Goal: Task Accomplishment & Management: Manage account settings

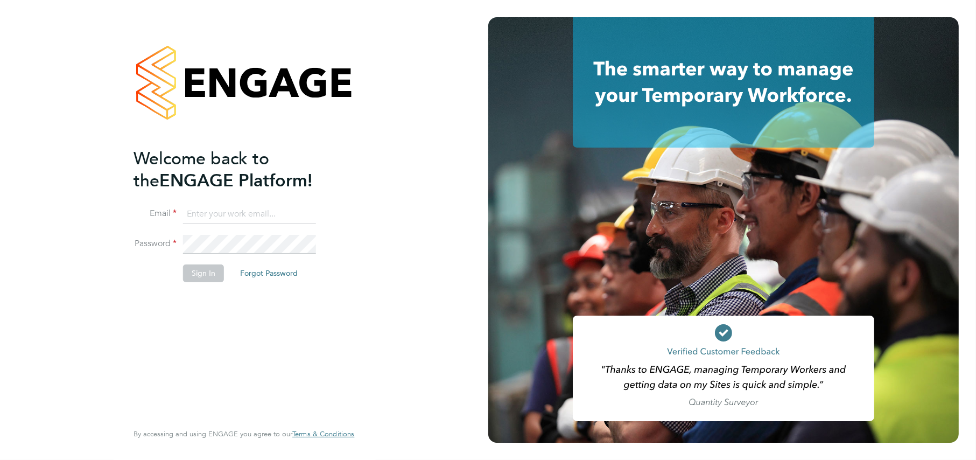
type input "katel@construction-resources.co.uk"
click at [202, 277] on button "Sign In" at bounding box center [203, 272] width 41 height 17
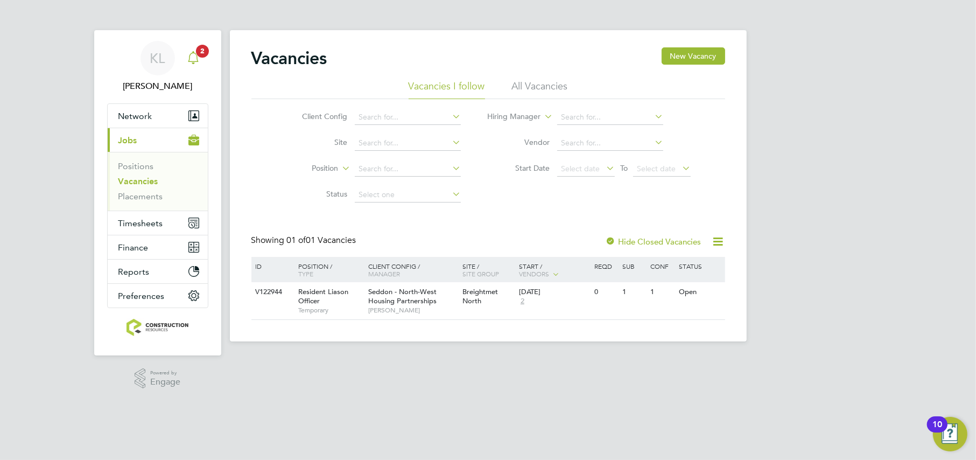
click at [197, 53] on span "2" at bounding box center [202, 51] width 13 height 13
click at [192, 58] on icon "Main navigation" at bounding box center [193, 57] width 13 height 13
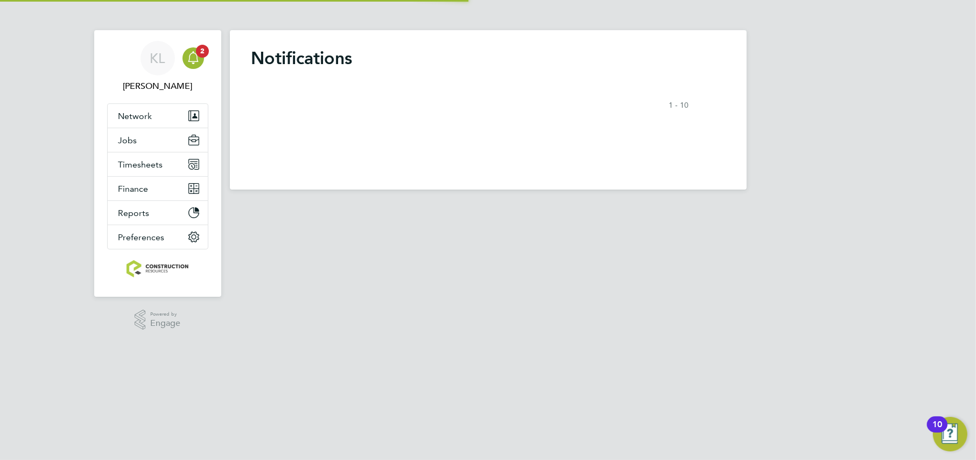
click at [130, 198] on ul "Network Team Members Businesses Sites Workers Contacts Jobs Positions Vacancies…" at bounding box center [157, 176] width 101 height 146
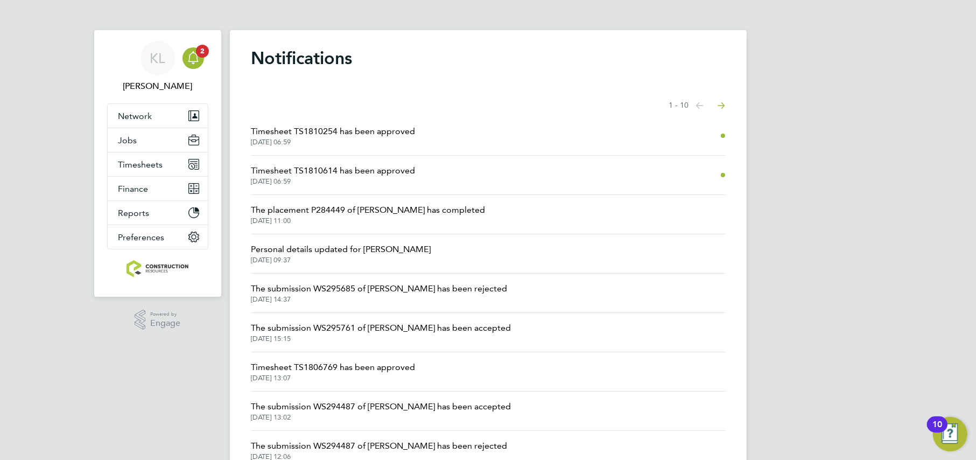
click at [405, 123] on li "Timesheet TS1810254 has been approved 01 Sep 2025, 06:59" at bounding box center [488, 135] width 474 height 39
click at [396, 147] on li "Timesheet TS1810254 has been approved 01 Sep 2025, 06:59" at bounding box center [488, 135] width 474 height 39
click at [393, 143] on span "01 Sep 2025, 06:59" at bounding box center [333, 142] width 164 height 9
click at [128, 143] on span "Jobs" at bounding box center [127, 140] width 19 height 10
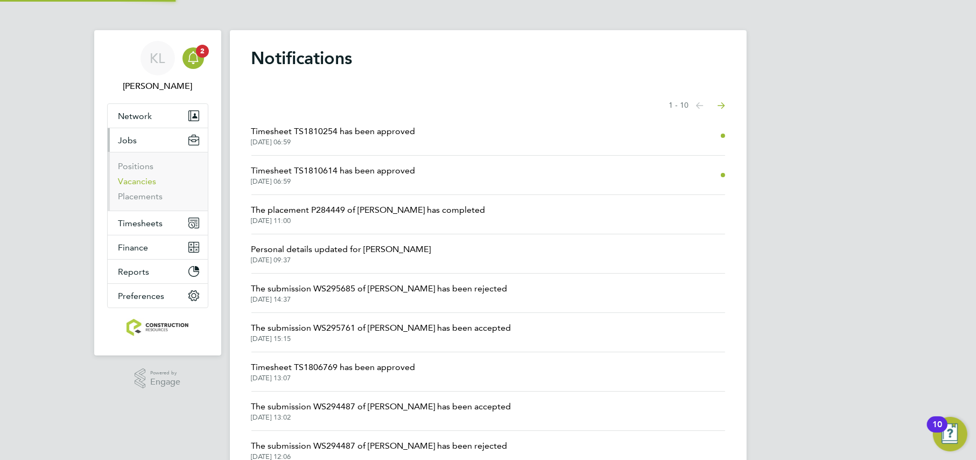
click at [134, 185] on link "Vacancies" at bounding box center [137, 181] width 38 height 10
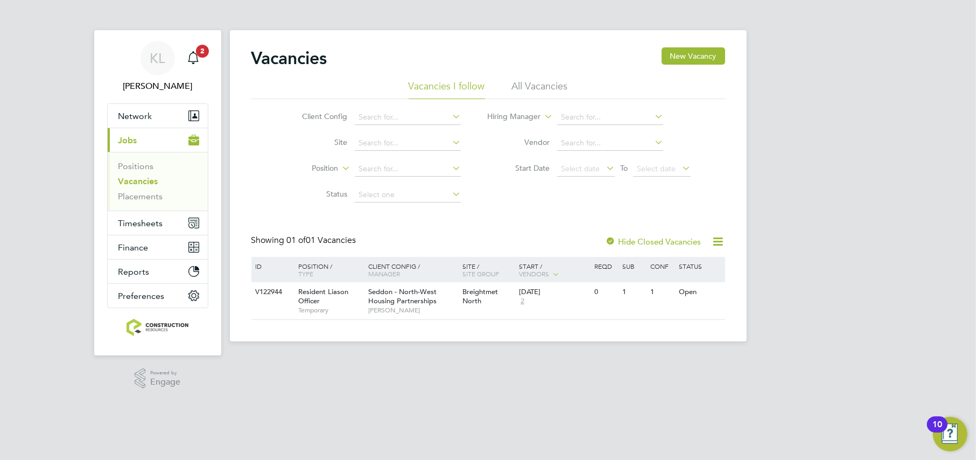
click at [522, 79] on div "Vacancies New Vacancy" at bounding box center [488, 63] width 474 height 32
click at [520, 80] on li "All Vacancies" at bounding box center [540, 89] width 56 height 19
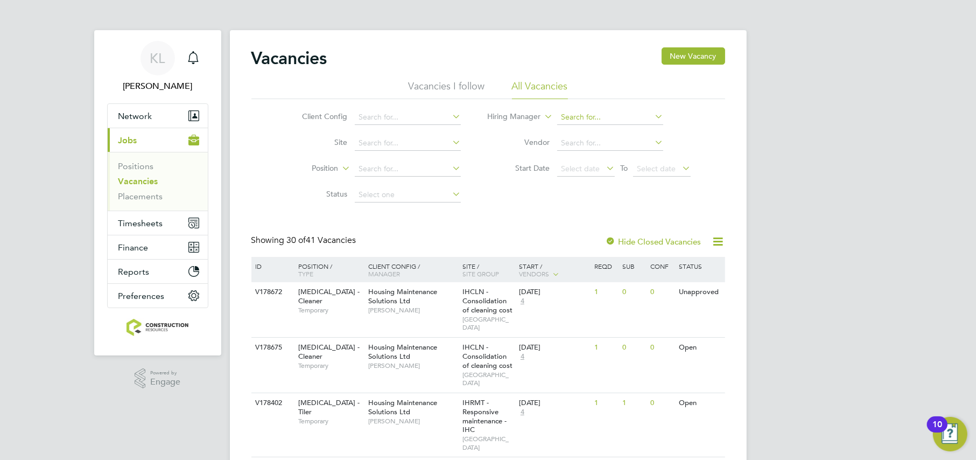
click at [585, 117] on input at bounding box center [610, 117] width 106 height 15
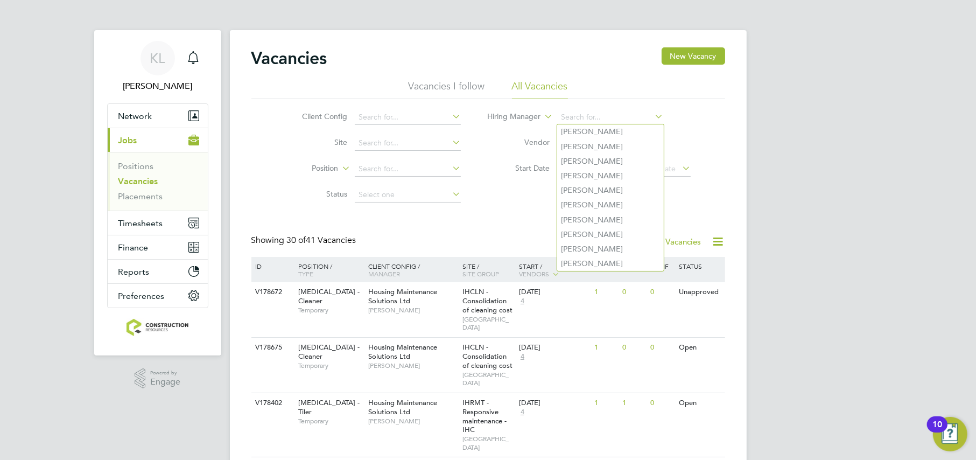
click at [504, 143] on label "Vendor" at bounding box center [519, 142] width 62 height 10
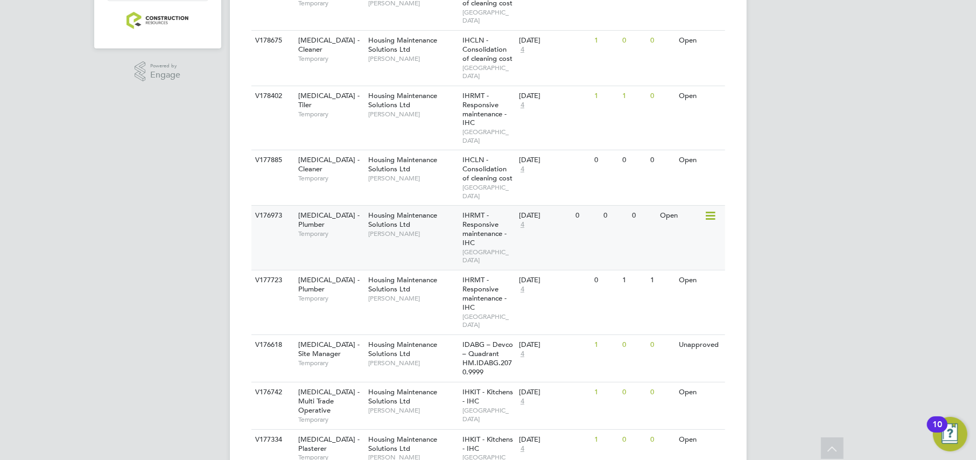
scroll to position [336, 0]
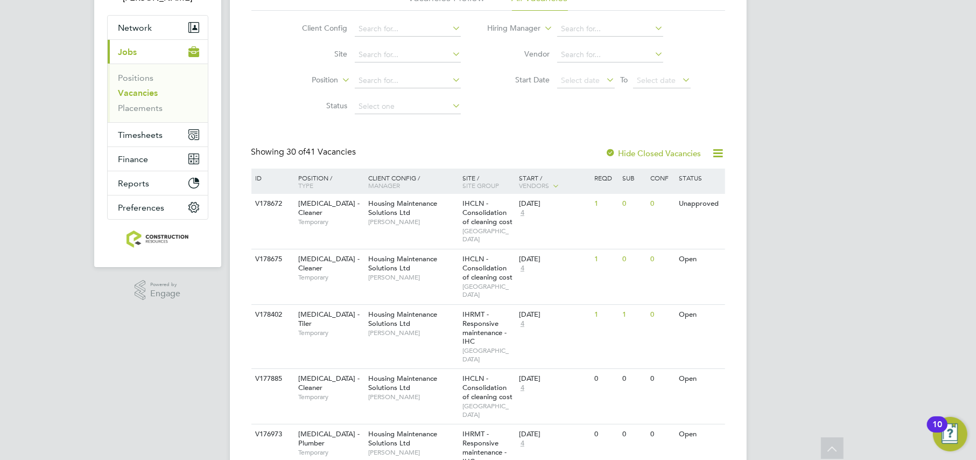
scroll to position [0, 0]
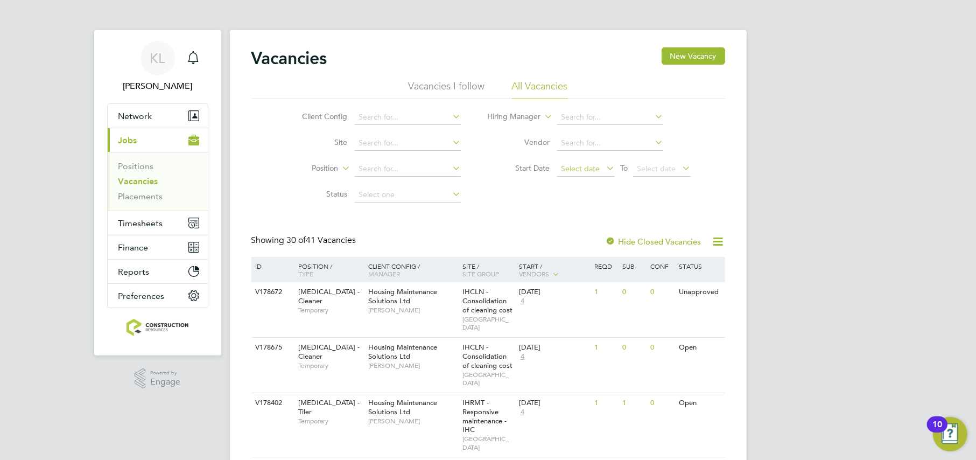
click at [591, 171] on span "Select date" at bounding box center [580, 169] width 39 height 10
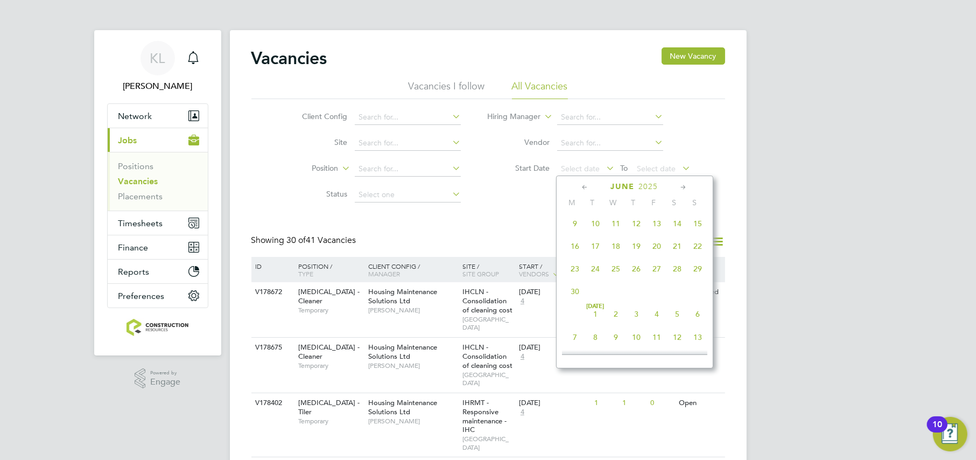
scroll to position [162, 0]
click at [568, 224] on span "9" at bounding box center [575, 224] width 20 height 20
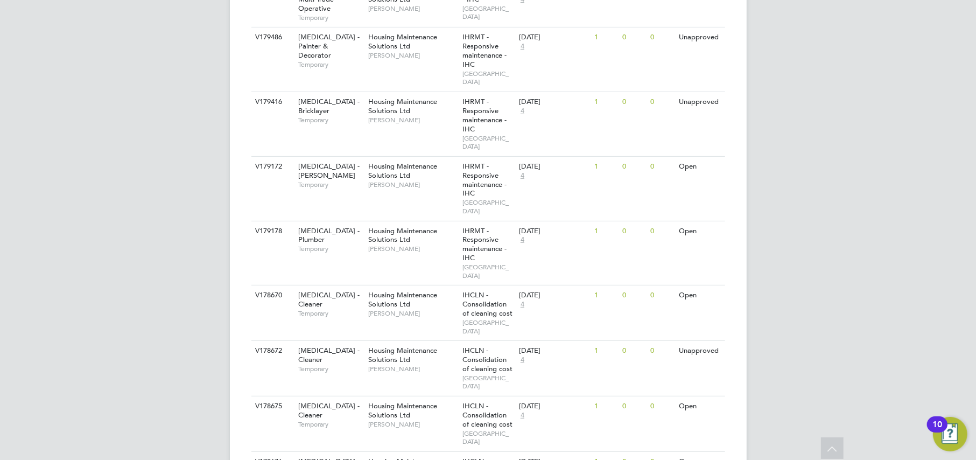
scroll to position [486, 0]
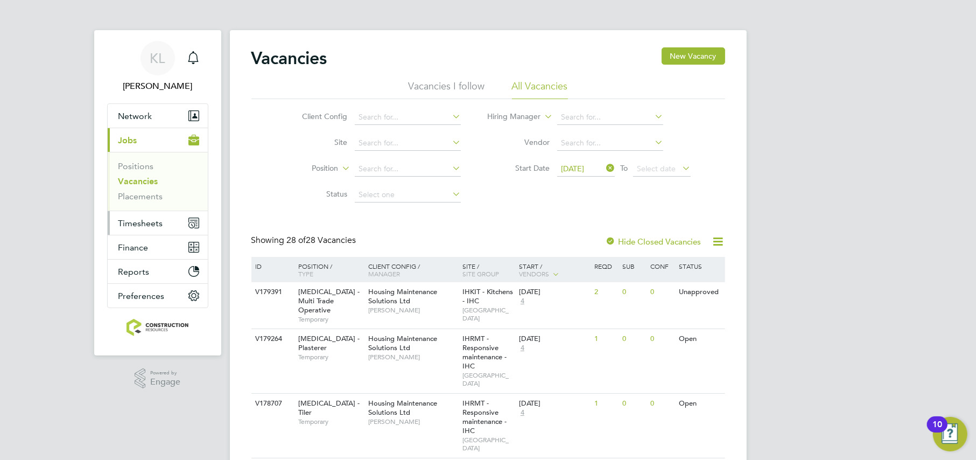
click at [157, 225] on span "Timesheets" at bounding box center [140, 223] width 45 height 10
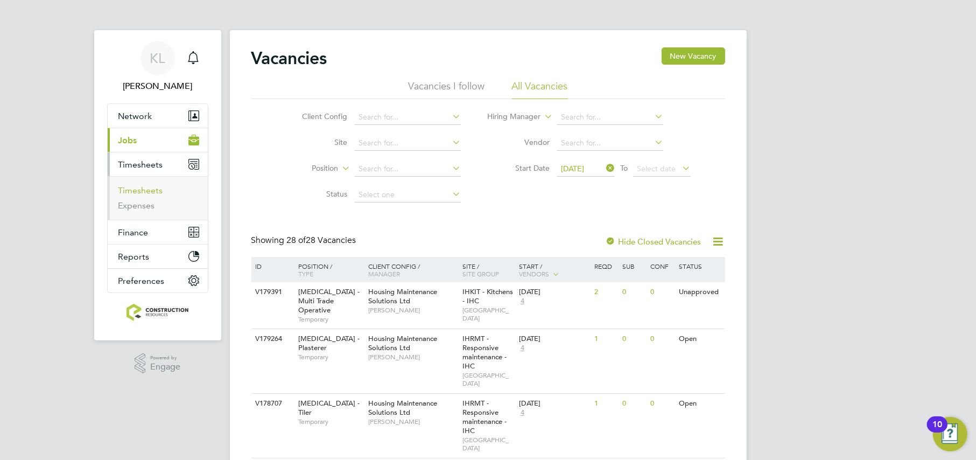
click at [138, 193] on link "Timesheets" at bounding box center [140, 190] width 45 height 10
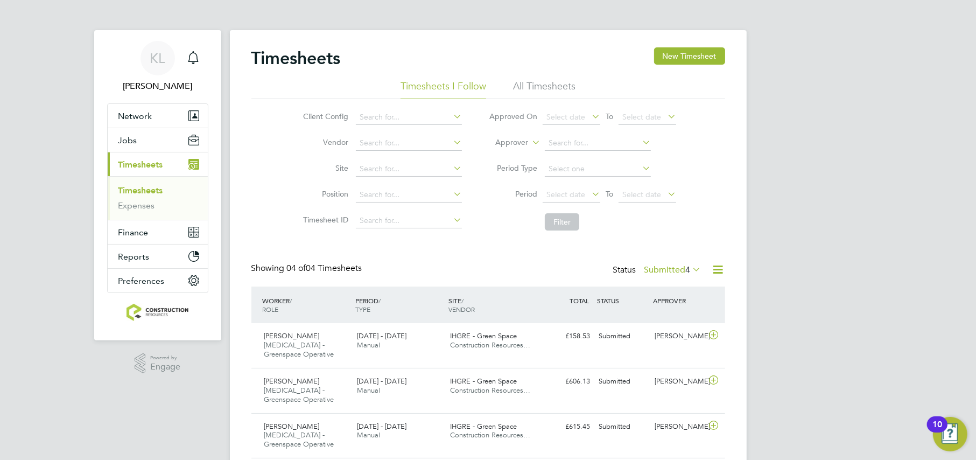
click at [663, 45] on div "Timesheets New Timesheet Timesheets I Follow All Timesheets Client Config Vendo…" at bounding box center [488, 277] width 517 height 495
click at [529, 86] on li "All Timesheets" at bounding box center [544, 89] width 62 height 19
click at [682, 55] on button "New Timesheet" at bounding box center [689, 55] width 71 height 17
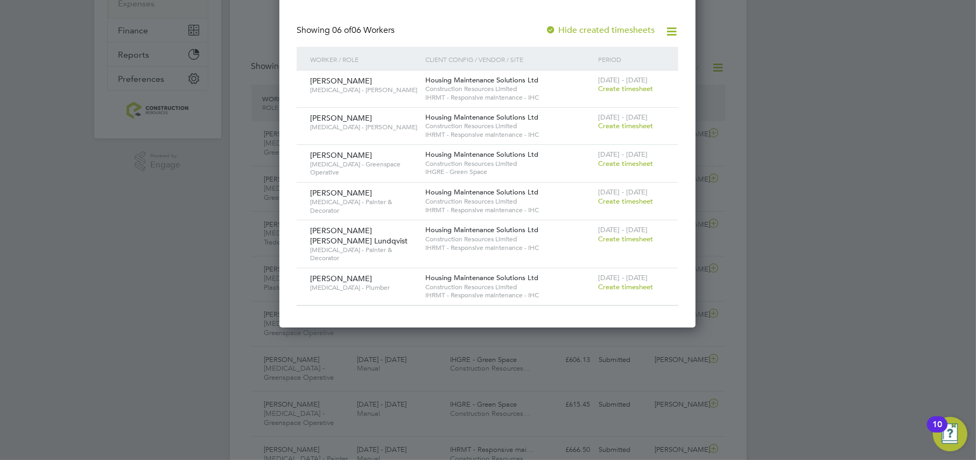
click at [615, 234] on span "Create timesheet" at bounding box center [625, 238] width 55 height 9
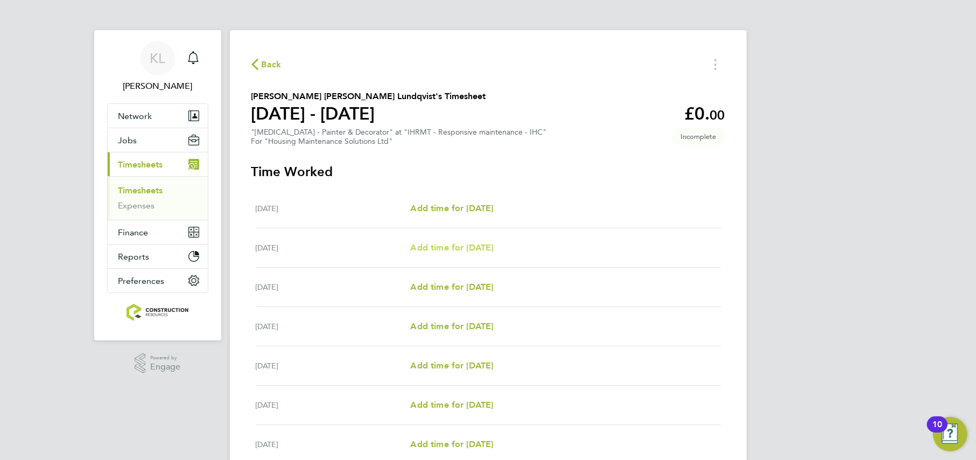
click at [448, 249] on span "Add time for [DATE]" at bounding box center [451, 247] width 83 height 10
select select "30"
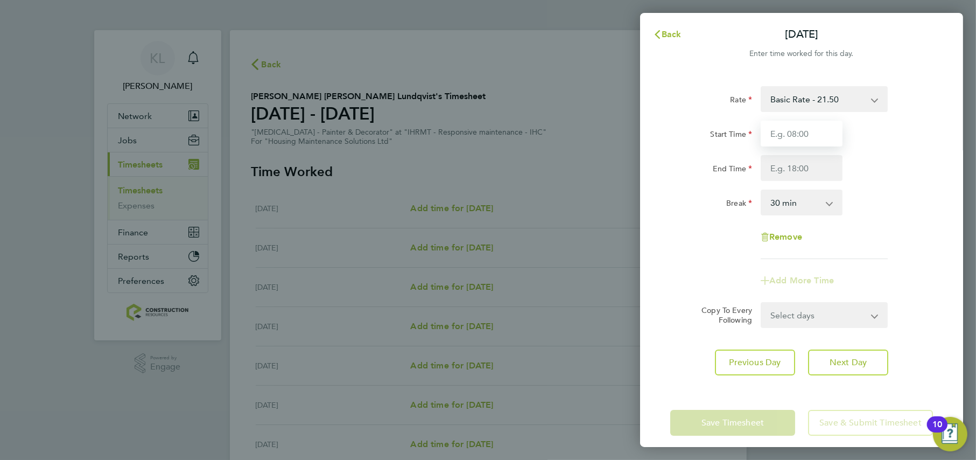
click at [768, 142] on input "Start Time" at bounding box center [802, 134] width 82 height 26
type input "08:00"
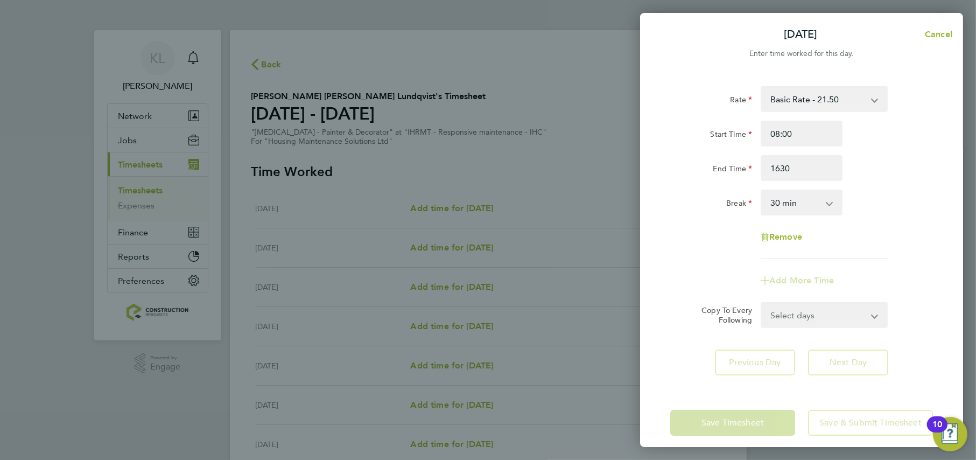
type input "16:30"
click at [828, 372] on app-form-button "Next Day" at bounding box center [845, 362] width 87 height 26
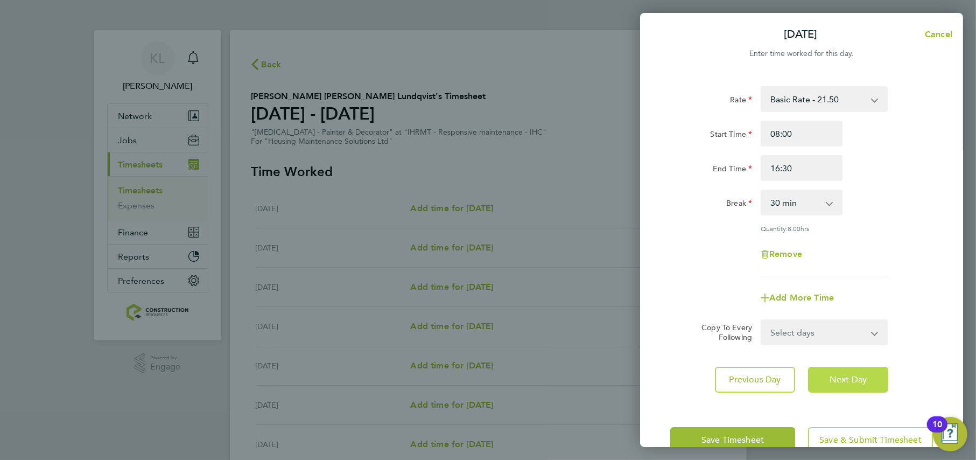
click at [830, 372] on button "Next Day" at bounding box center [848, 380] width 80 height 26
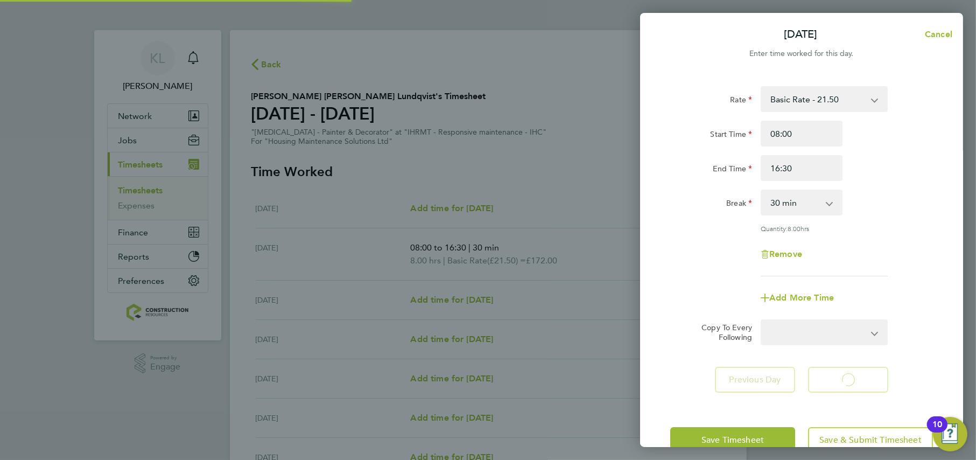
select select "30"
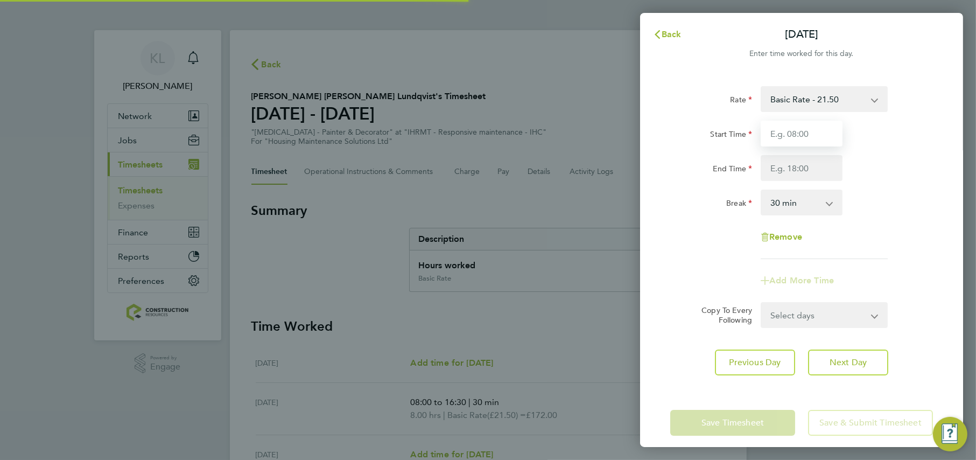
click at [795, 138] on input "Start Time" at bounding box center [802, 134] width 82 height 26
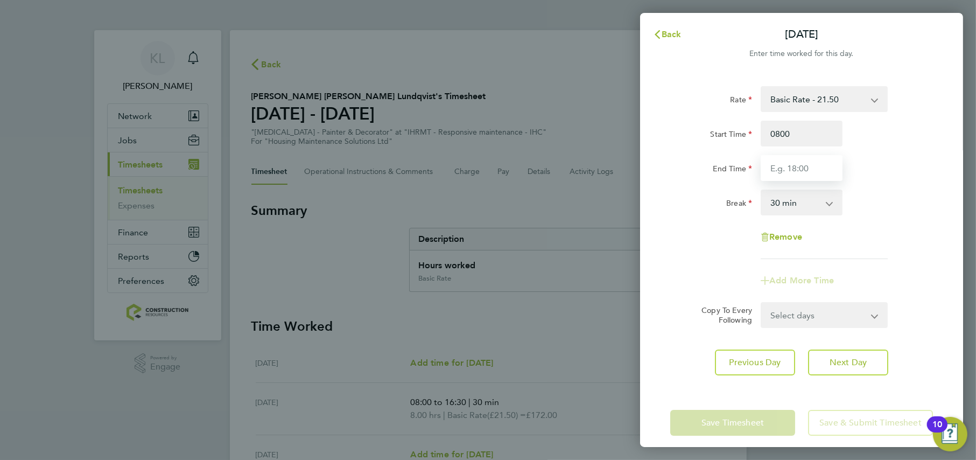
type input "08:00"
type input "16:30"
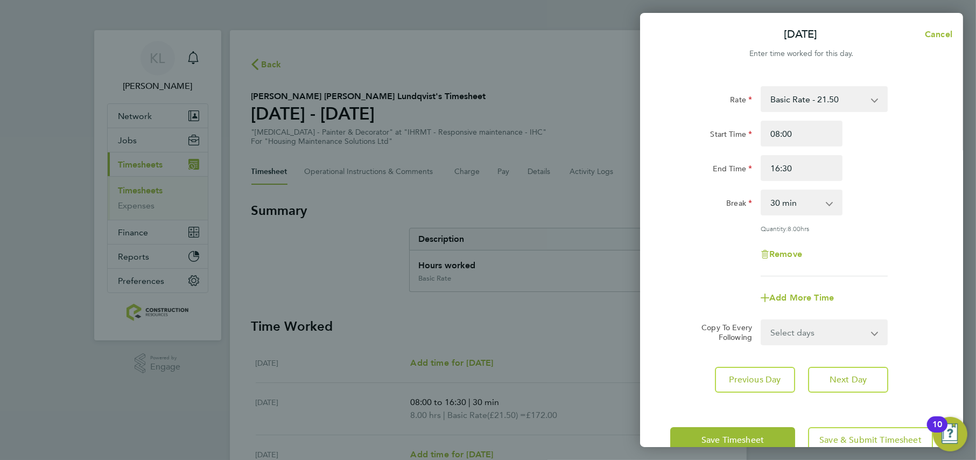
click at [845, 359] on div "Rate Basic Rate - 21.50 Start Time 08:00 End Time 16:30 Break 0 min 15 min 30 m…" at bounding box center [801, 239] width 323 height 332
click at [841, 381] on span "Next Day" at bounding box center [848, 379] width 37 height 11
select select "30"
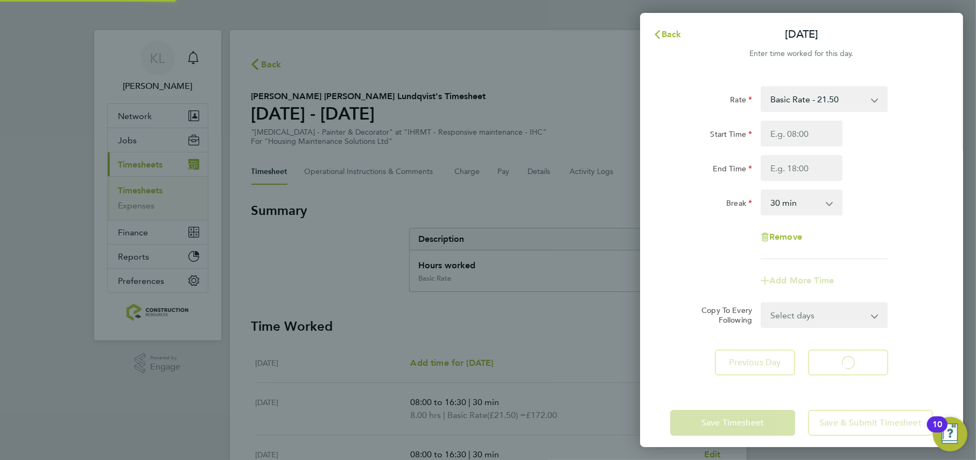
select select "30"
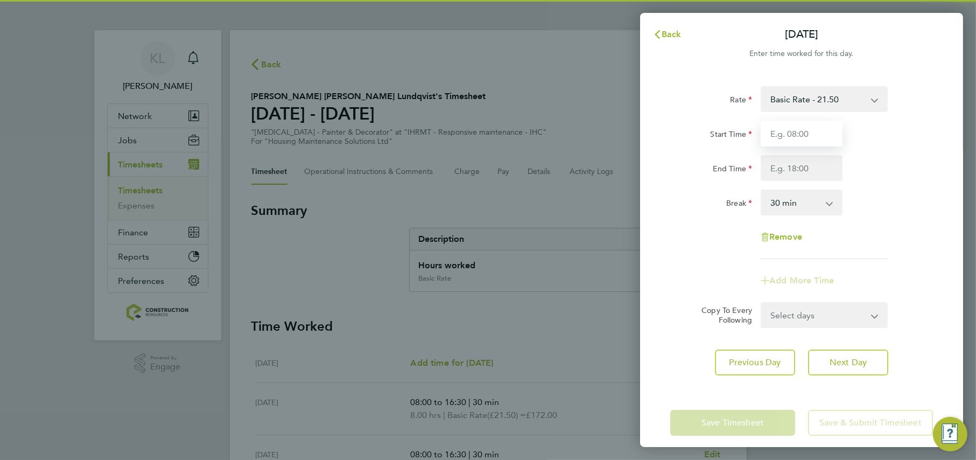
click at [786, 139] on input "Start Time" at bounding box center [802, 134] width 82 height 26
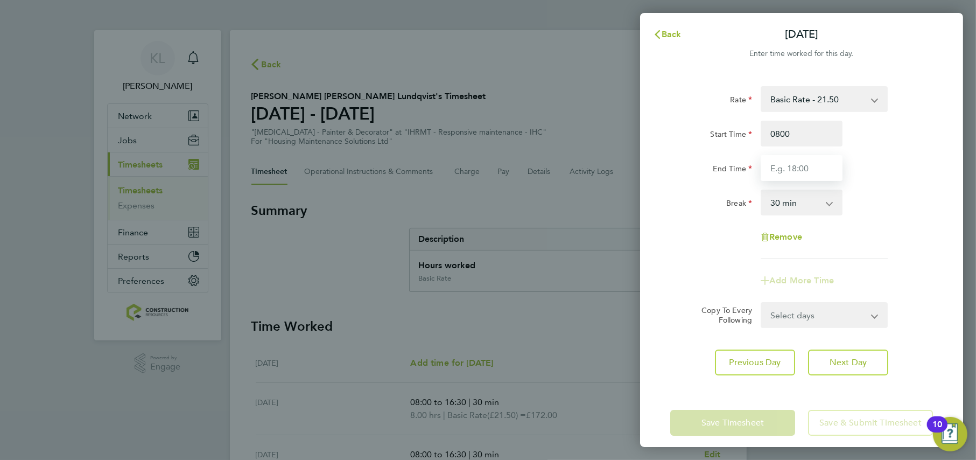
type input "08:00"
type input "16:30"
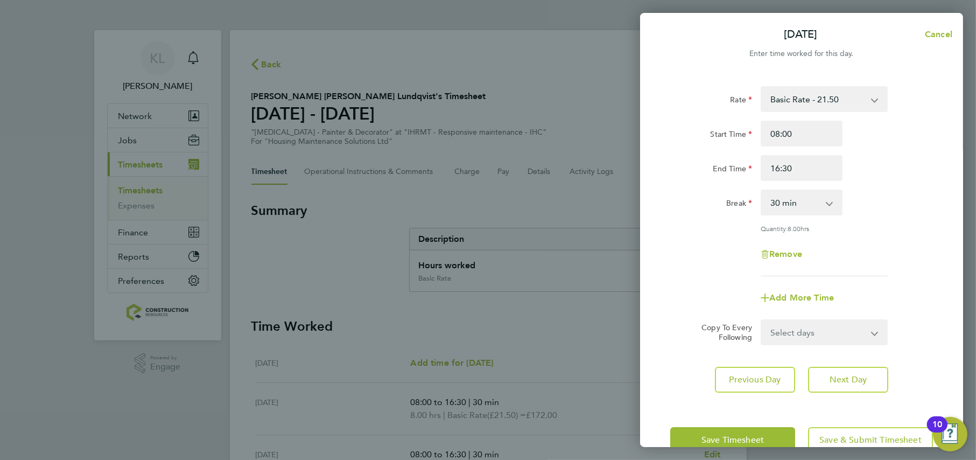
click at [843, 362] on div "Rate Basic Rate - 21.50 Start Time 08:00 End Time 16:30 Break 0 min 15 min 30 m…" at bounding box center [801, 239] width 323 height 332
click at [840, 377] on span "Next Day" at bounding box center [848, 379] width 37 height 11
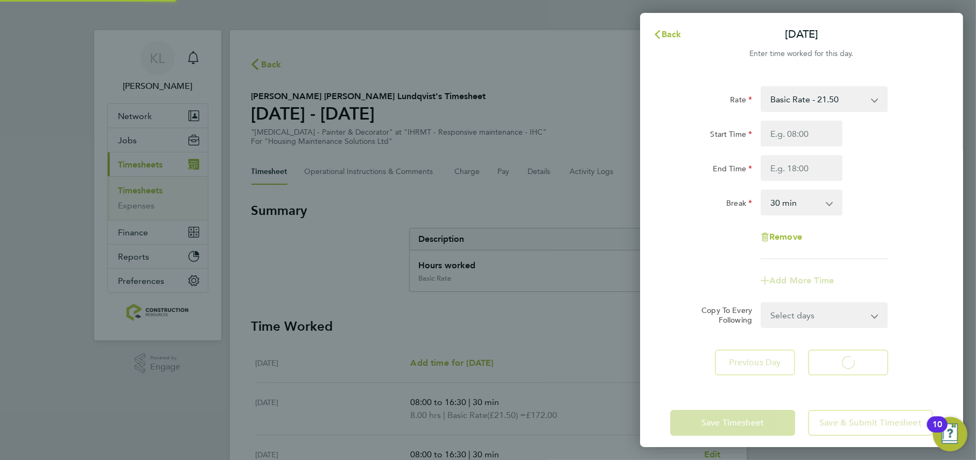
select select "30"
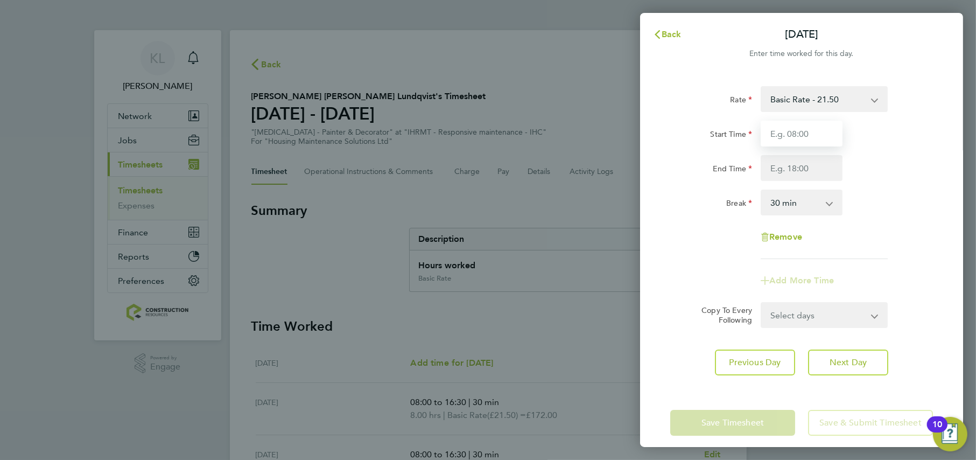
click at [791, 137] on input "Start Time" at bounding box center [802, 134] width 82 height 26
type input "08:00"
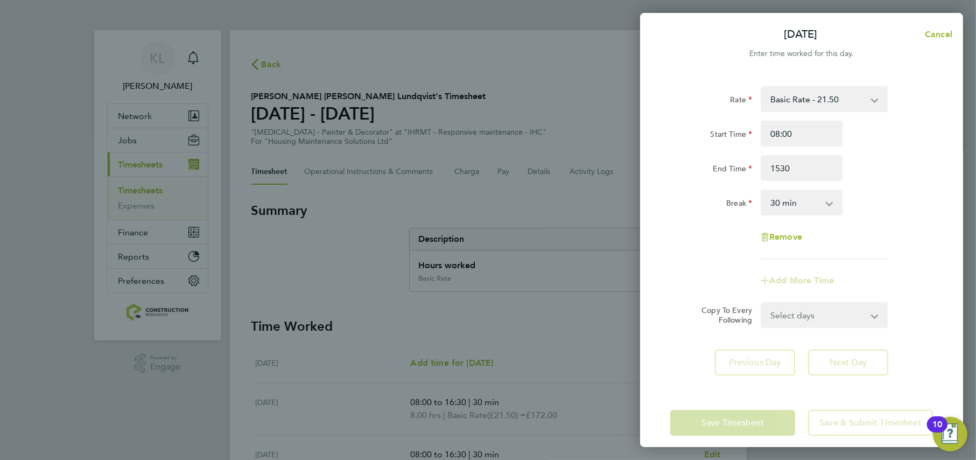
type input "15:30"
click at [715, 232] on div "Rate Basic Rate - 21.50 Start Time 08:00 End Time 15:30 Break 0 min 15 min 30 m…" at bounding box center [801, 172] width 263 height 173
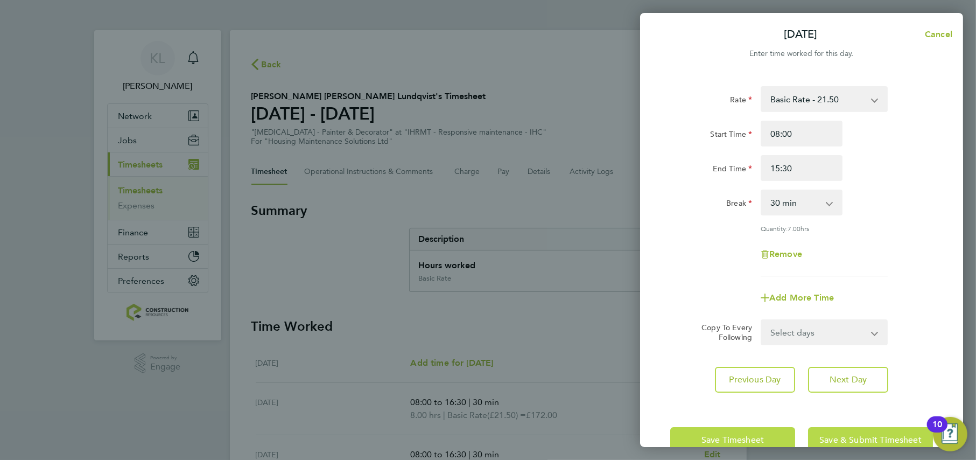
drag, startPoint x: 845, startPoint y: 440, endPoint x: 670, endPoint y: 430, distance: 175.3
click at [670, 430] on div "Save Timesheet Save & Submit Timesheet" at bounding box center [801, 440] width 263 height 26
click at [682, 435] on button "Save Timesheet" at bounding box center [732, 440] width 125 height 26
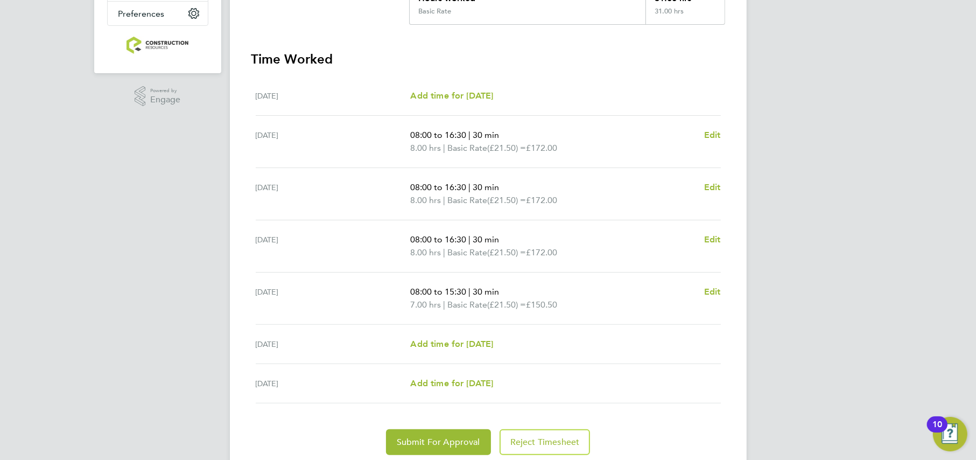
scroll to position [269, 0]
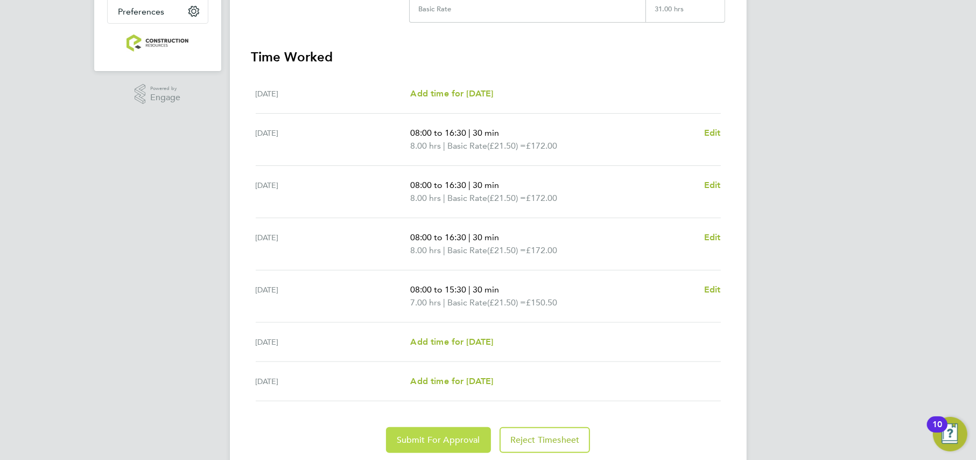
click at [401, 434] on span "Submit For Approval" at bounding box center [438, 439] width 83 height 11
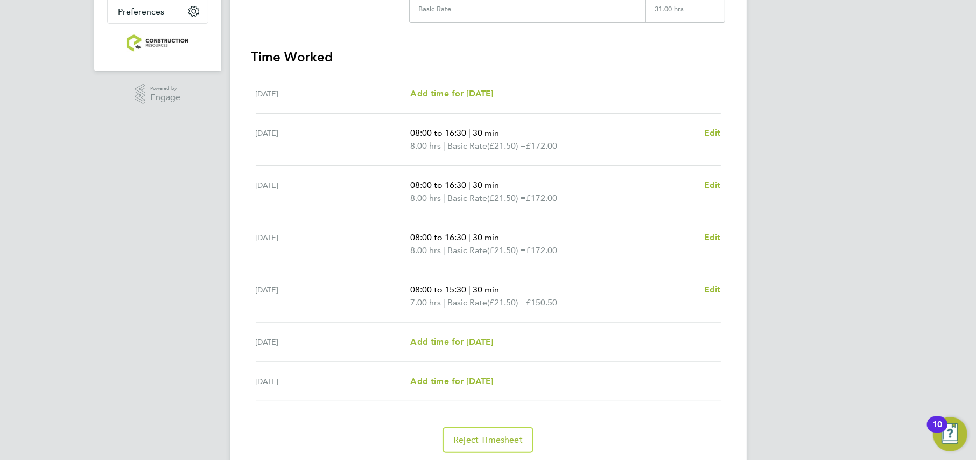
click at [135, 247] on div "KL Kate Lomax Notifications Applications: Network Team Members Businesses Sites…" at bounding box center [488, 113] width 976 height 765
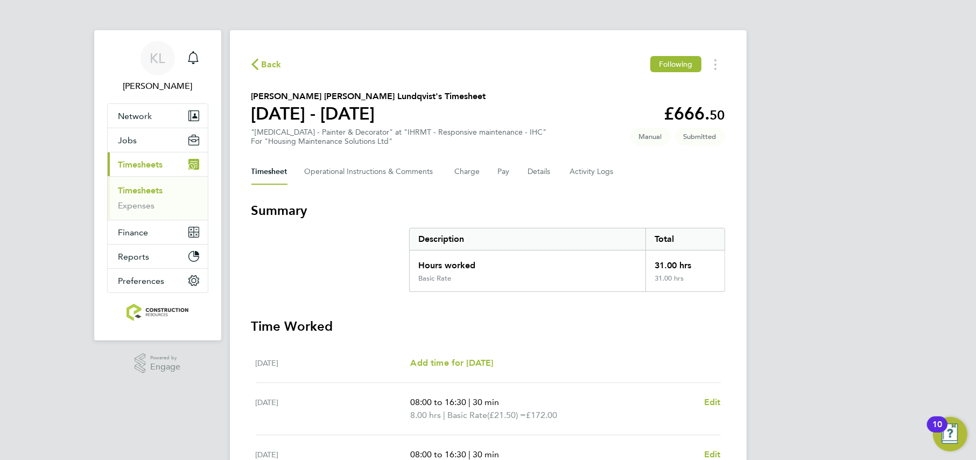
click at [252, 65] on icon "button" at bounding box center [254, 64] width 7 height 11
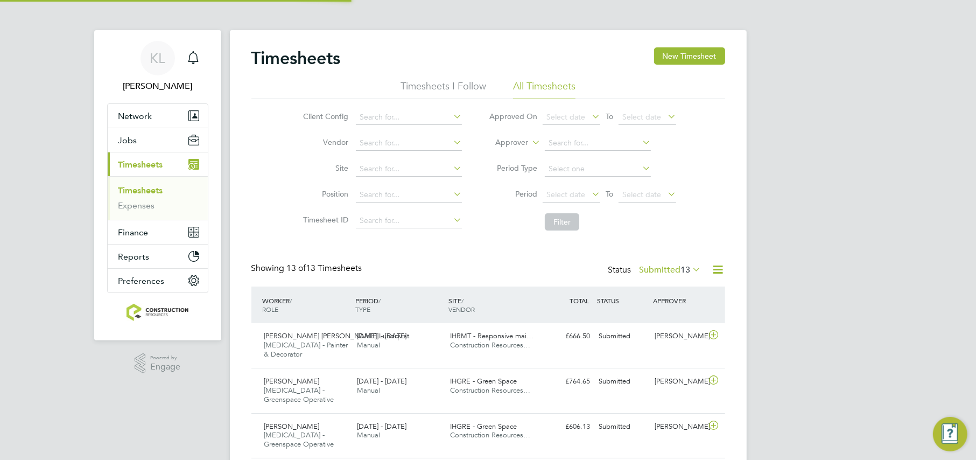
scroll to position [36, 93]
click at [678, 50] on button "New Timesheet" at bounding box center [689, 55] width 71 height 17
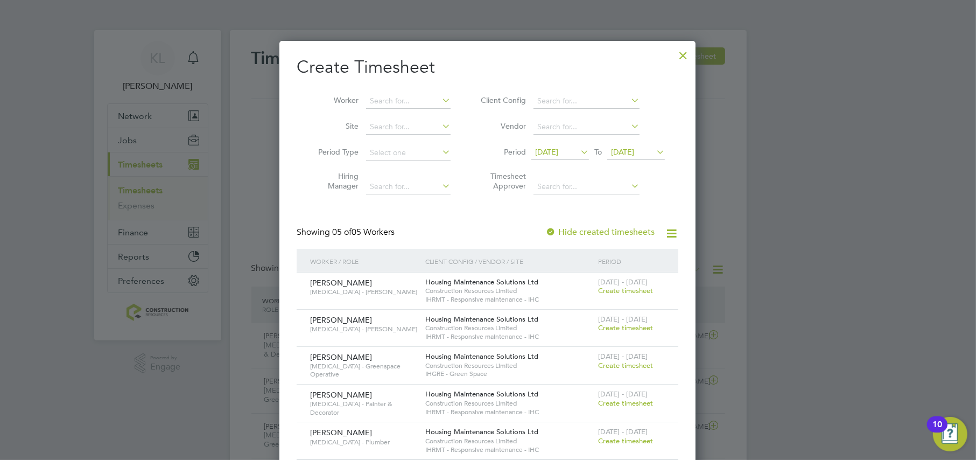
drag, startPoint x: 684, startPoint y: 56, endPoint x: 73, endPoint y: 198, distance: 627.2
click at [682, 55] on div at bounding box center [682, 52] width 19 height 19
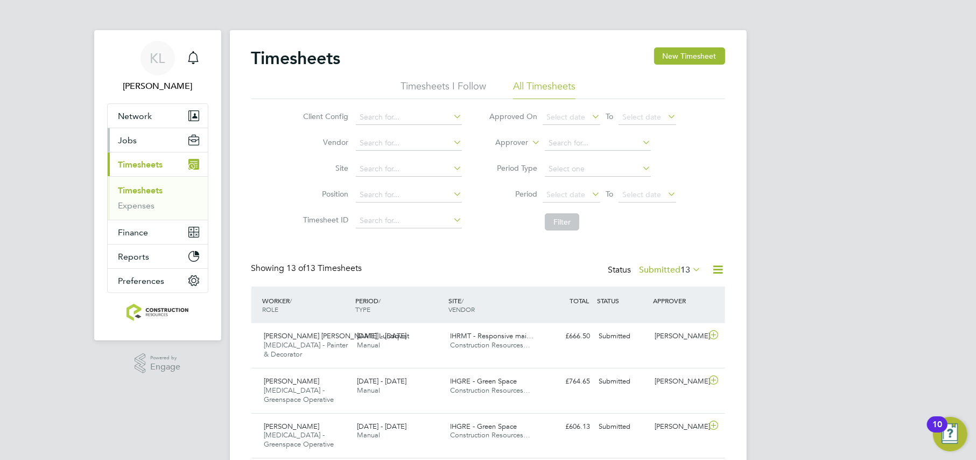
click at [129, 137] on span "Jobs" at bounding box center [127, 140] width 19 height 10
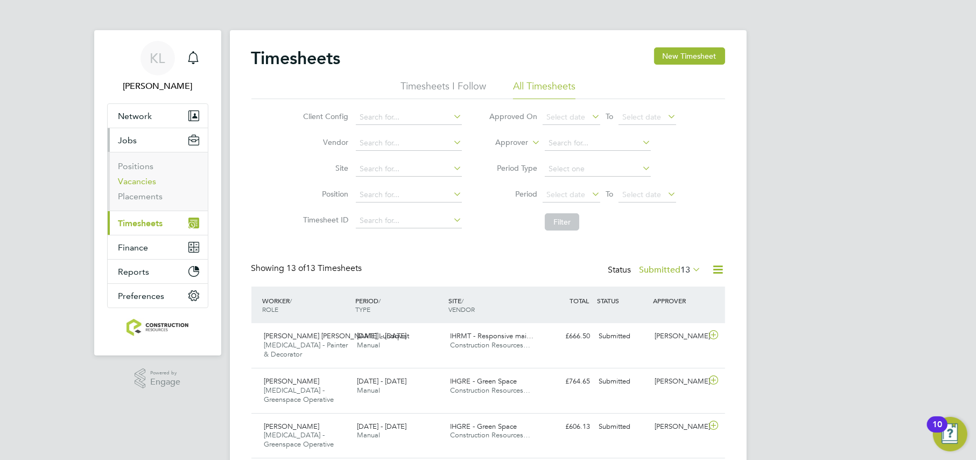
click at [120, 183] on link "Vacancies" at bounding box center [137, 181] width 38 height 10
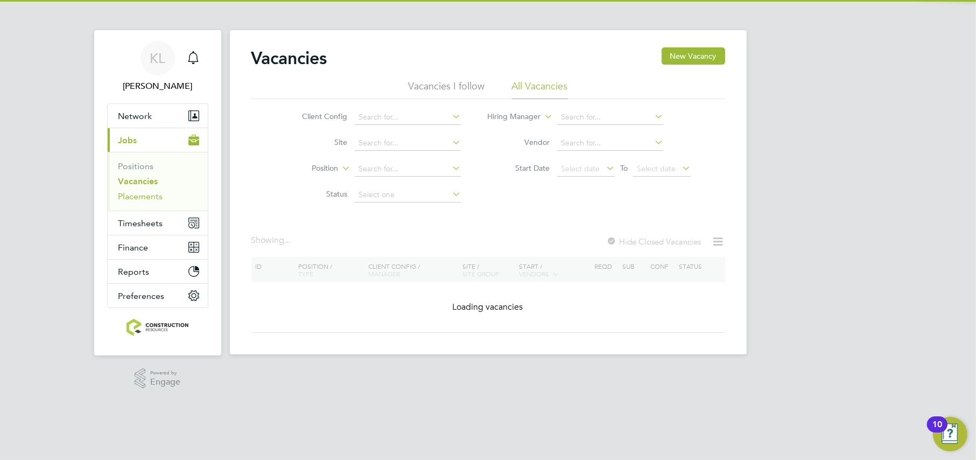
click at [125, 194] on link "Placements" at bounding box center [140, 196] width 45 height 10
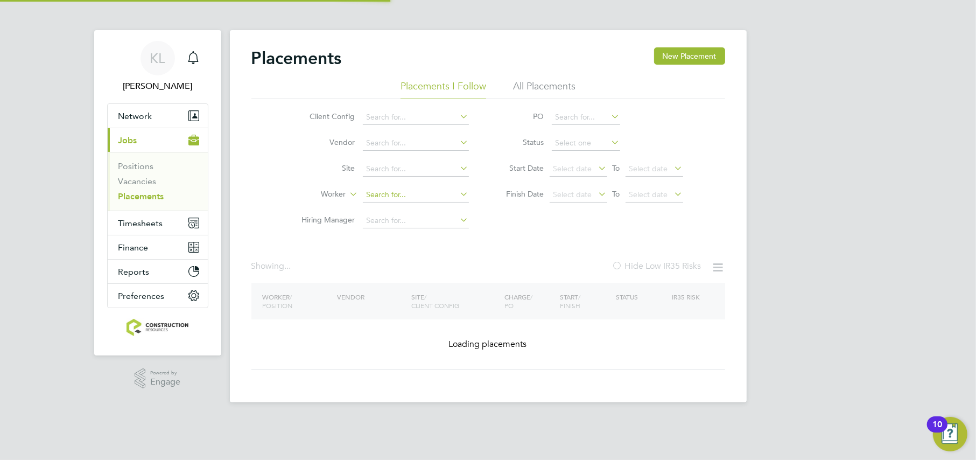
click at [390, 197] on input at bounding box center [416, 194] width 106 height 15
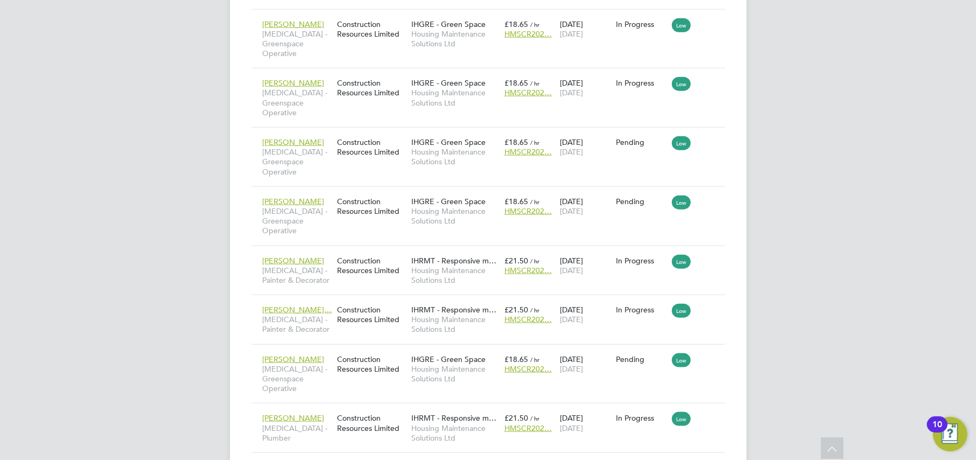
type input "jao"
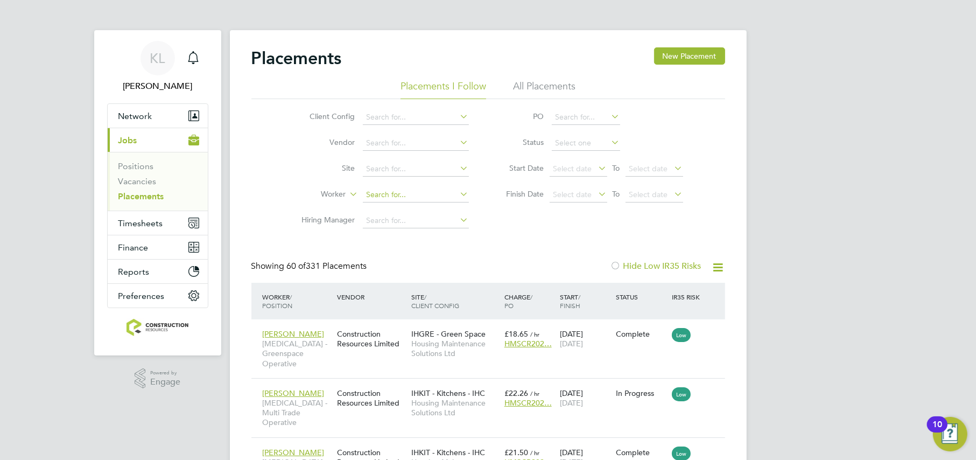
click at [396, 193] on input at bounding box center [416, 194] width 106 height 15
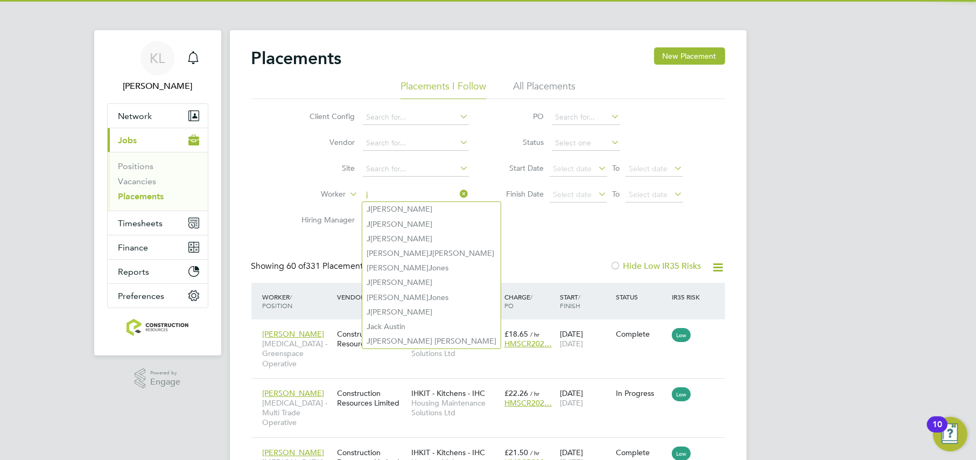
type input "j"
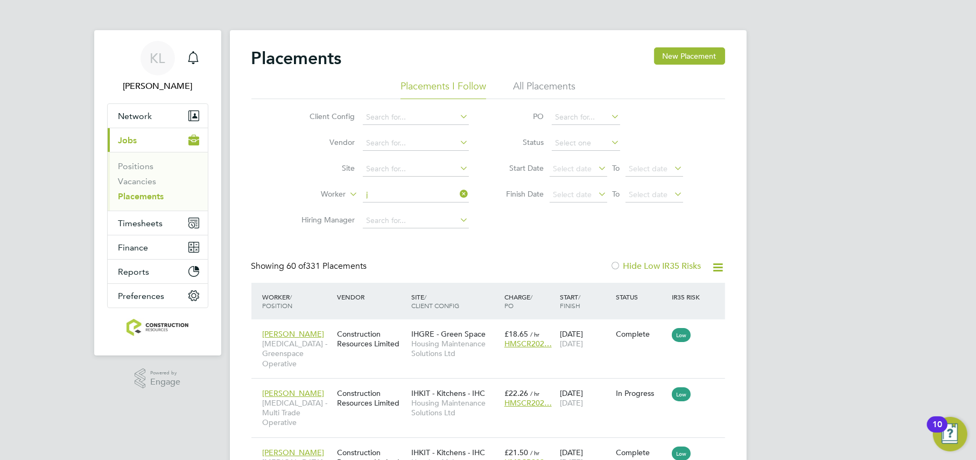
click at [549, 88] on li "All Placements" at bounding box center [544, 89] width 62 height 19
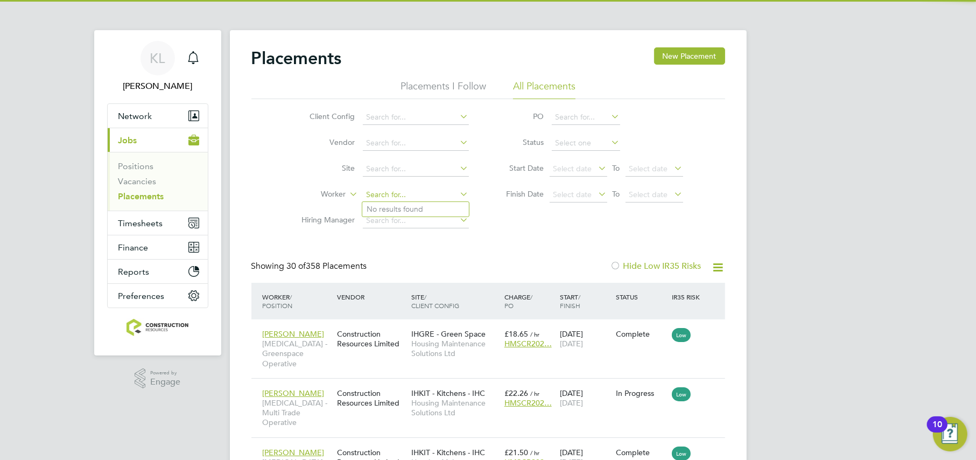
click at [387, 196] on input at bounding box center [416, 194] width 106 height 15
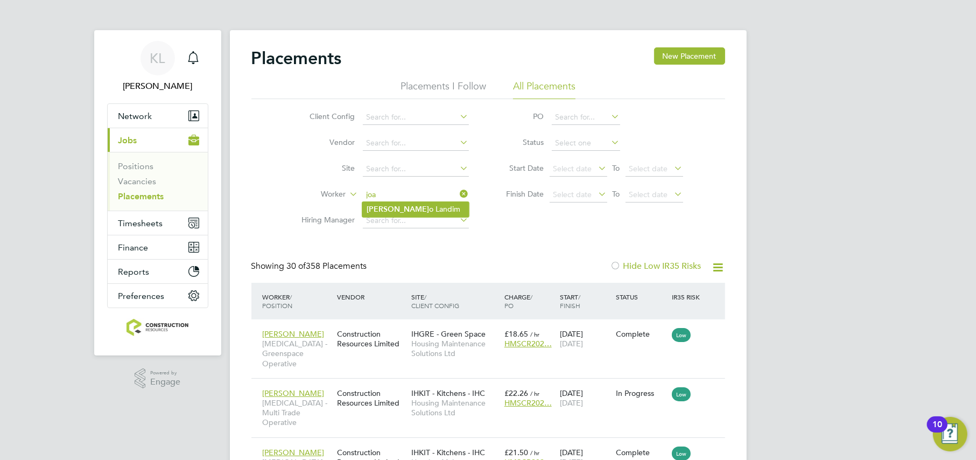
click at [391, 210] on li "Joa o Landim" at bounding box center [415, 209] width 107 height 15
type input "Joao Landim"
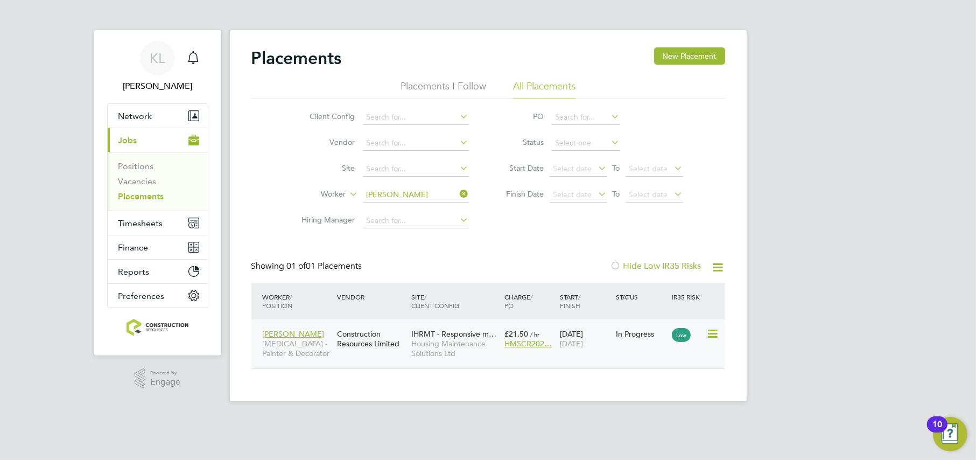
click at [715, 336] on icon at bounding box center [711, 333] width 11 height 13
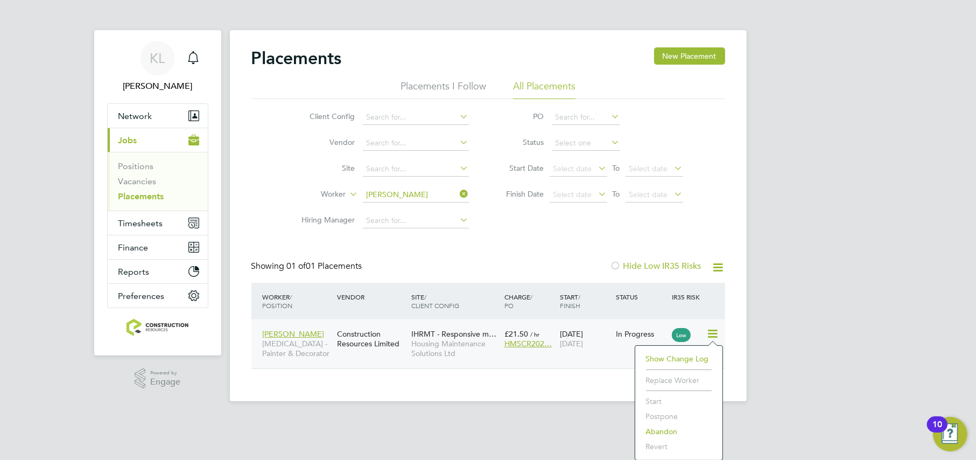
click at [370, 343] on div "Construction Resources Limited" at bounding box center [371, 339] width 74 height 30
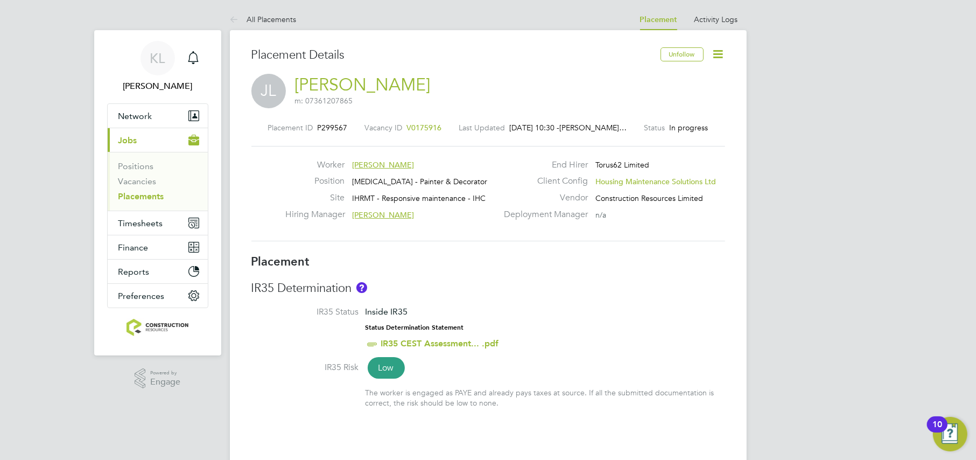
click at [720, 53] on icon at bounding box center [718, 53] width 13 height 13
click at [673, 77] on li "Edit Placement e" at bounding box center [683, 79] width 79 height 15
type input "[PERSON_NAME]"
type input "23 Jul 2025"
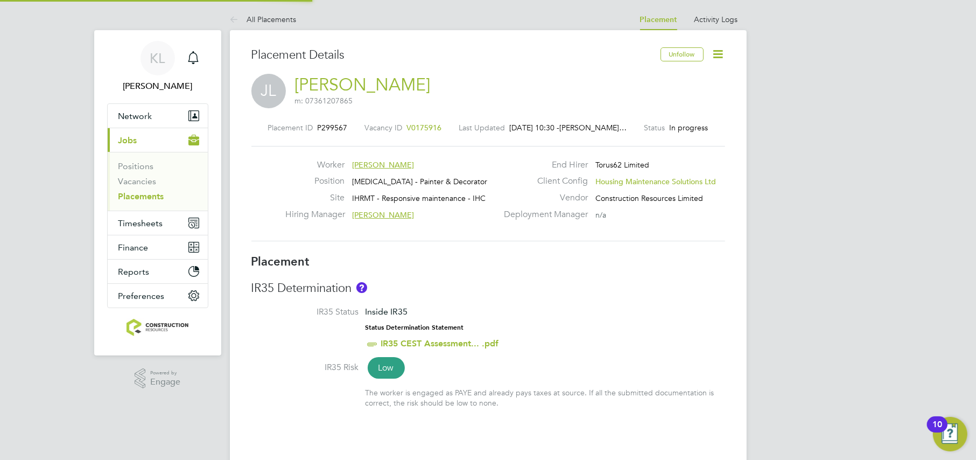
type input "31 Oct 2025"
type input "08:00"
type input "16:00"
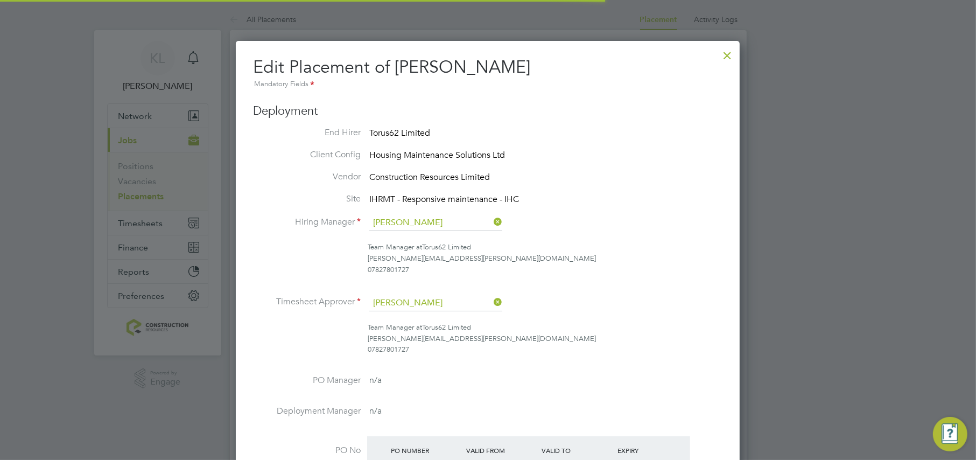
scroll to position [5, 5]
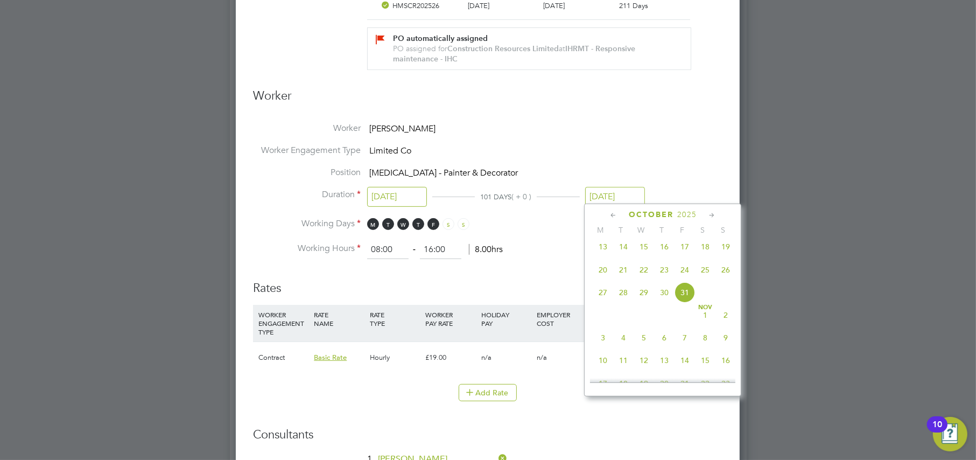
click at [608, 192] on input "31 Oct 2025" at bounding box center [615, 197] width 60 height 20
click at [718, 367] on span "3" at bounding box center [725, 368] width 20 height 20
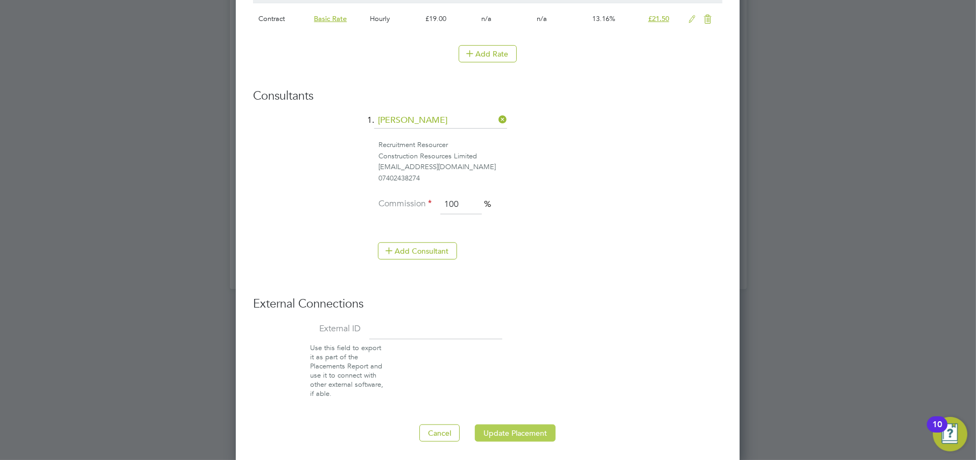
click at [503, 436] on button "Update Placement" at bounding box center [515, 432] width 81 height 17
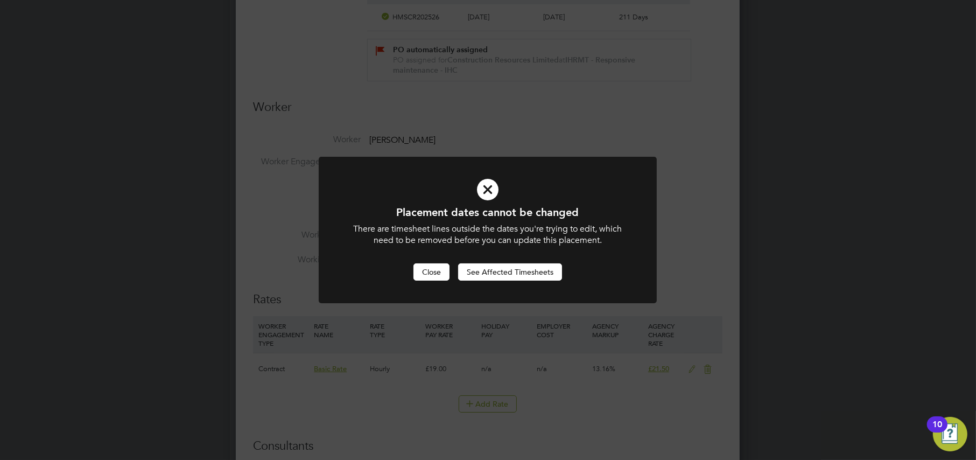
click at [427, 269] on button "Close" at bounding box center [431, 271] width 36 height 17
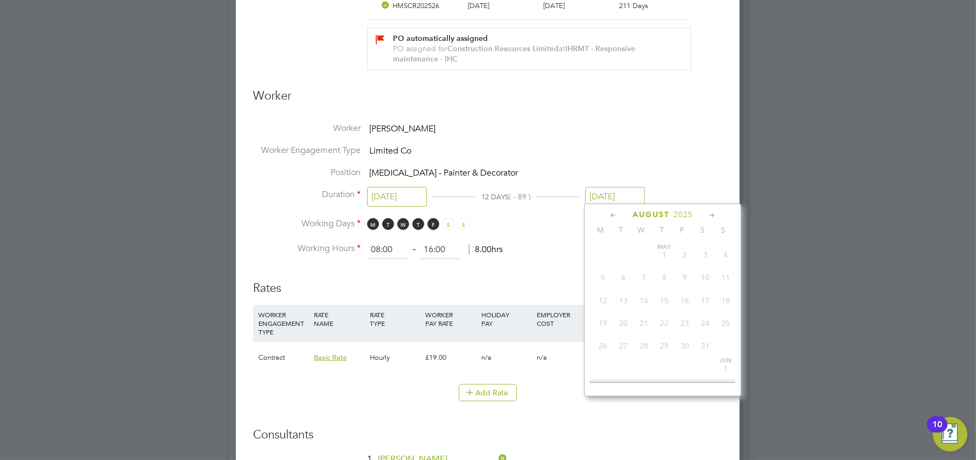
click at [629, 187] on input "03 Aug 2025" at bounding box center [615, 197] width 60 height 20
click at [724, 320] on span "10" at bounding box center [725, 316] width 20 height 20
type input "10 Aug 2025"
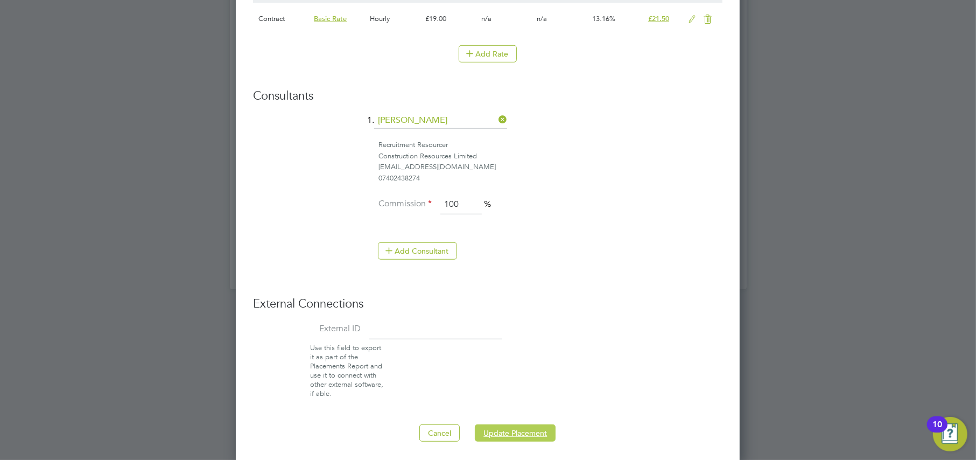
click at [507, 424] on button "Update Placement" at bounding box center [515, 432] width 81 height 17
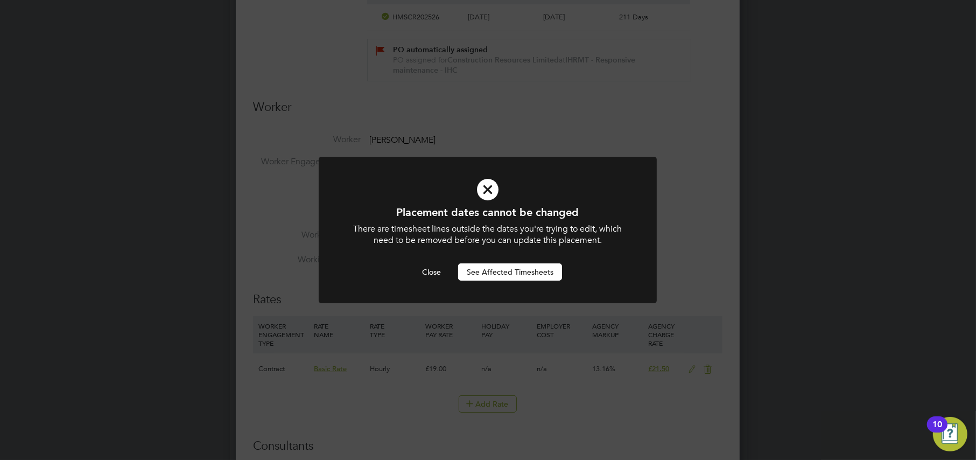
click at [479, 276] on button "See Affected Timesheets" at bounding box center [510, 271] width 104 height 17
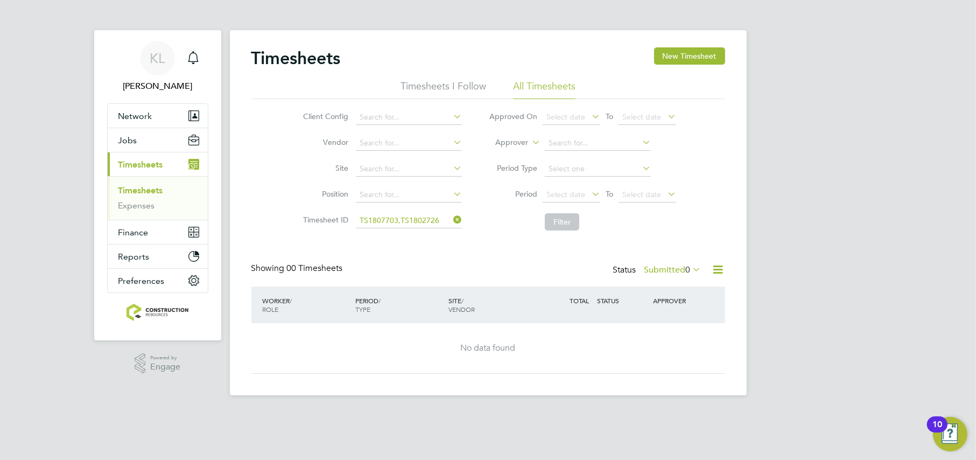
click at [126, 164] on span "Timesheets" at bounding box center [140, 164] width 45 height 10
click at [451, 222] on icon at bounding box center [451, 219] width 0 height 15
click at [665, 266] on label "Submitted 0" at bounding box center [672, 269] width 57 height 11
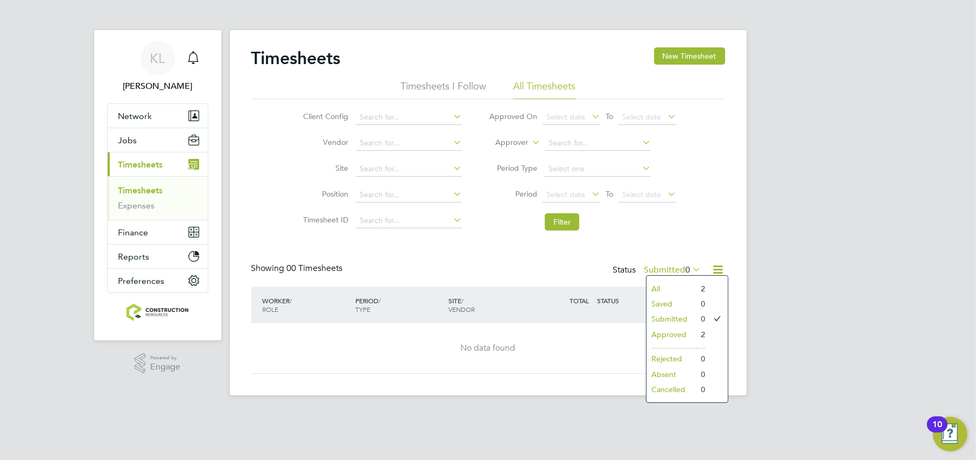
click at [125, 191] on link "Timesheets" at bounding box center [140, 190] width 45 height 10
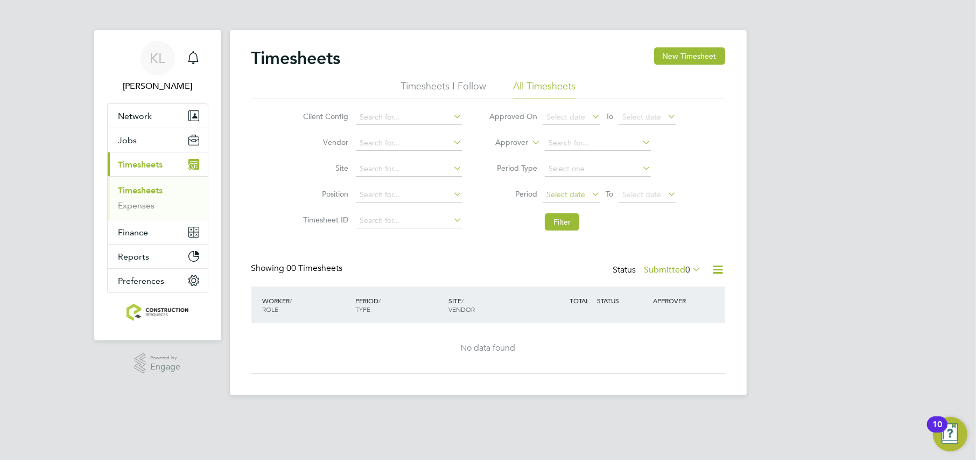
click at [573, 199] on span "Select date" at bounding box center [572, 195] width 58 height 15
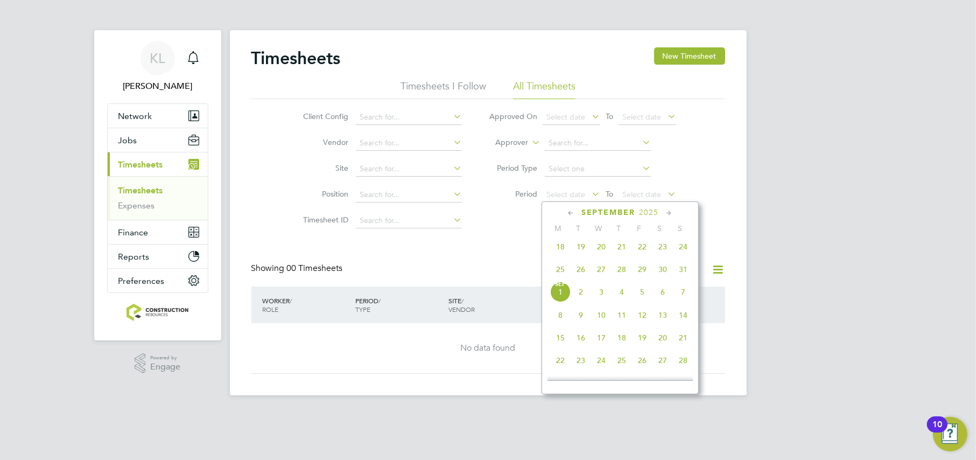
scroll to position [189, 0]
click at [559, 338] on span "4" at bounding box center [560, 336] width 20 height 20
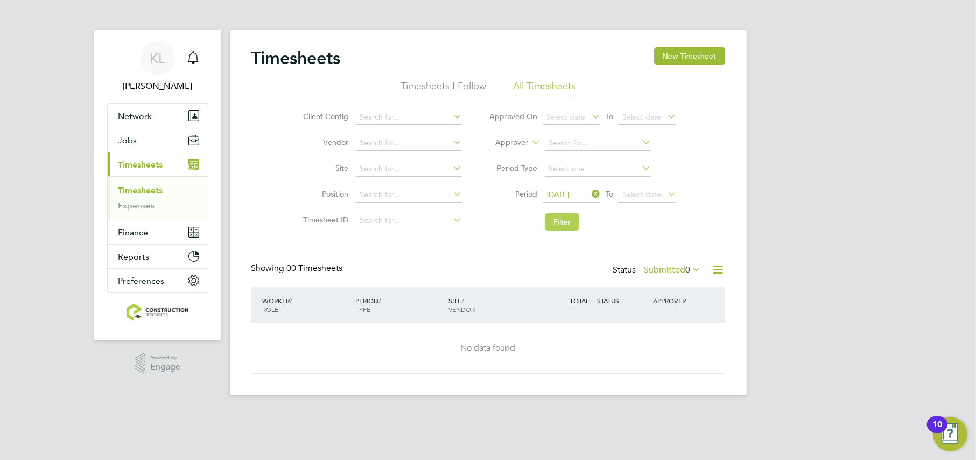
click at [558, 229] on button "Filter" at bounding box center [562, 221] width 34 height 17
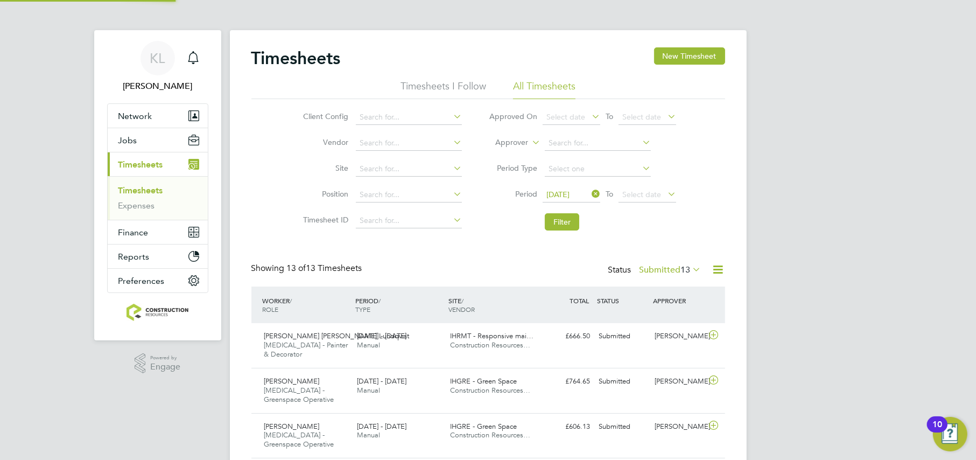
scroll to position [0, 0]
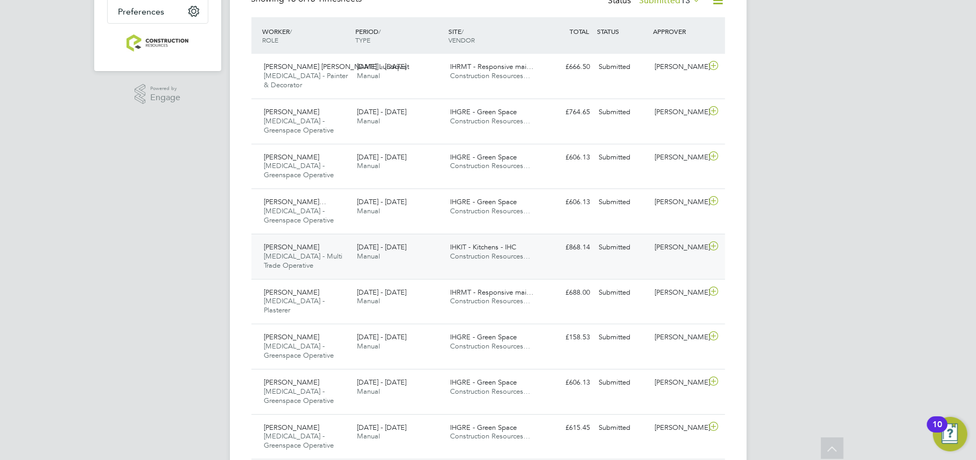
click at [299, 251] on span "[MEDICAL_DATA] - Multi Trade Operative" at bounding box center [303, 260] width 79 height 18
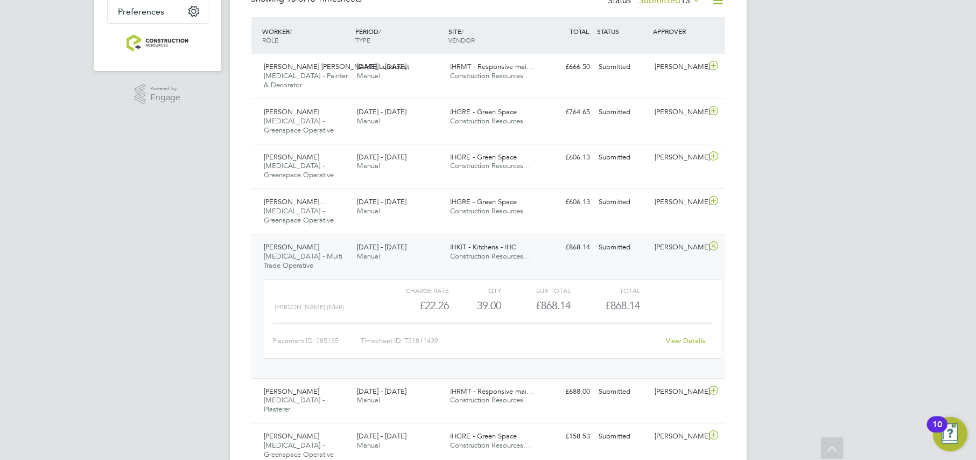
click at [303, 255] on div "Alex Power HMS - Multi Trade Operative 25 - 31 Aug 2025" at bounding box center [306, 256] width 93 height 36
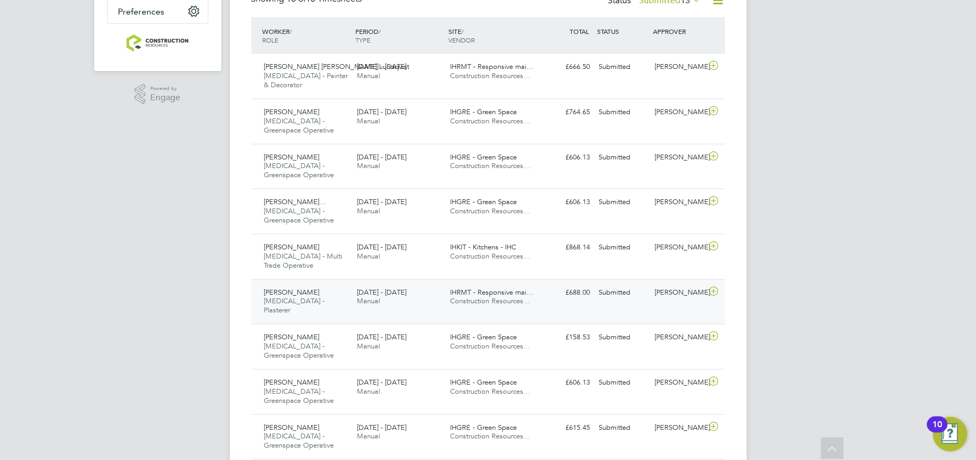
click at [297, 287] on span "[PERSON_NAME]" at bounding box center [291, 291] width 55 height 9
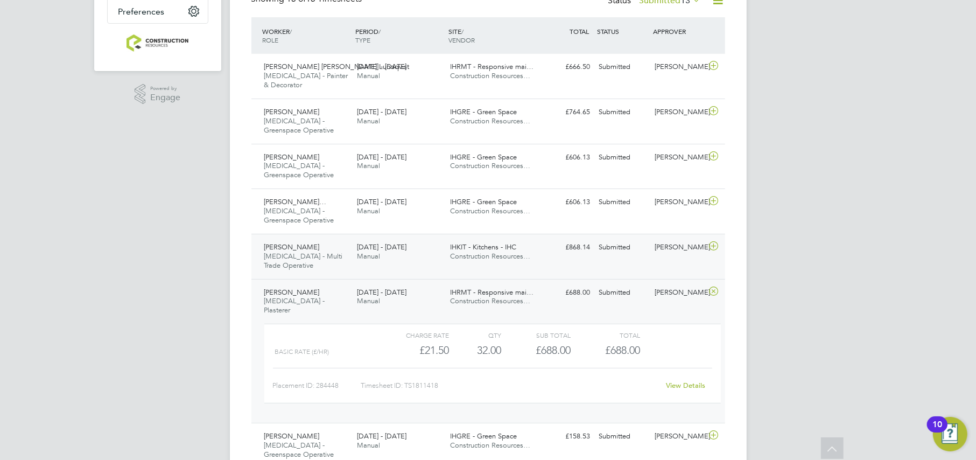
click at [610, 248] on div "Alex Power HMS - Multi Trade Operative 25 - 31 Aug 2025 25 - 31 Aug 2025 Manual…" at bounding box center [488, 256] width 474 height 45
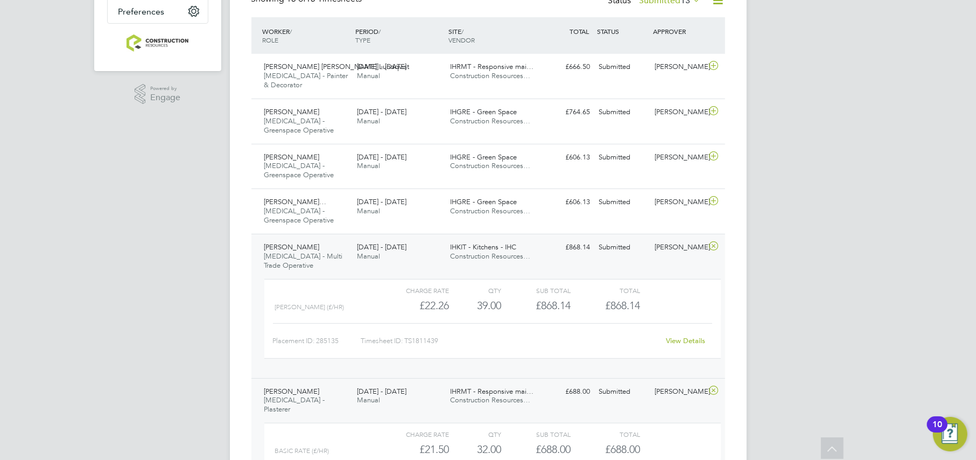
click at [672, 336] on link "View Details" at bounding box center [685, 340] width 39 height 9
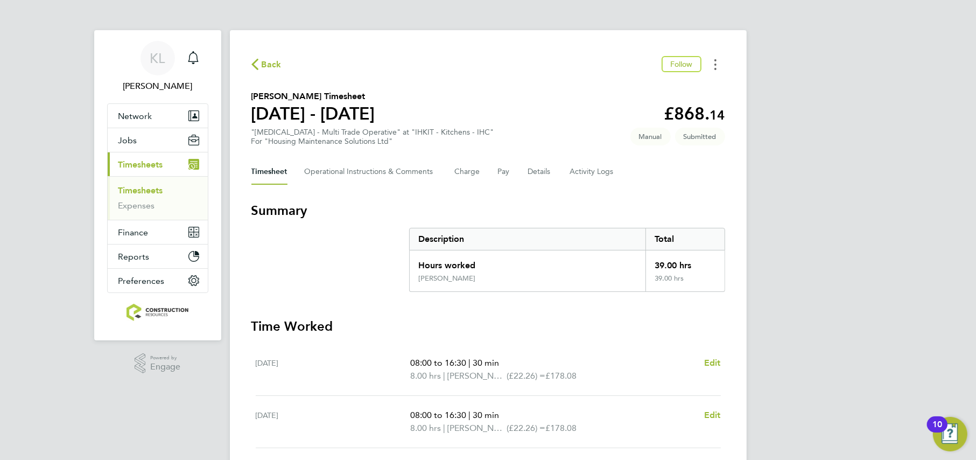
click at [715, 68] on circle "Timesheets Menu" at bounding box center [715, 69] width 2 height 2
click at [352, 204] on h3 "Summary" at bounding box center [488, 210] width 474 height 17
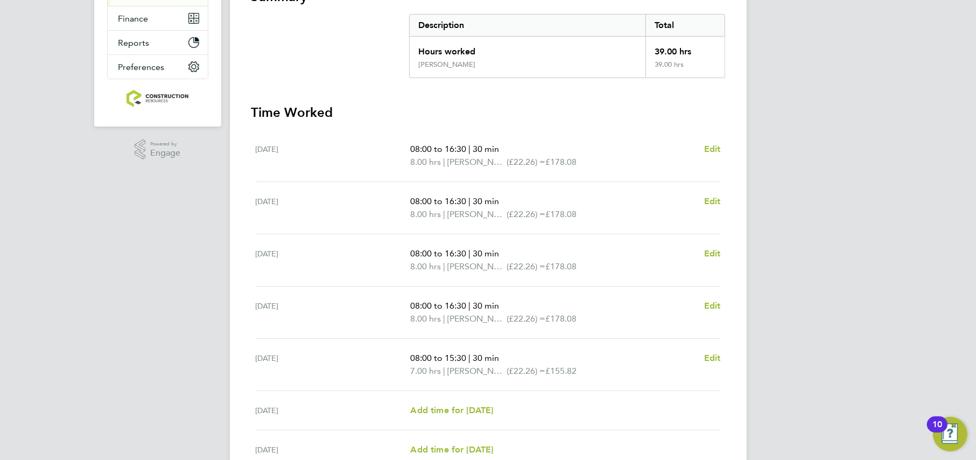
scroll to position [269, 0]
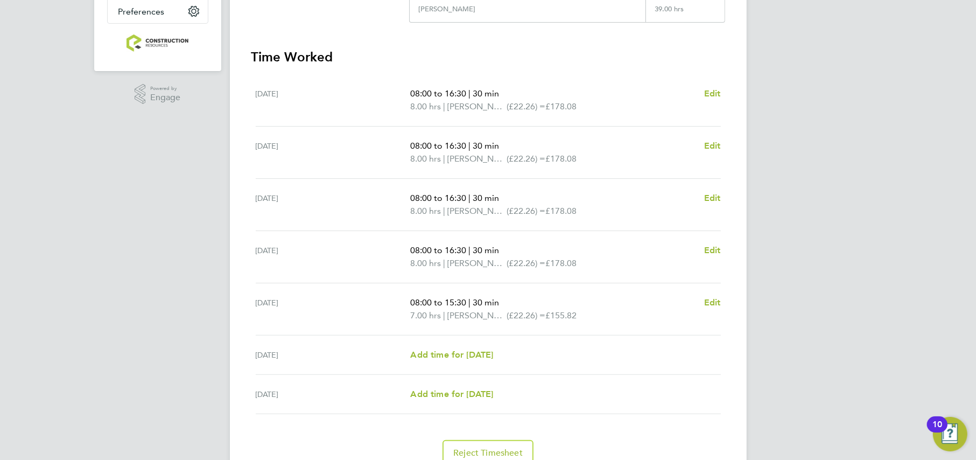
click at [708, 85] on div "[DATE] 08:00 to 16:30 | 30 min 8.00 hrs | [PERSON_NAME] (£22.26) = £178.08 Edit" at bounding box center [488, 100] width 465 height 52
click at [708, 96] on span "Edit" at bounding box center [712, 93] width 17 height 10
select select "30"
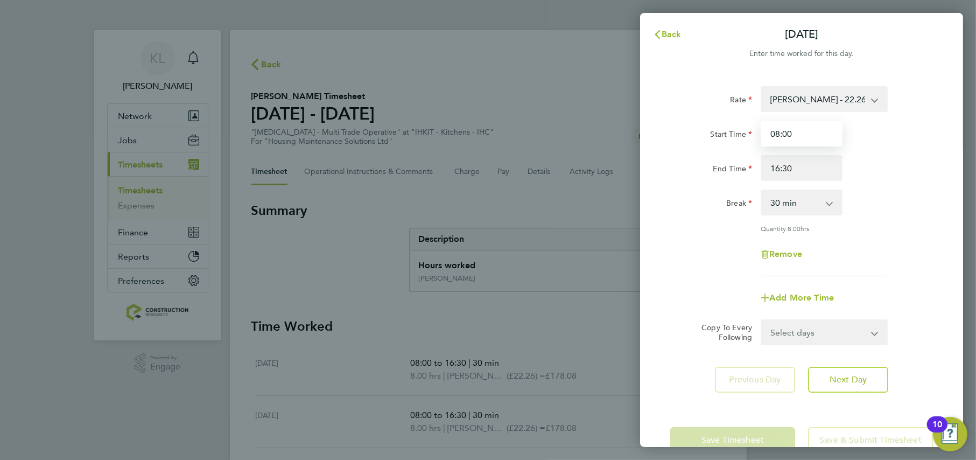
drag, startPoint x: 798, startPoint y: 137, endPoint x: 736, endPoint y: 133, distance: 62.1
click at [735, 133] on div "Start Time 08:00" at bounding box center [801, 134] width 271 height 26
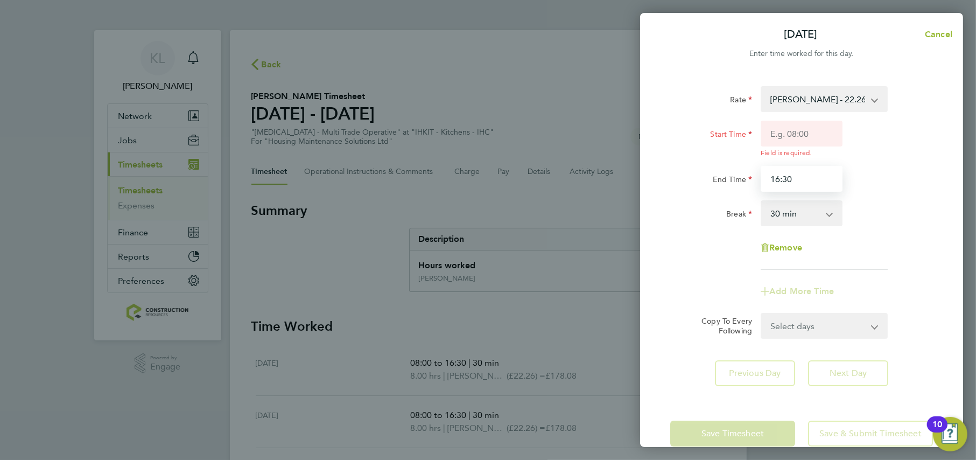
drag, startPoint x: 779, startPoint y: 170, endPoint x: 755, endPoint y: 171, distance: 24.2
click at [755, 171] on div "End Time 16:30" at bounding box center [801, 179] width 271 height 26
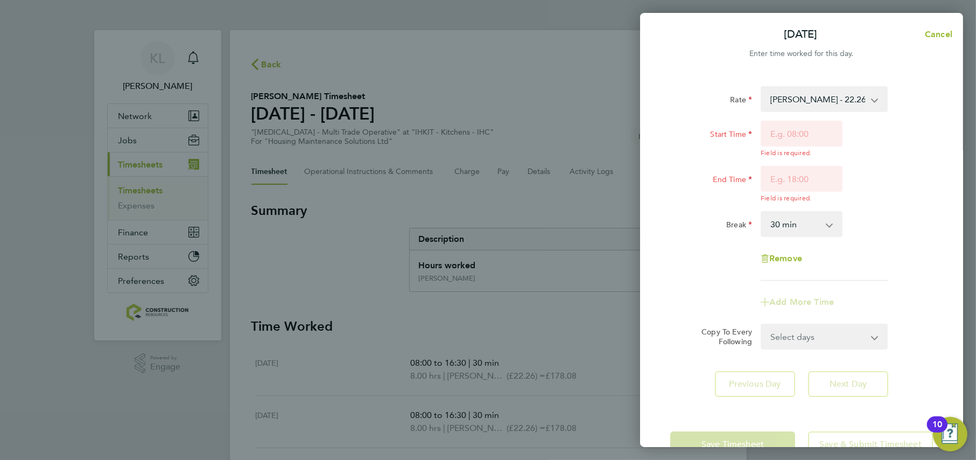
click at [667, 192] on div "Rate [PERSON_NAME] - 22.26 Start Time Field is required. End Time Field is requ…" at bounding box center [801, 241] width 323 height 336
click at [678, 264] on div "Remove" at bounding box center [801, 258] width 271 height 26
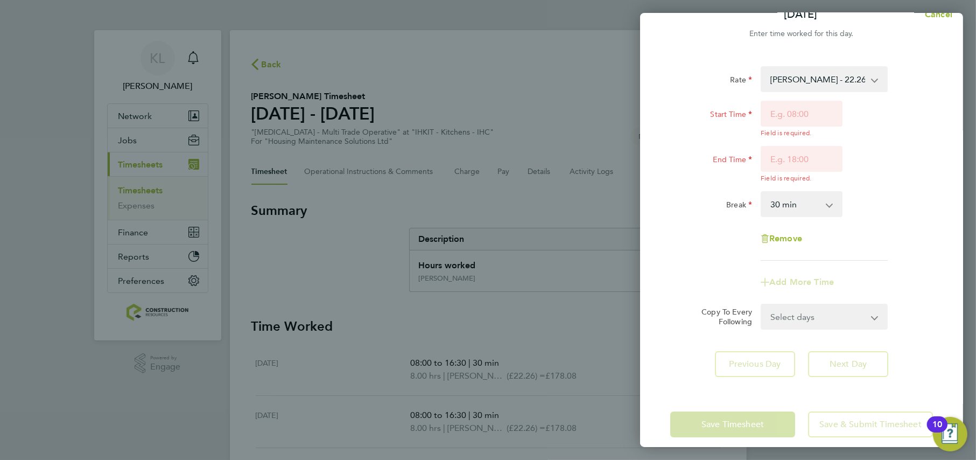
scroll to position [31, 0]
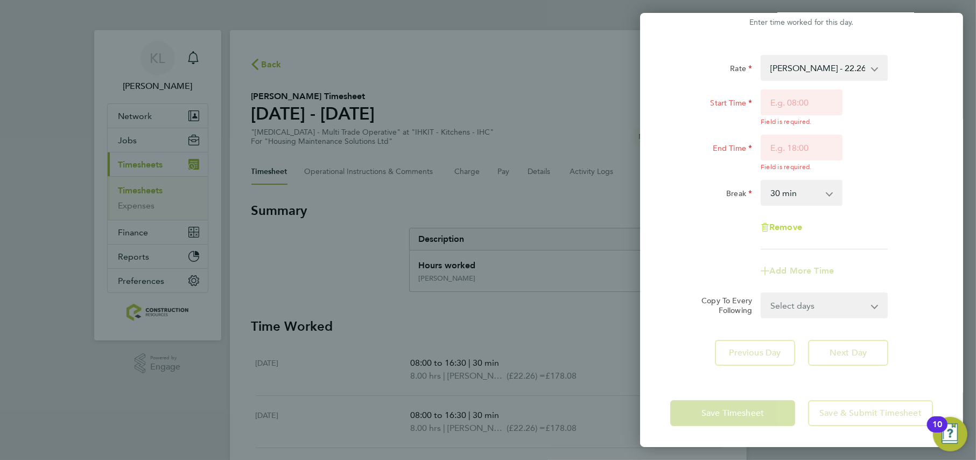
click at [779, 223] on span "Remove" at bounding box center [785, 227] width 33 height 10
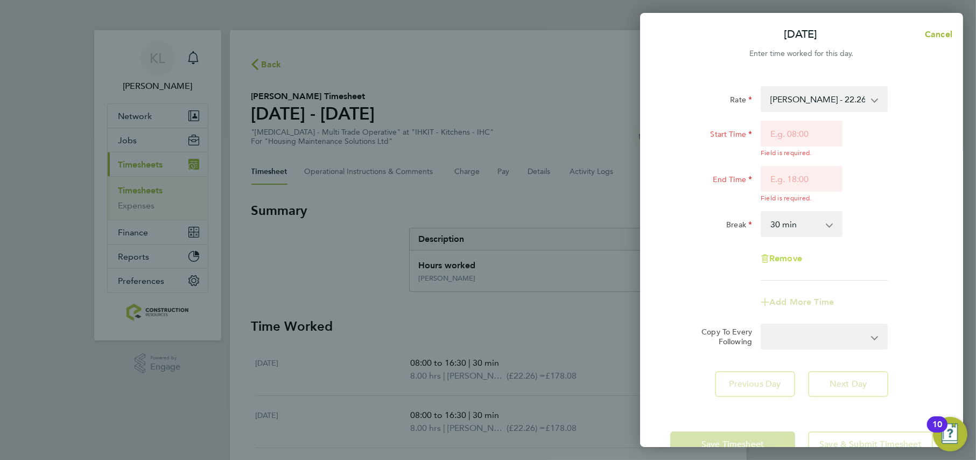
select select "null"
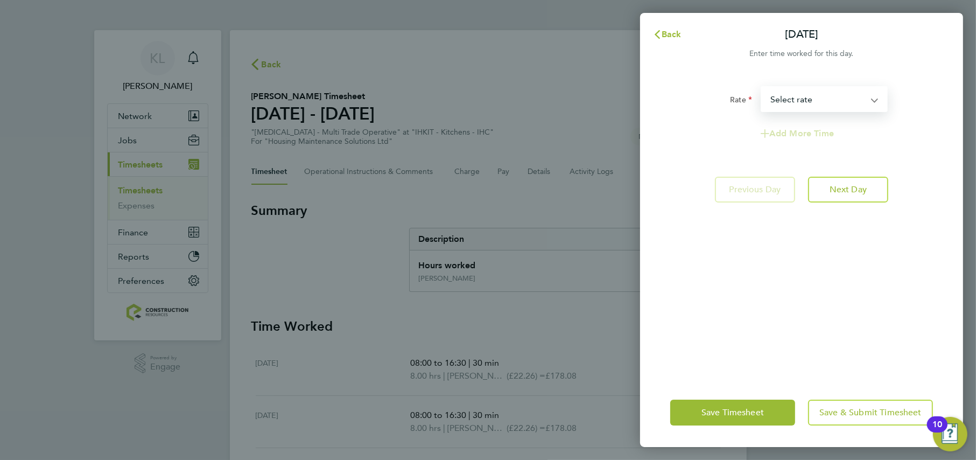
click at [784, 103] on select "[PERSON_NAME] - 22.26 Select rate" at bounding box center [818, 99] width 112 height 24
select select "30"
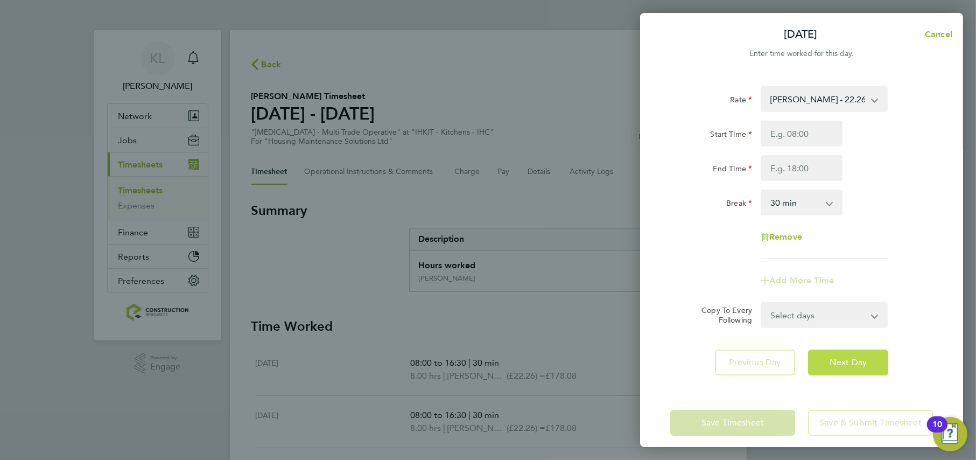
click at [830, 364] on span "Next Day" at bounding box center [848, 362] width 37 height 11
select select "30"
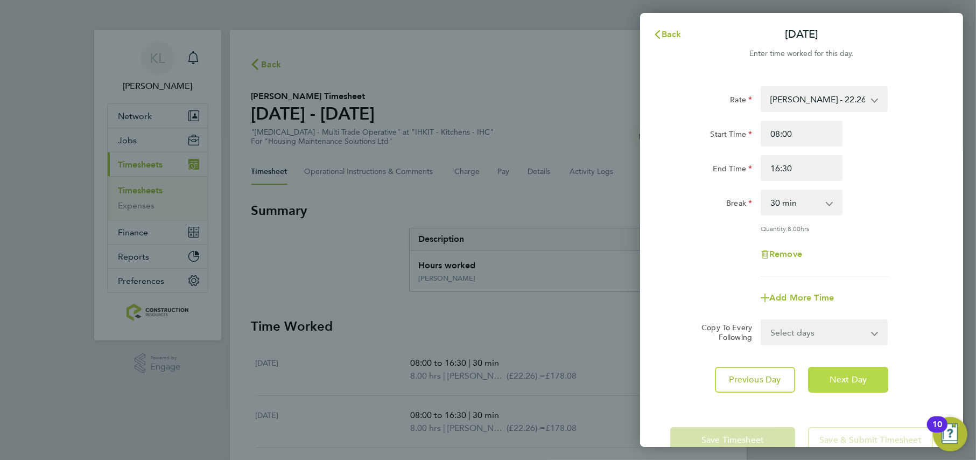
click at [827, 374] on button "Next Day" at bounding box center [848, 380] width 80 height 26
select select "30"
click at [827, 374] on button "Next Day" at bounding box center [848, 380] width 80 height 26
select select "30"
click at [827, 374] on button "Next Day" at bounding box center [848, 380] width 80 height 26
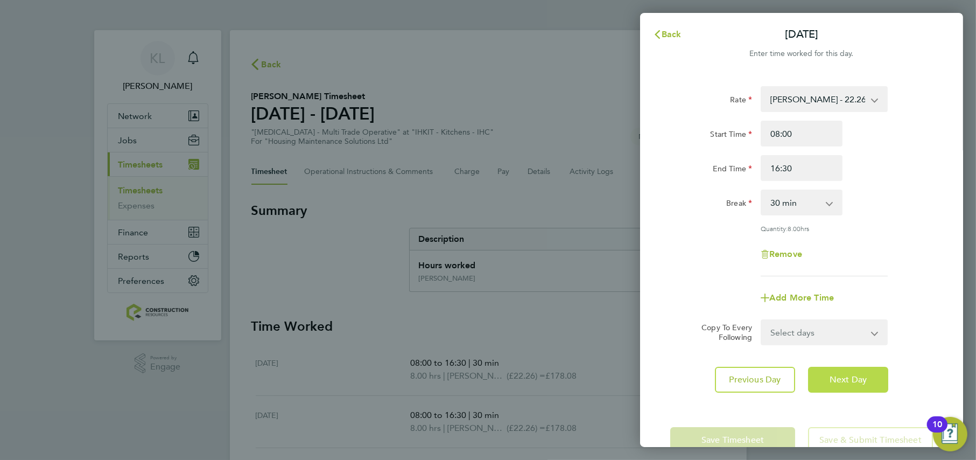
select select "30"
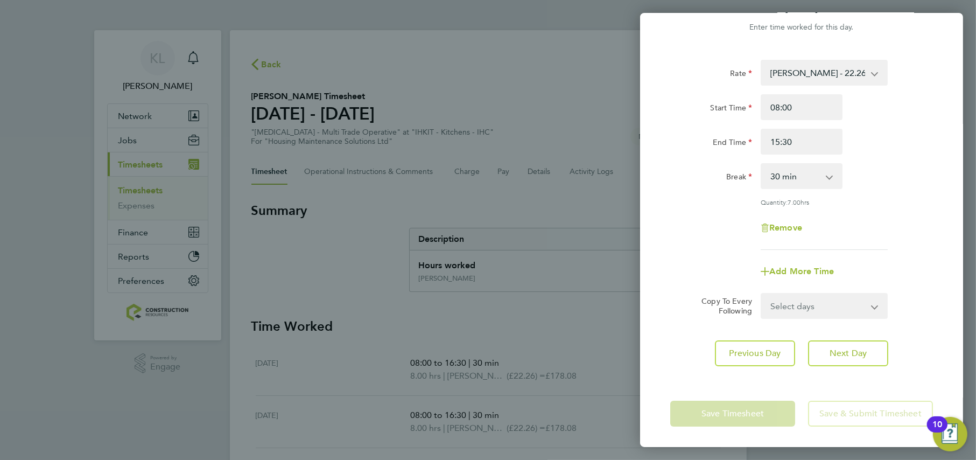
click at [700, 406] on app-form-button "Save Timesheet" at bounding box center [735, 414] width 131 height 26
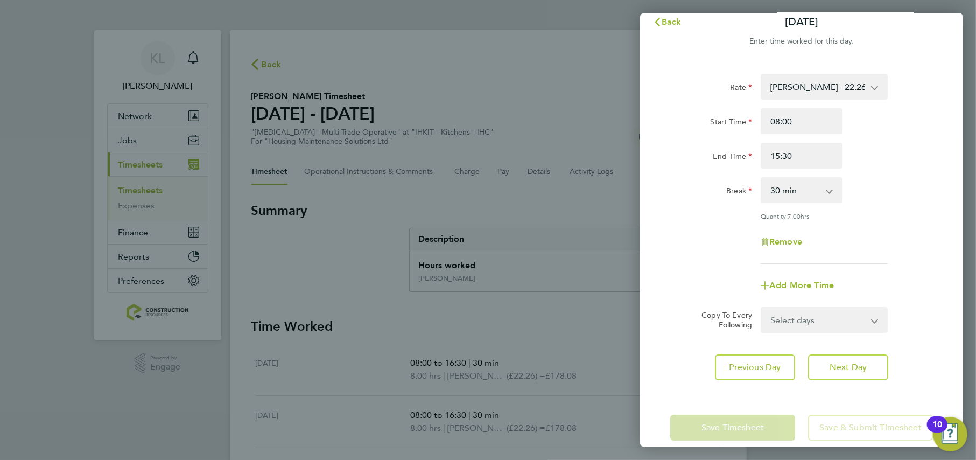
scroll to position [0, 0]
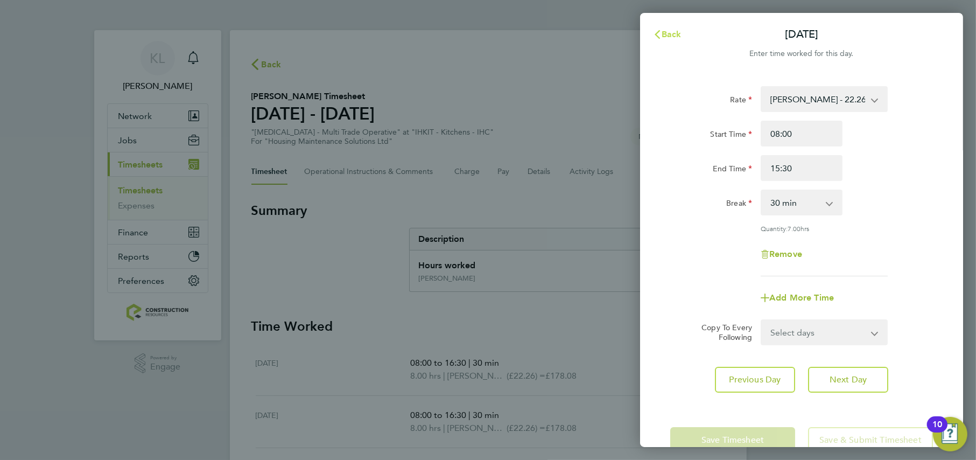
click at [671, 34] on span "Back" at bounding box center [672, 34] width 20 height 10
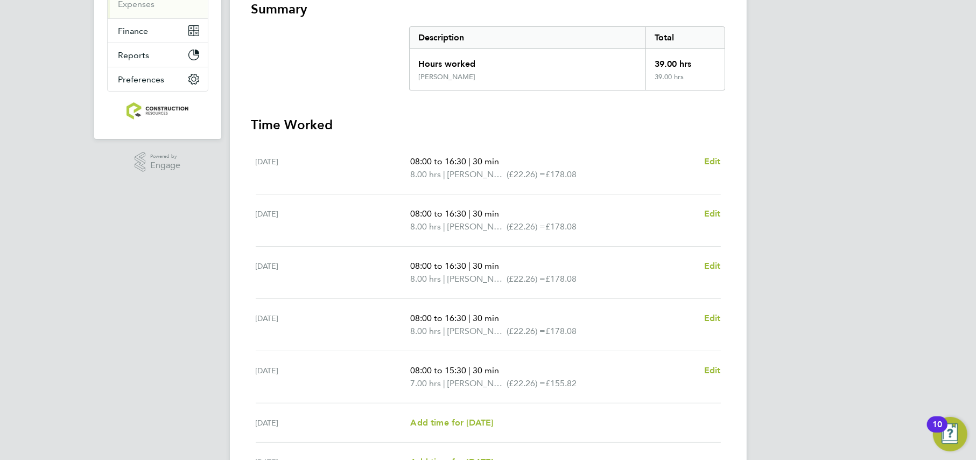
scroll to position [202, 0]
click at [706, 156] on span "Edit" at bounding box center [712, 161] width 17 height 10
select select "30"
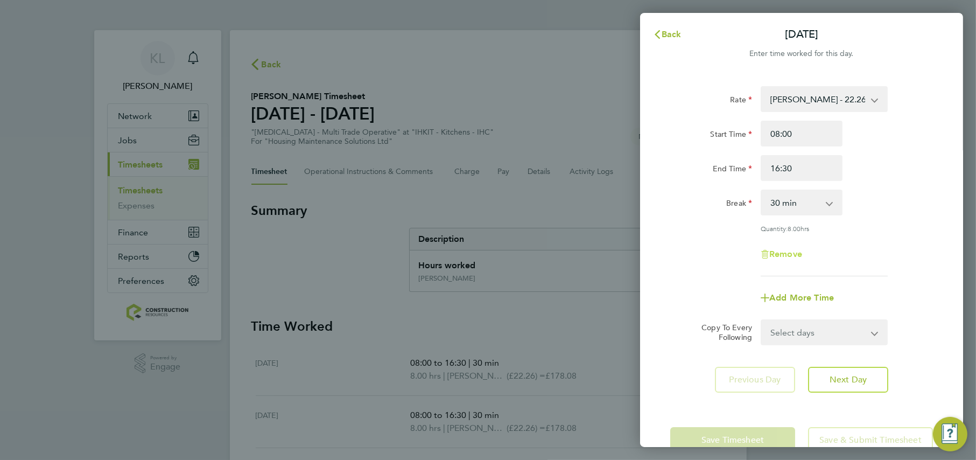
click at [771, 249] on span "Remove" at bounding box center [785, 254] width 33 height 10
select select "null"
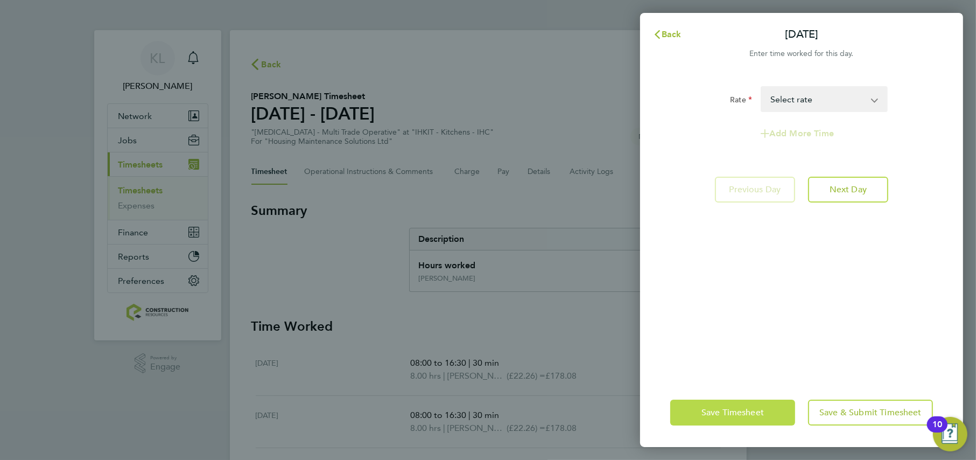
click at [706, 413] on span "Save Timesheet" at bounding box center [732, 412] width 62 height 11
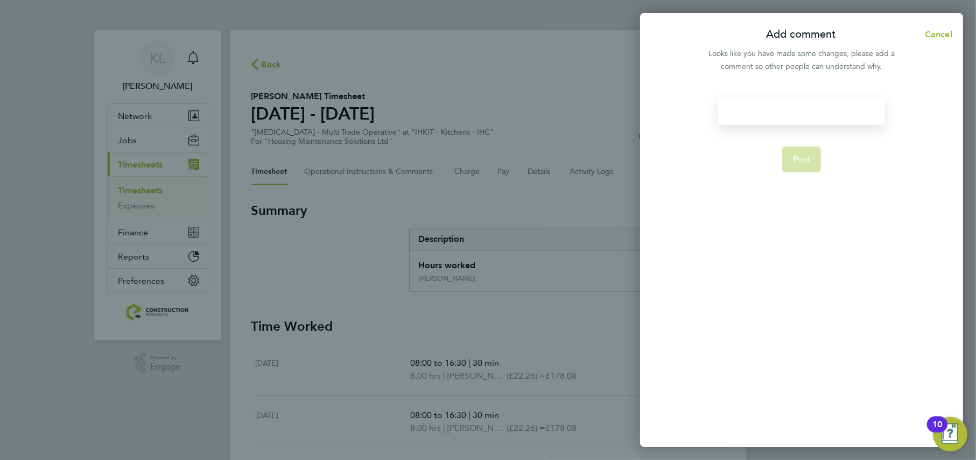
click at [740, 121] on div at bounding box center [801, 112] width 166 height 26
click at [793, 165] on button "Post" at bounding box center [801, 159] width 39 height 26
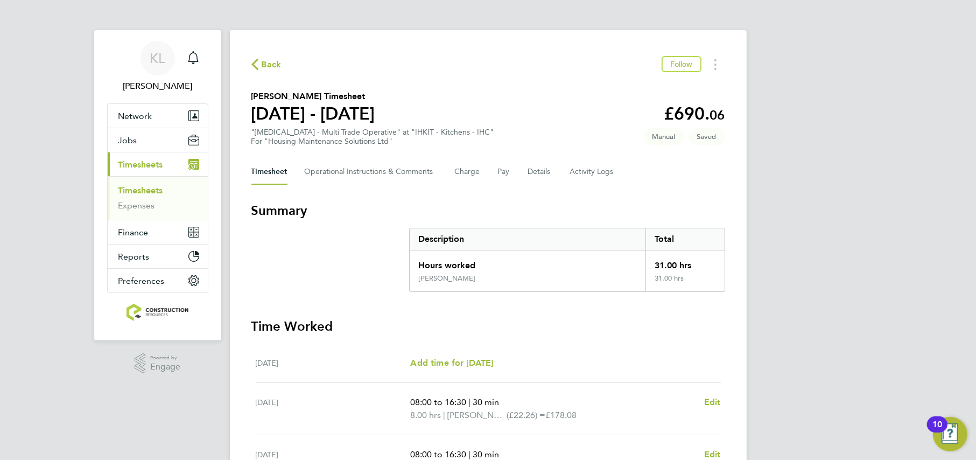
scroll to position [305, 0]
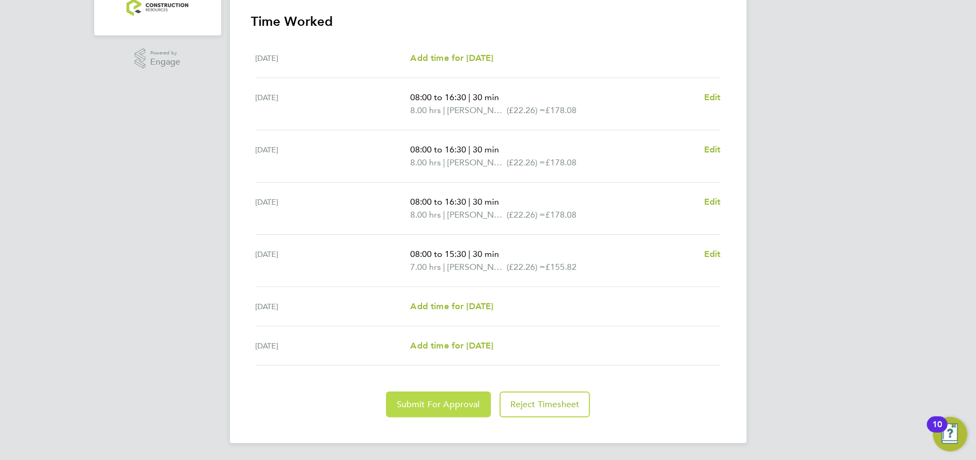
click at [427, 397] on button "Submit For Approval" at bounding box center [438, 404] width 105 height 26
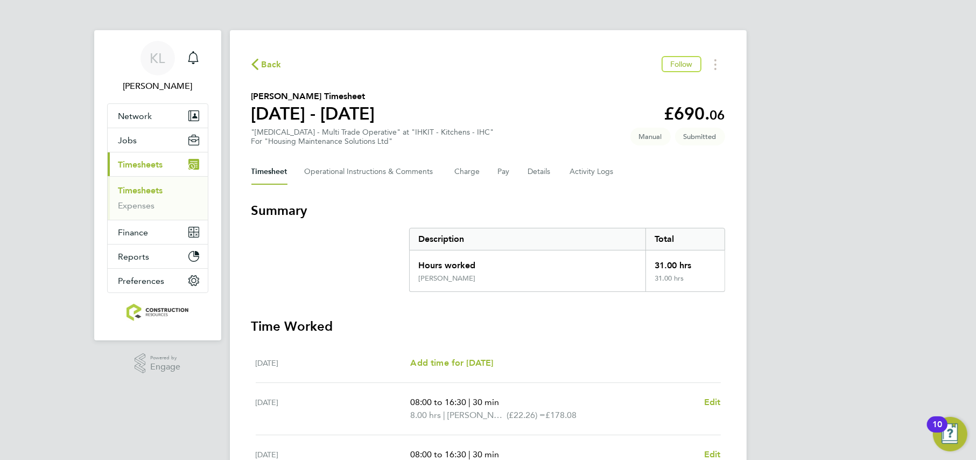
click at [268, 66] on span "Back" at bounding box center [272, 64] width 20 height 13
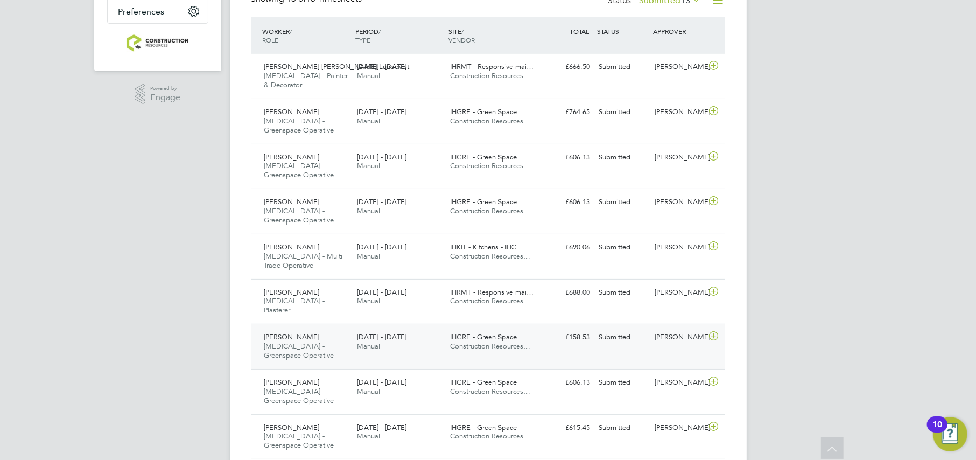
click at [322, 328] on div "Colin Hanley HMS - Greenspace Operative 25 - 31 Aug 2025" at bounding box center [306, 346] width 93 height 36
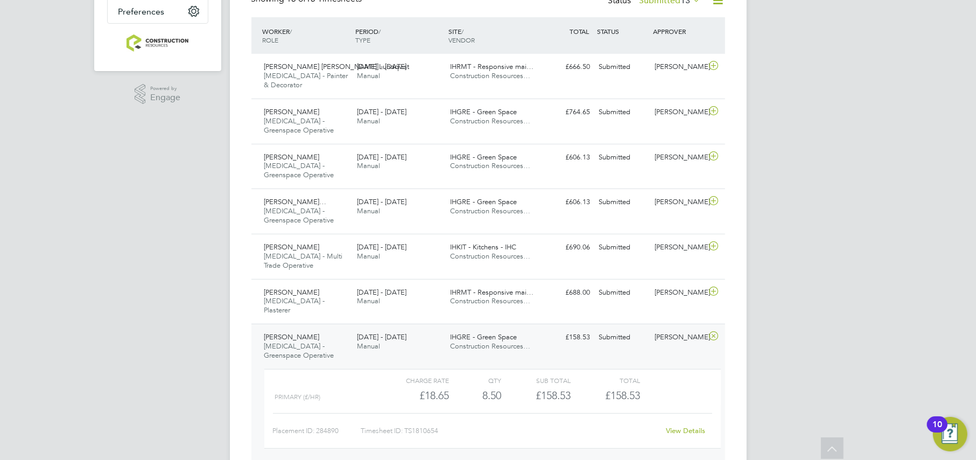
click at [321, 345] on div "Colin Hanley HMS - Greenspace Operative 25 - 31 Aug 2025" at bounding box center [306, 346] width 93 height 36
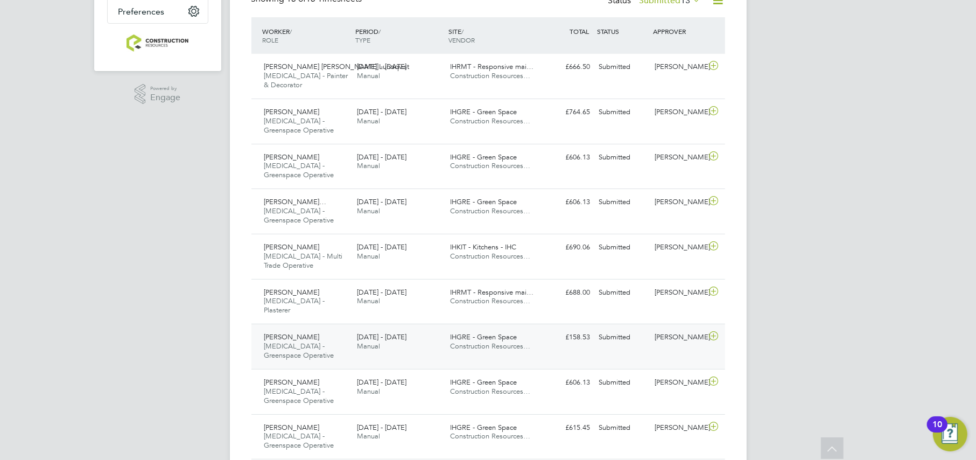
click at [304, 328] on div "Colin Hanley HMS - Greenspace Operative 25 - 31 Aug 2025" at bounding box center [306, 346] width 93 height 36
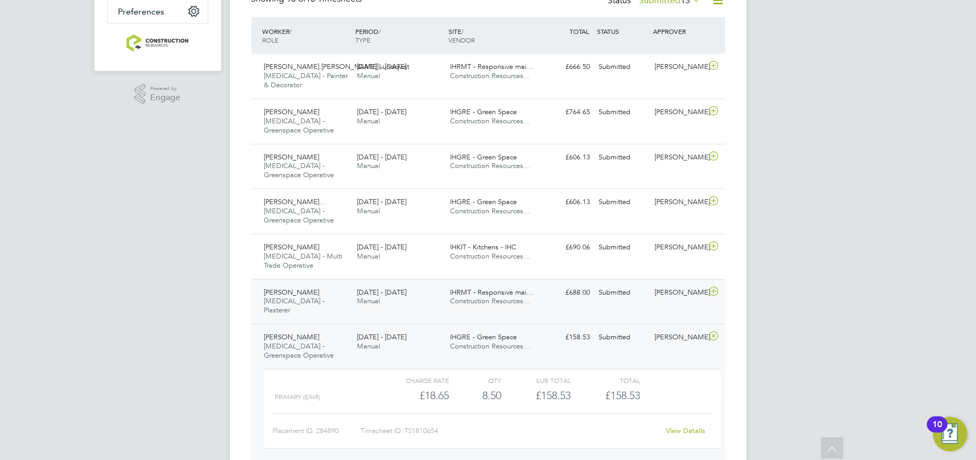
click at [293, 297] on div "Nathan Lowerson HMS - Plasterer 25 - 31 Aug 2025" at bounding box center [306, 302] width 93 height 36
click at [290, 296] on span "[MEDICAL_DATA] - Plasterer" at bounding box center [294, 305] width 61 height 18
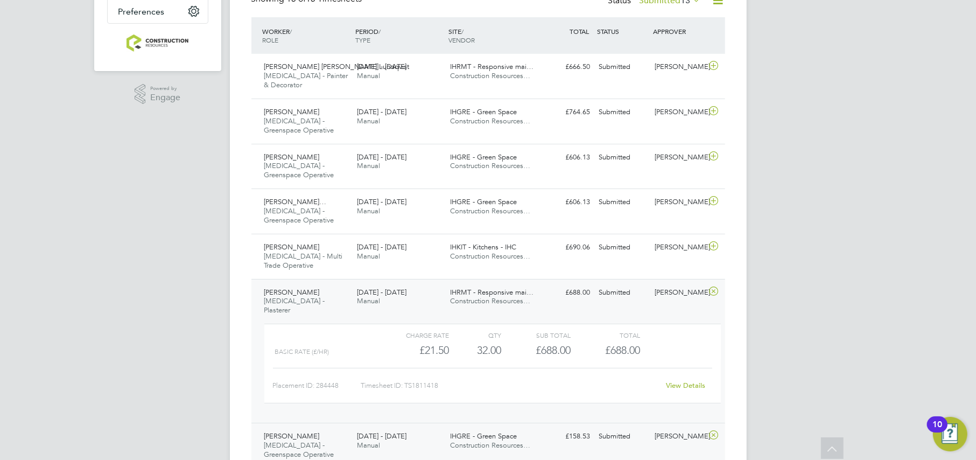
click at [277, 299] on div "Nathan Lowerson HMS - Plasterer 25 - 31 Aug 2025" at bounding box center [306, 302] width 93 height 36
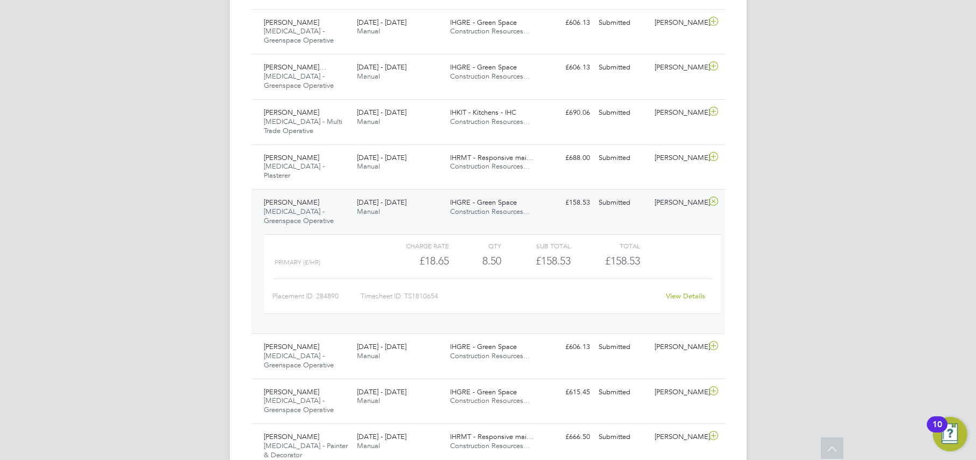
click at [272, 207] on span "[MEDICAL_DATA] - Greenspace Operative" at bounding box center [299, 216] width 70 height 18
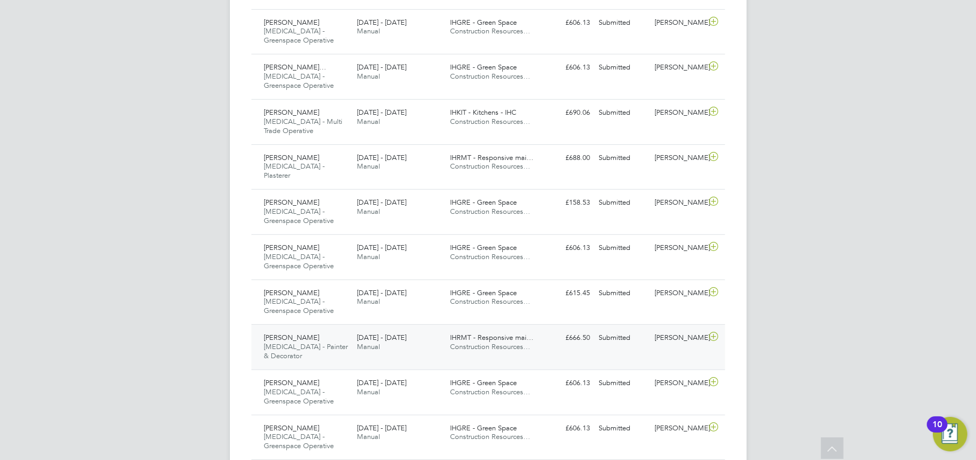
click at [287, 342] on span "[MEDICAL_DATA] - Painter & Decorator" at bounding box center [306, 351] width 84 height 18
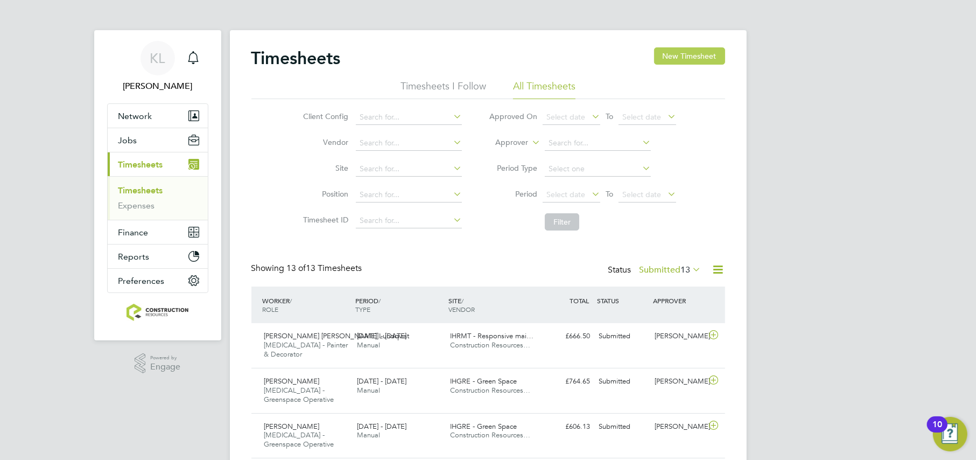
click at [693, 54] on button "New Timesheet" at bounding box center [689, 55] width 71 height 17
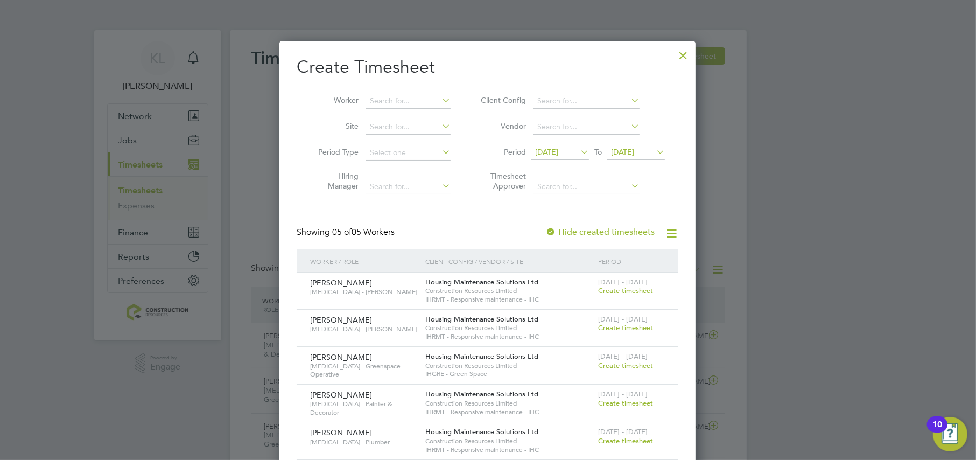
click at [686, 55] on div at bounding box center [682, 52] width 19 height 19
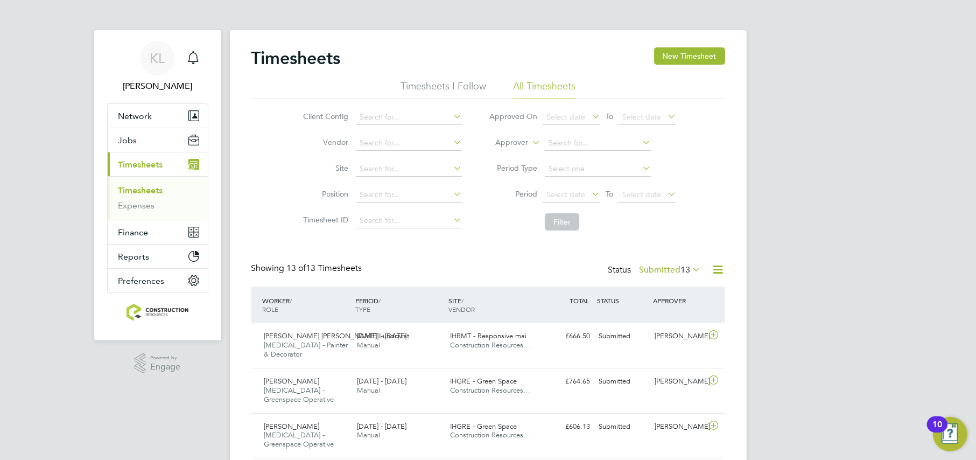
click at [652, 268] on label "Submitted 13" at bounding box center [671, 269] width 62 height 11
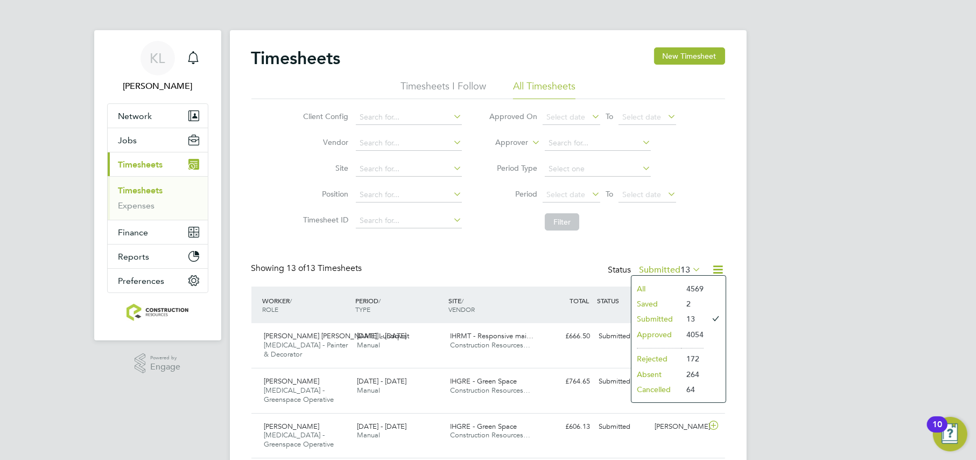
click at [645, 333] on li "Approved" at bounding box center [656, 334] width 50 height 15
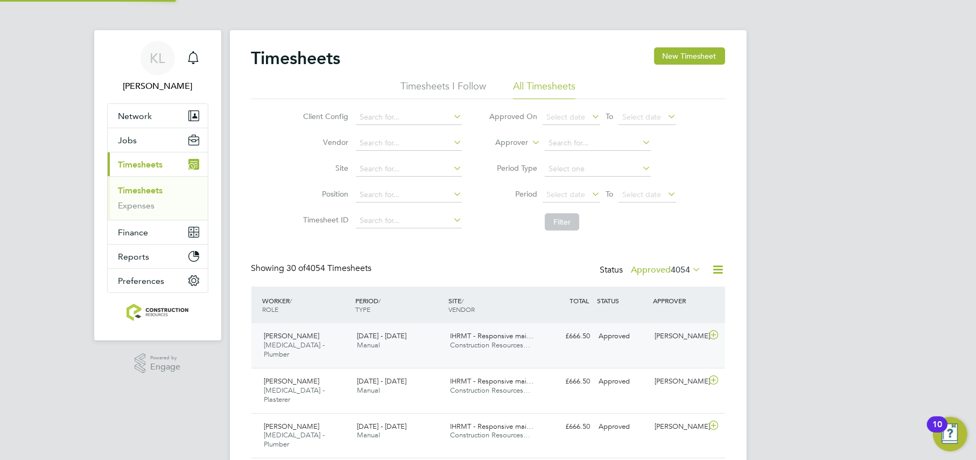
scroll to position [27, 93]
click at [350, 332] on div "Brian Rattle HMS - Plumber 25 - 31 Aug 2025" at bounding box center [306, 345] width 93 height 36
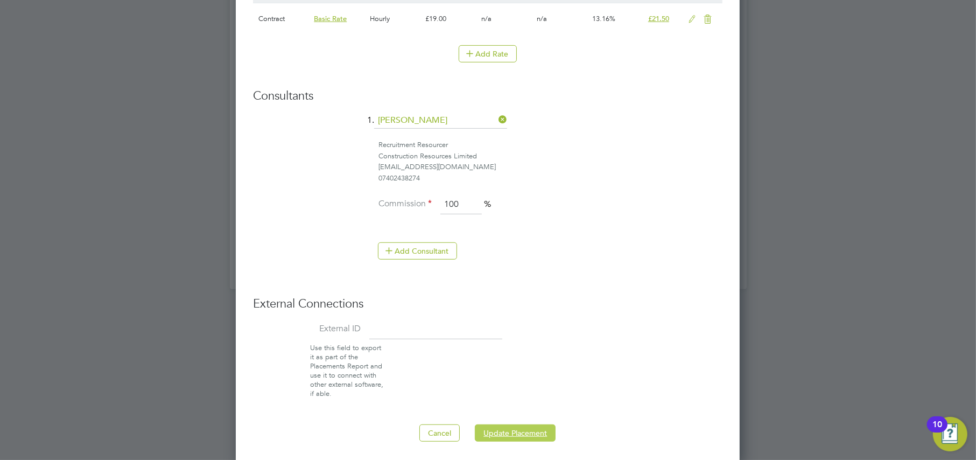
click at [505, 428] on button "Update Placement" at bounding box center [515, 432] width 81 height 17
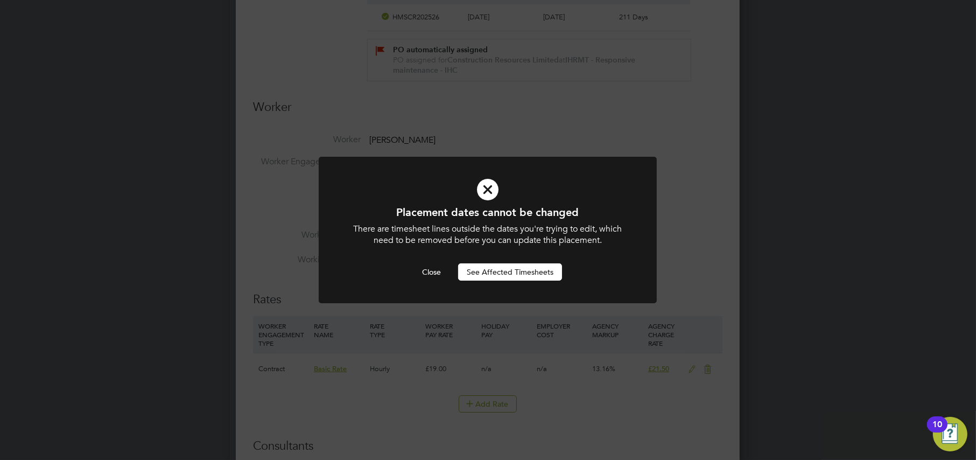
click at [483, 268] on button "See Affected Timesheets" at bounding box center [510, 271] width 104 height 17
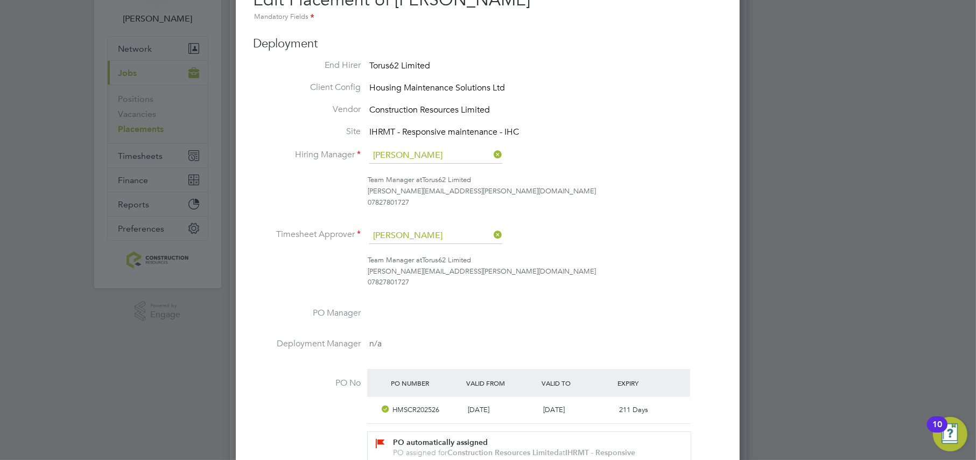
scroll to position [404, 0]
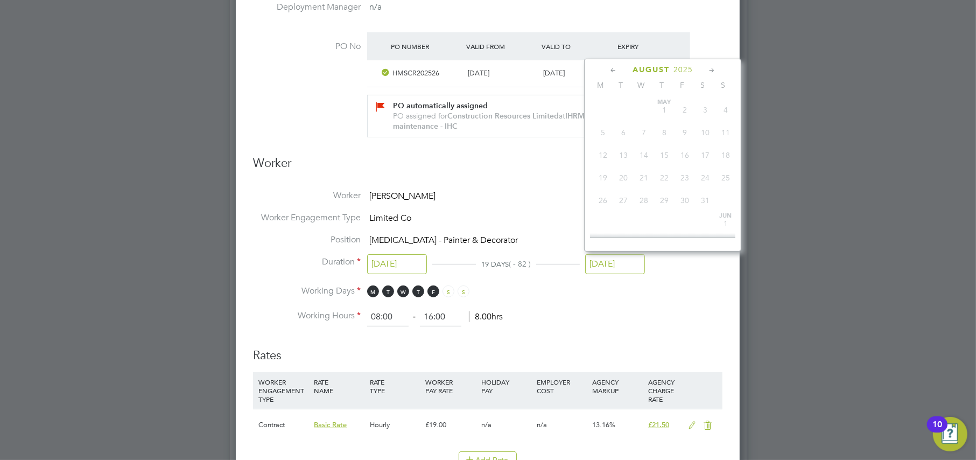
click at [600, 266] on input "10 Aug 2025" at bounding box center [615, 264] width 60 height 20
click at [726, 220] on span "31" at bounding box center [725, 216] width 20 height 20
type input "31 Aug 2025"
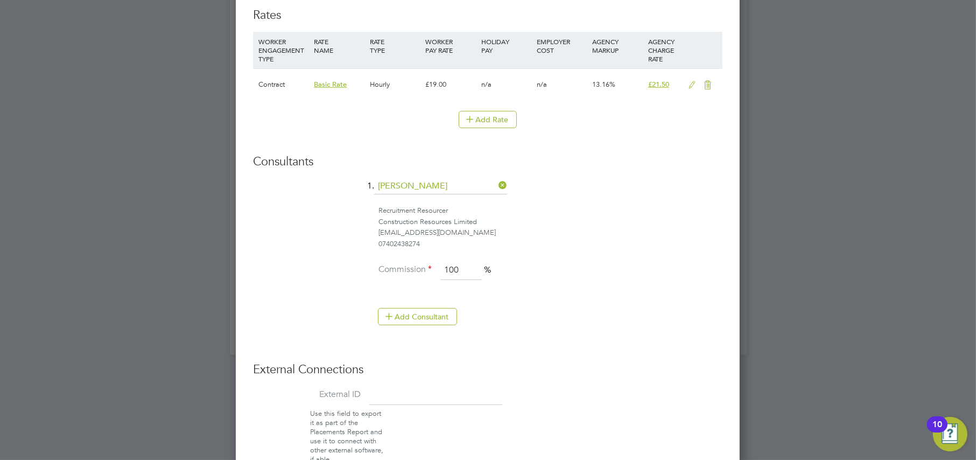
scroll to position [807, 0]
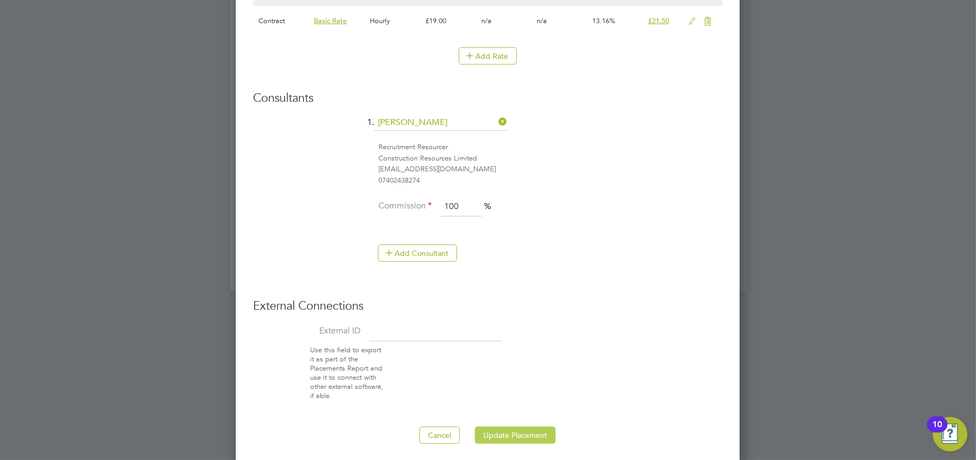
drag, startPoint x: 497, startPoint y: 435, endPoint x: 468, endPoint y: 428, distance: 30.4
click at [497, 435] on button "Update Placement" at bounding box center [515, 434] width 81 height 17
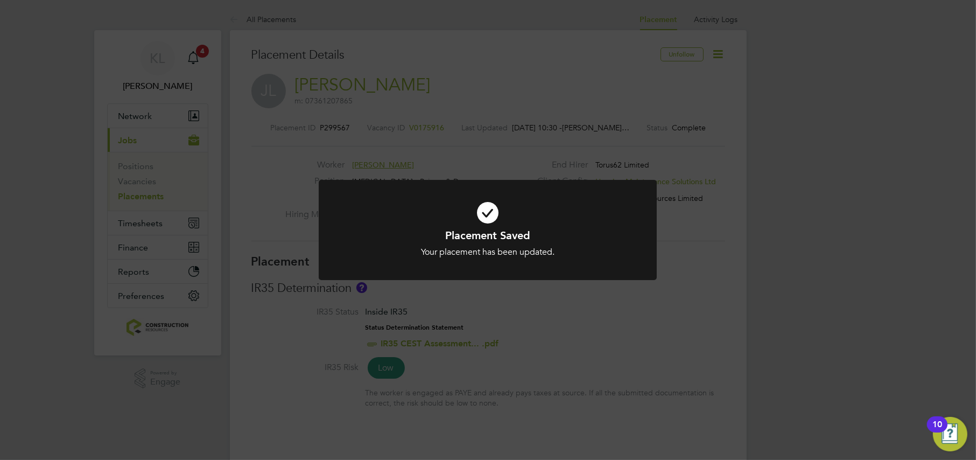
scroll to position [31, 75]
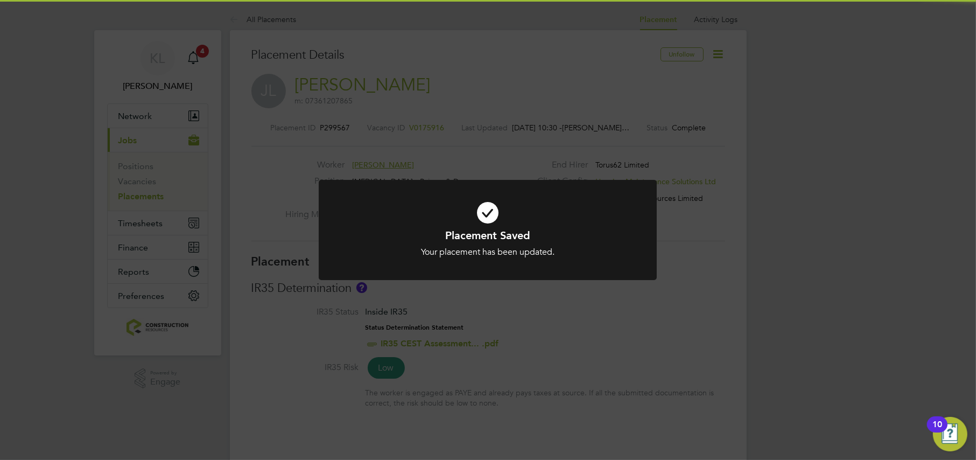
click at [251, 19] on div "Placement Saved Your placement has been updated. Cancel Okay" at bounding box center [488, 230] width 976 height 460
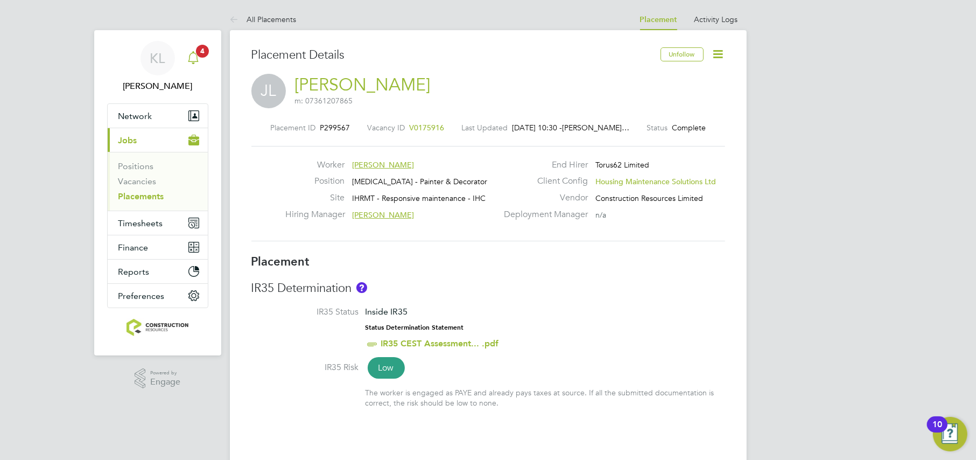
click at [199, 52] on span "4" at bounding box center [202, 51] width 13 height 13
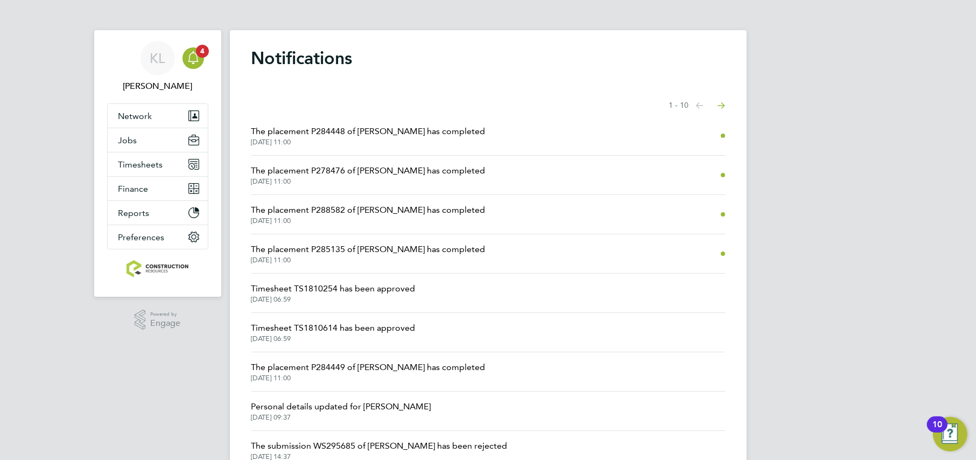
click at [376, 137] on span "The placement P284448 of [PERSON_NAME] has completed" at bounding box center [368, 131] width 234 height 13
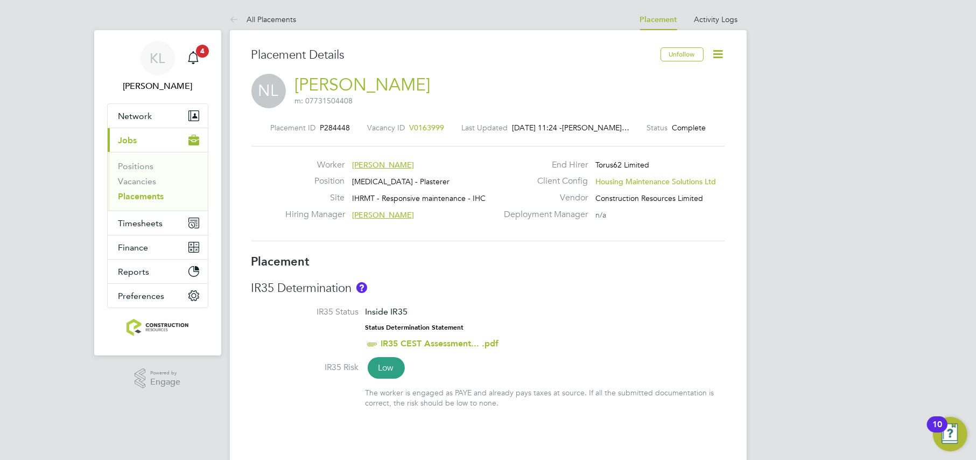
click at [721, 52] on icon at bounding box center [718, 53] width 13 height 13
click at [655, 76] on li "Edit Placement e" at bounding box center [683, 79] width 79 height 15
type input "[PERSON_NAME]"
type input "22 Apr 2025"
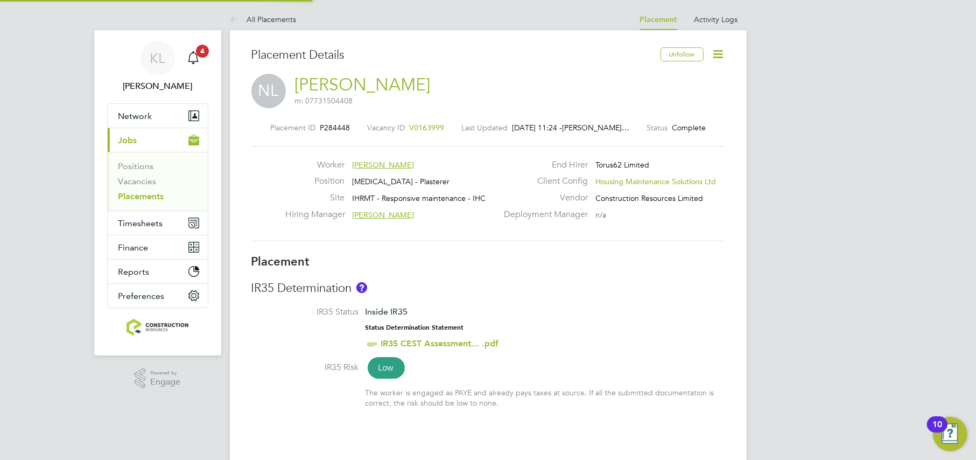
type input "31 Aug 2025"
type input "08:00"
type input "16:00"
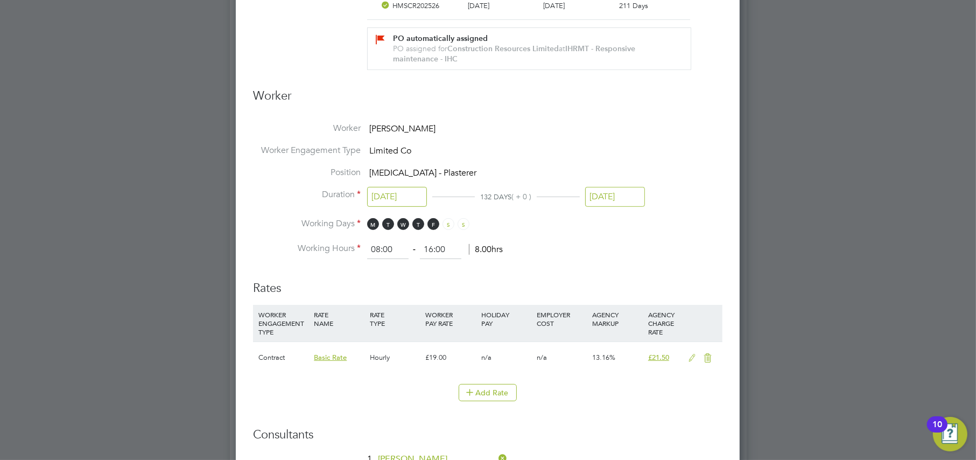
click at [619, 196] on input "31 Aug 2025" at bounding box center [615, 197] width 60 height 20
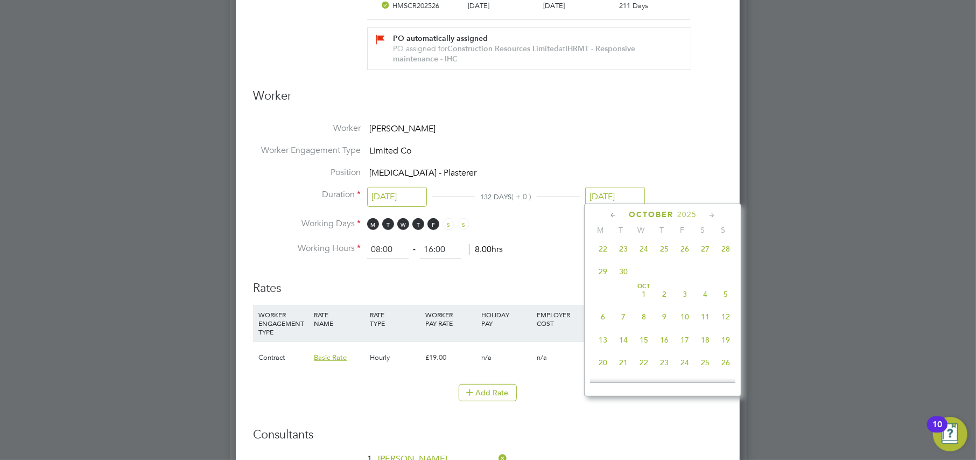
click at [723, 253] on span "28" at bounding box center [725, 248] width 20 height 20
type input "28 Sep 2025"
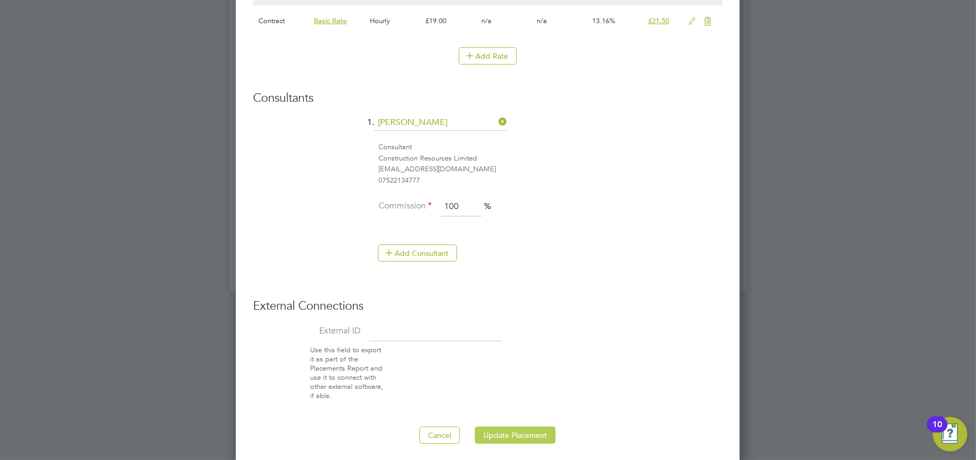
click at [503, 428] on button "Update Placement" at bounding box center [515, 434] width 81 height 17
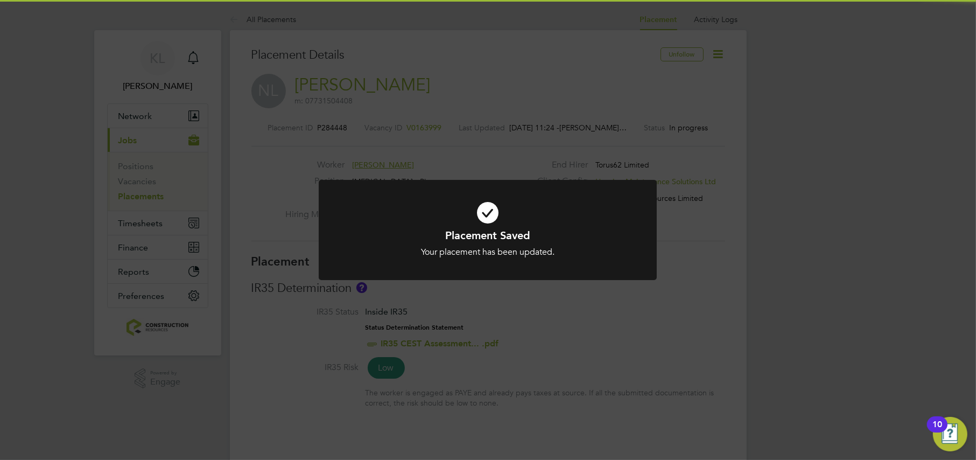
click at [252, 22] on div "Placement Saved Your placement has been updated. Cancel Okay" at bounding box center [488, 230] width 976 height 460
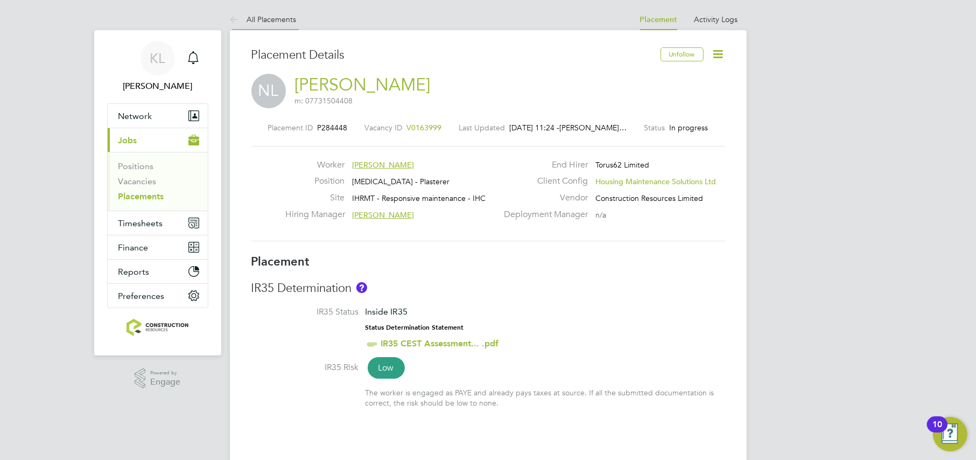
click at [251, 23] on link "All Placements" at bounding box center [263, 20] width 67 height 10
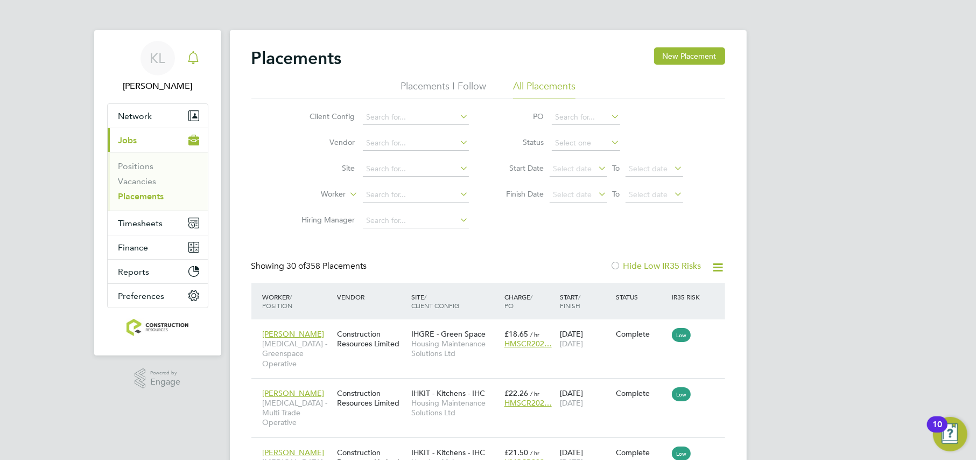
click at [192, 60] on icon "Main navigation" at bounding box center [193, 57] width 13 height 13
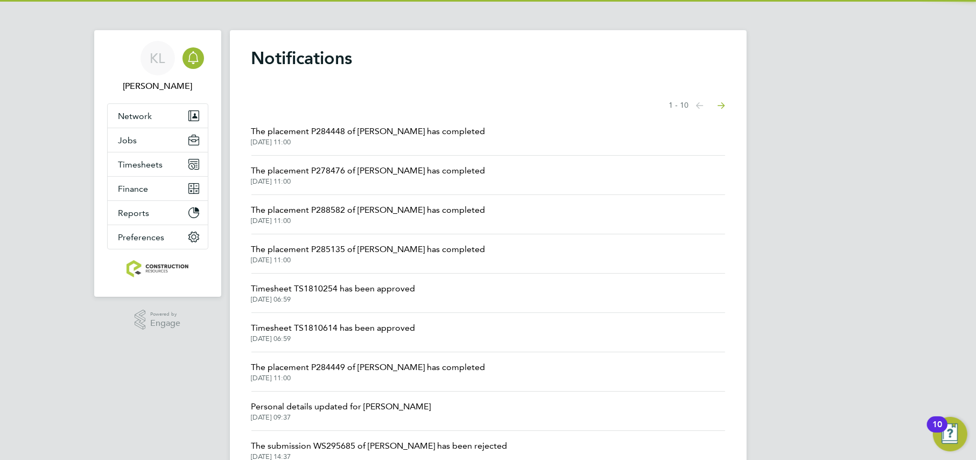
click at [387, 177] on span "01 Sep 2025, 11:00" at bounding box center [368, 181] width 234 height 9
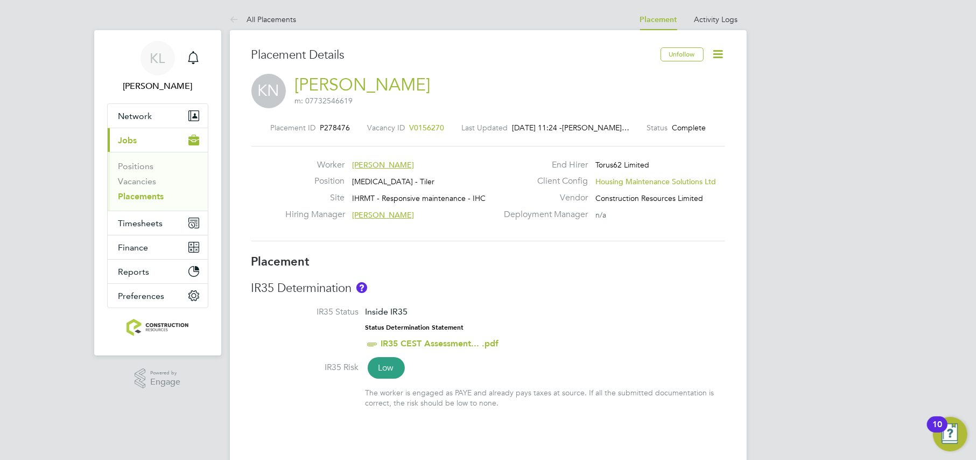
click at [718, 53] on icon at bounding box center [718, 53] width 13 height 13
click at [663, 80] on li "Edit Placement e" at bounding box center [683, 79] width 79 height 15
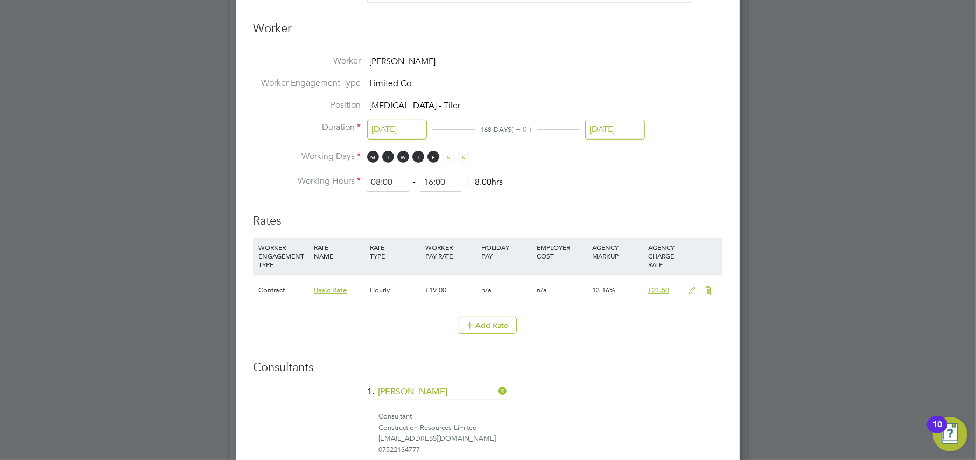
click at [620, 125] on input "31 Aug 2025" at bounding box center [615, 130] width 60 height 20
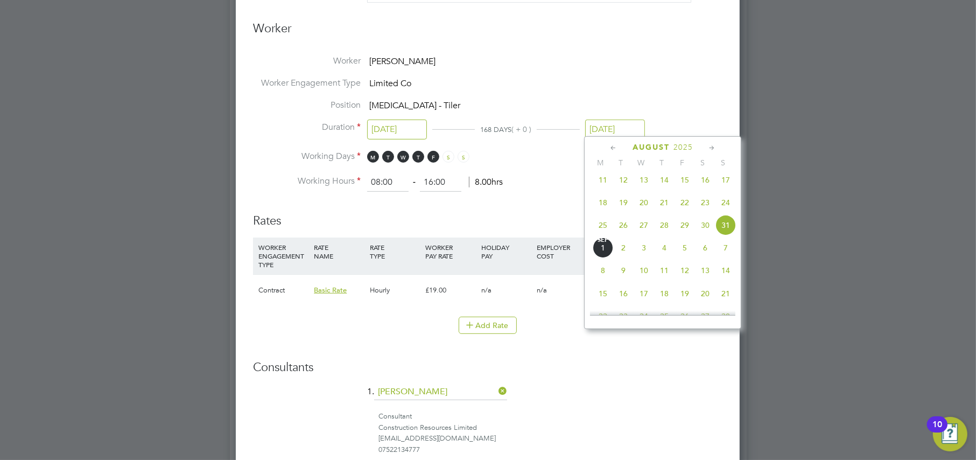
click at [726, 279] on span "14" at bounding box center [725, 270] width 20 height 20
type input "14 Sep 2025"
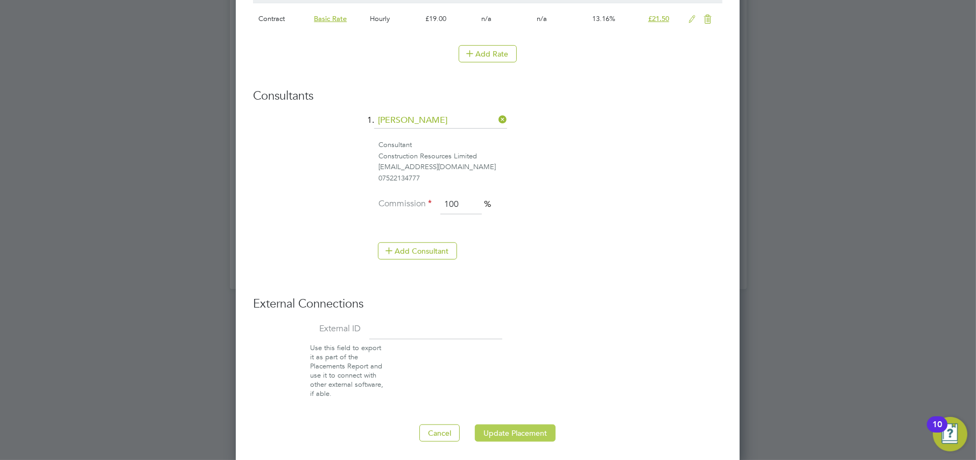
click at [520, 428] on button "Update Placement" at bounding box center [515, 432] width 81 height 17
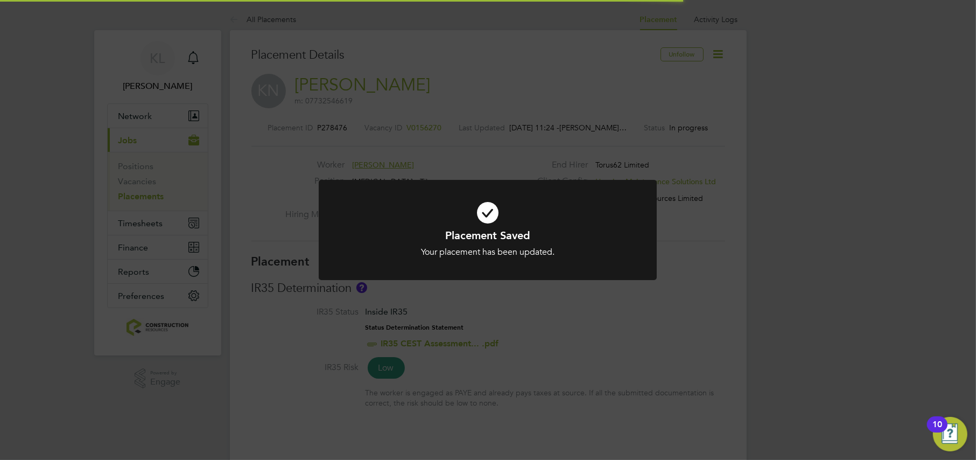
drag, startPoint x: 127, startPoint y: 229, endPoint x: 135, endPoint y: 230, distance: 7.6
click at [130, 230] on div "Placement Saved Your placement has been updated. Cancel Okay" at bounding box center [488, 230] width 976 height 460
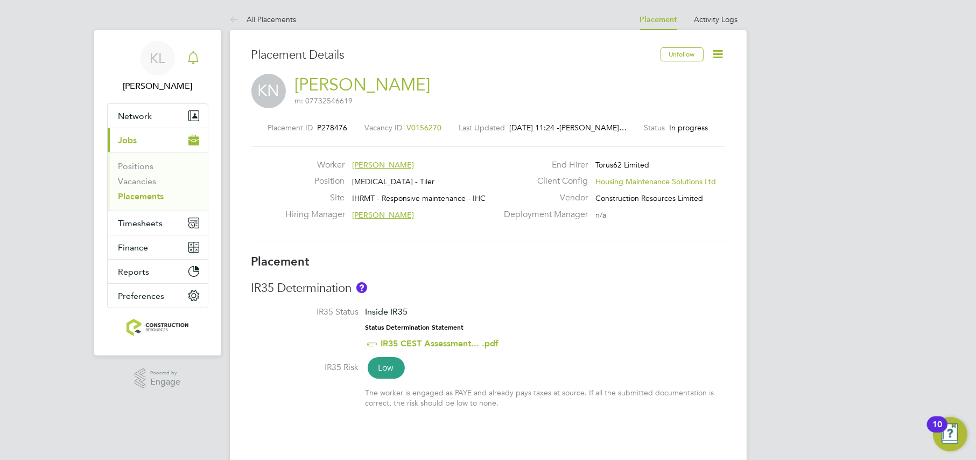
click at [202, 60] on div "Main navigation" at bounding box center [193, 58] width 22 height 22
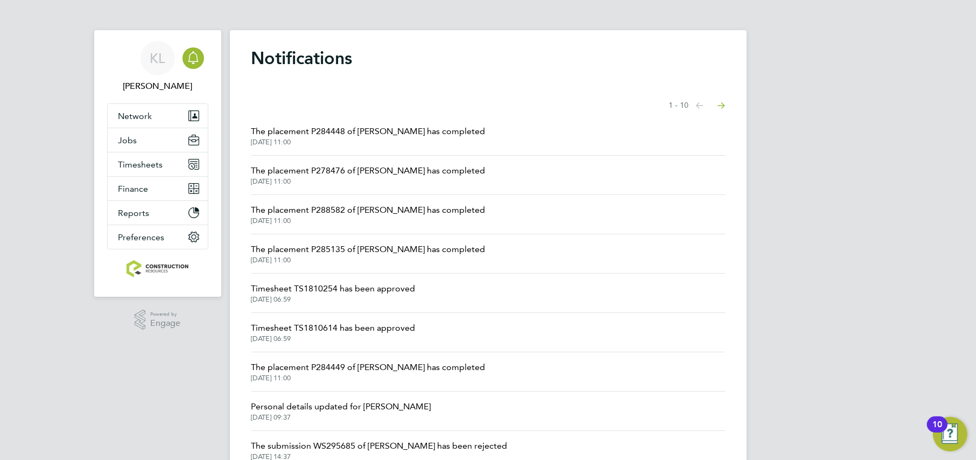
click at [374, 257] on span "01 Sep 2025, 11:00" at bounding box center [368, 260] width 234 height 9
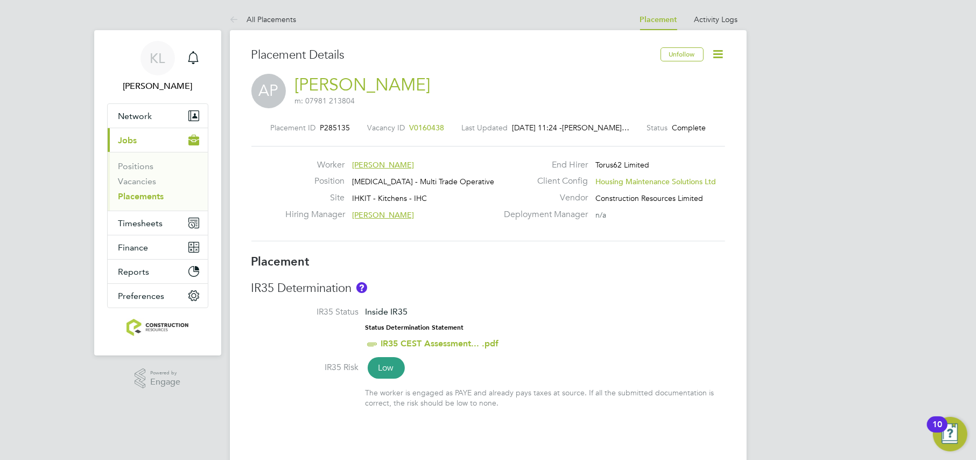
click at [717, 55] on icon at bounding box center [718, 53] width 13 height 13
click at [656, 76] on li "Edit Placement e" at bounding box center [683, 79] width 79 height 15
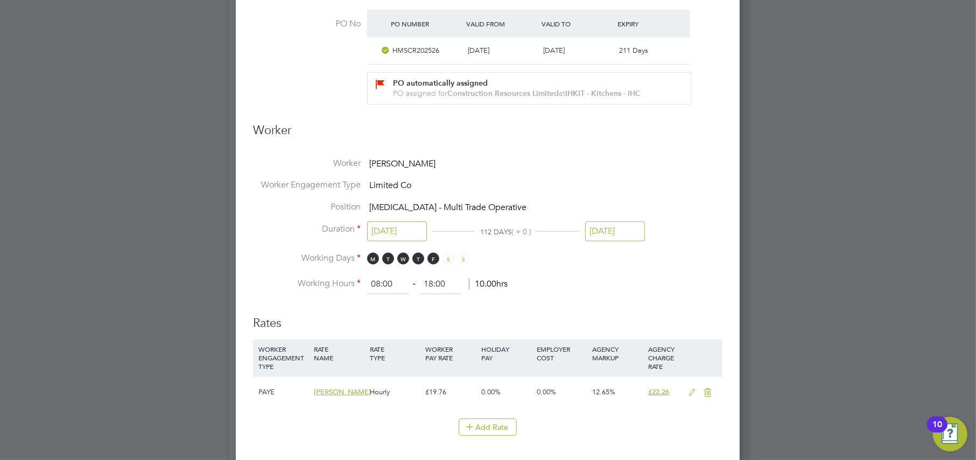
click at [609, 221] on input "31 Aug 2025" at bounding box center [615, 231] width 60 height 20
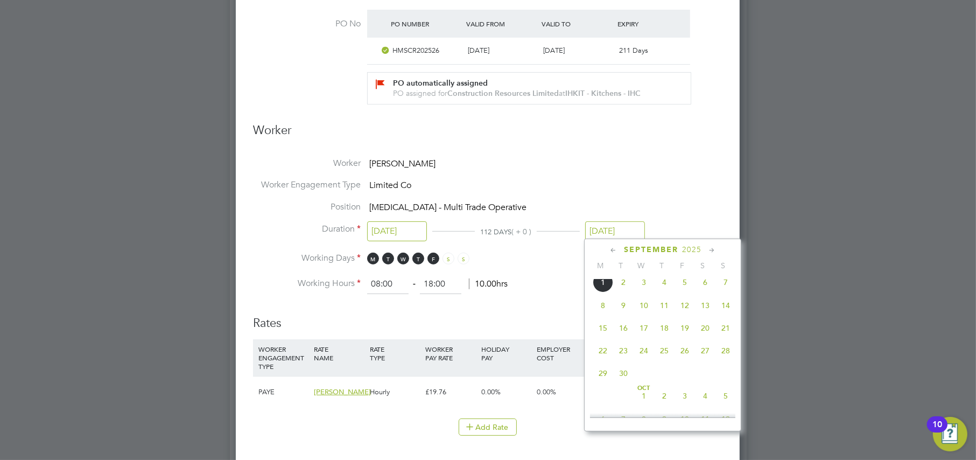
drag, startPoint x: 727, startPoint y: 356, endPoint x: 665, endPoint y: 367, distance: 62.3
click at [726, 356] on span "28" at bounding box center [725, 350] width 20 height 20
type input "28 Sep 2025"
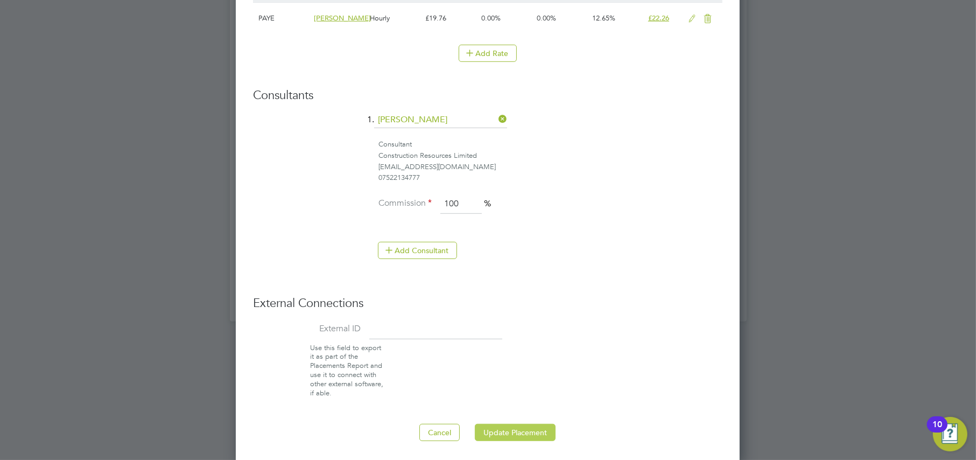
click at [521, 429] on button "Update Placement" at bounding box center [515, 432] width 81 height 17
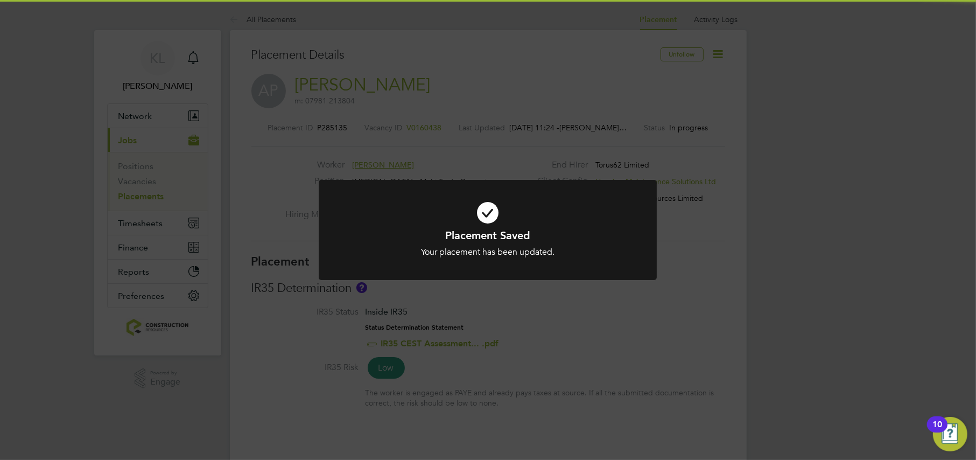
click at [262, 16] on div "Placement Saved Your placement has been updated. Cancel Okay" at bounding box center [488, 230] width 976 height 460
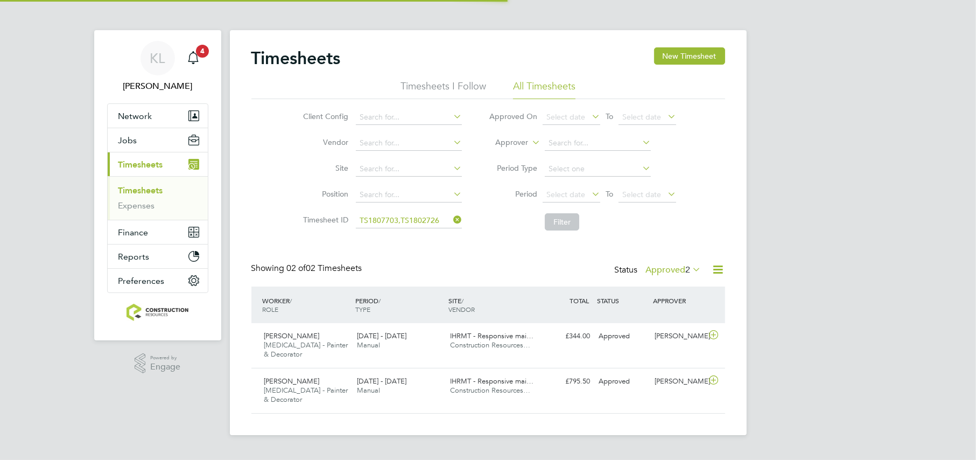
scroll to position [27, 93]
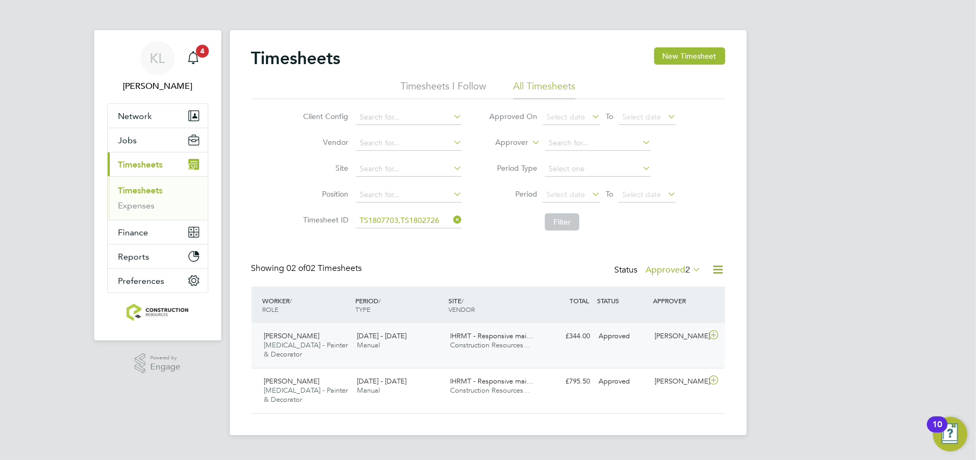
click at [321, 333] on div "[PERSON_NAME] [MEDICAL_DATA] - Painter & Decorator [DATE] - [DATE]" at bounding box center [306, 345] width 93 height 36
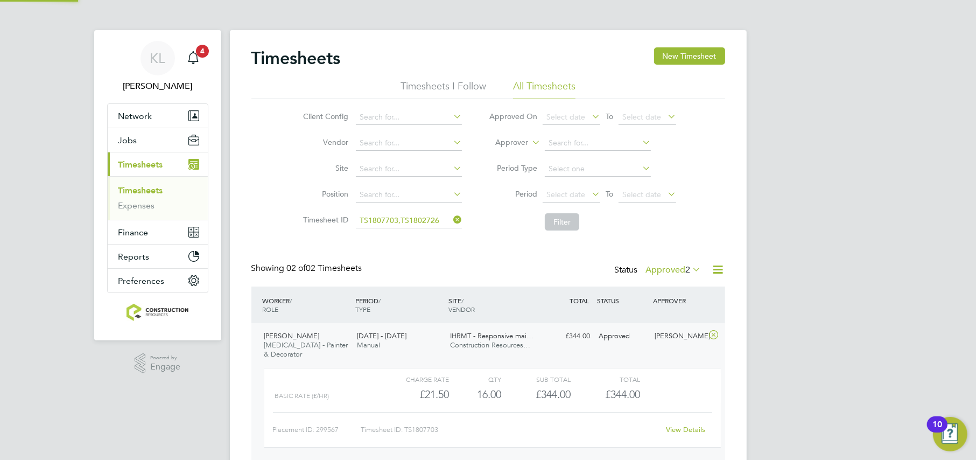
scroll to position [18, 104]
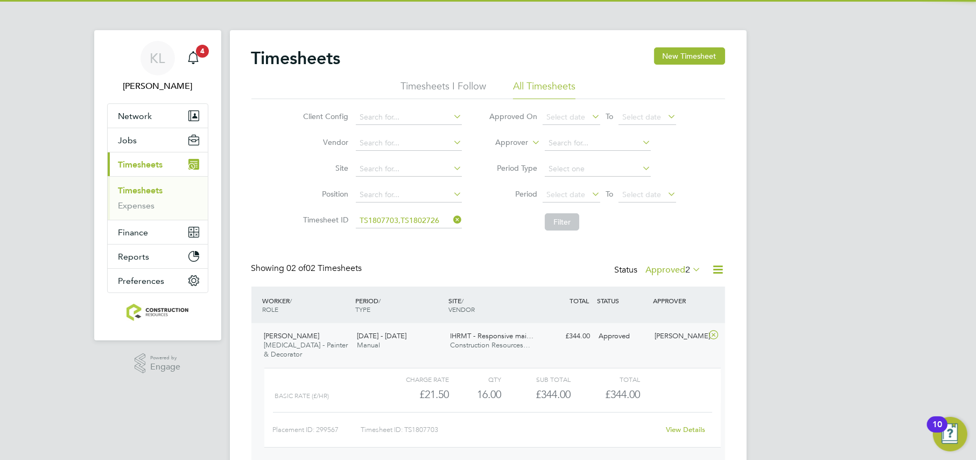
click at [321, 333] on div "[PERSON_NAME] [MEDICAL_DATA] - Painter & Decorator [DATE] - [DATE]" at bounding box center [306, 345] width 93 height 36
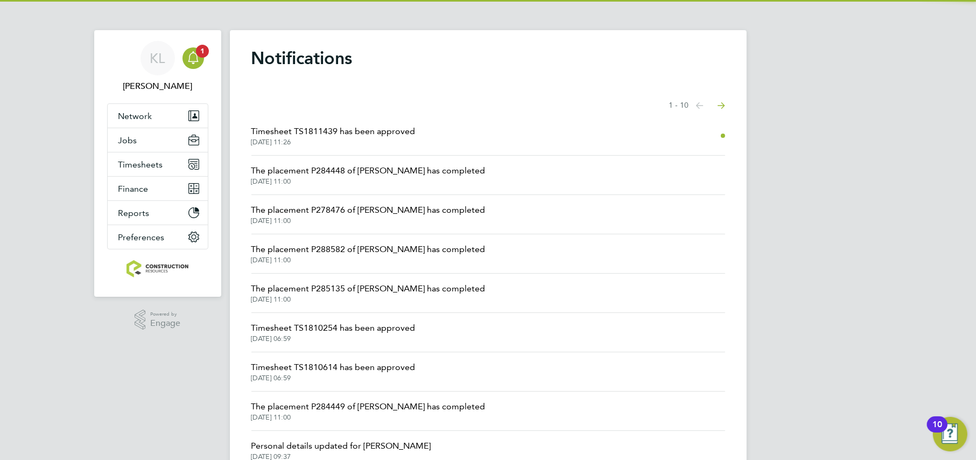
click at [329, 132] on span "Timesheet TS1811439 has been approved" at bounding box center [333, 131] width 164 height 13
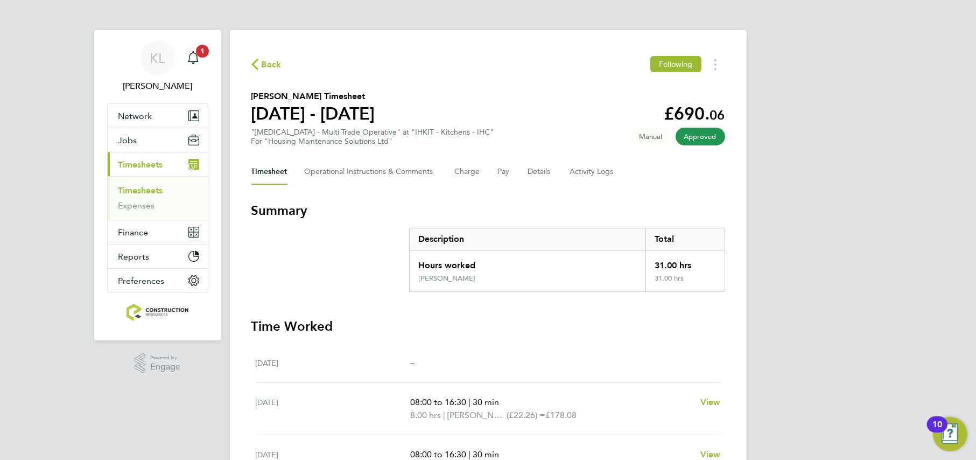
click at [263, 57] on div "Back Following" at bounding box center [488, 64] width 474 height 17
click at [265, 64] on span "Back" at bounding box center [272, 64] width 20 height 13
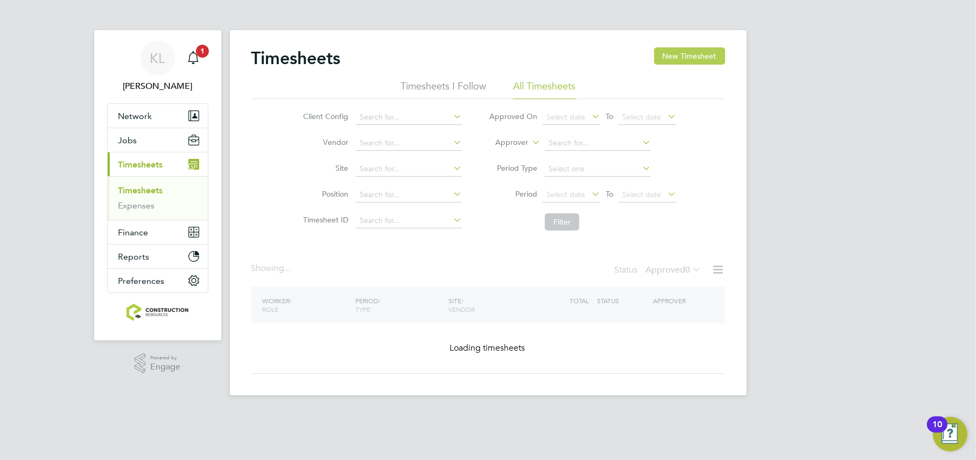
click at [700, 51] on button "New Timesheet" at bounding box center [689, 55] width 71 height 17
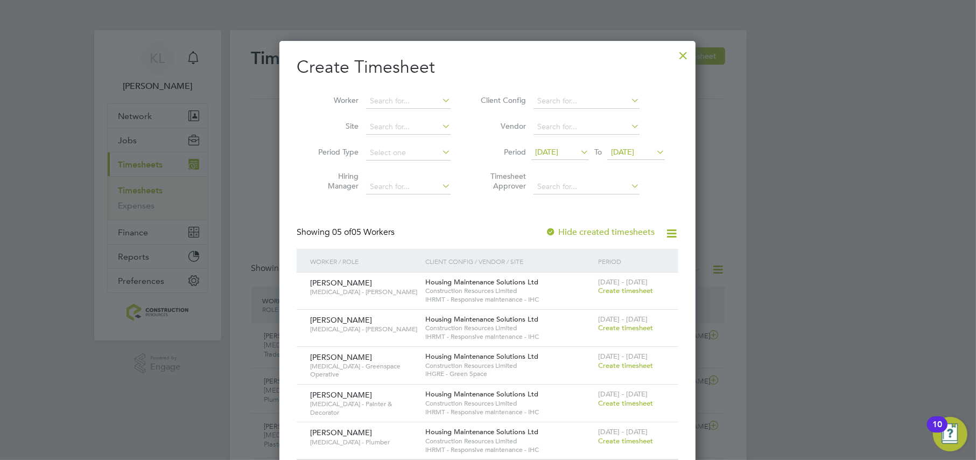
click at [619, 403] on span "Create timesheet" at bounding box center [625, 402] width 55 height 9
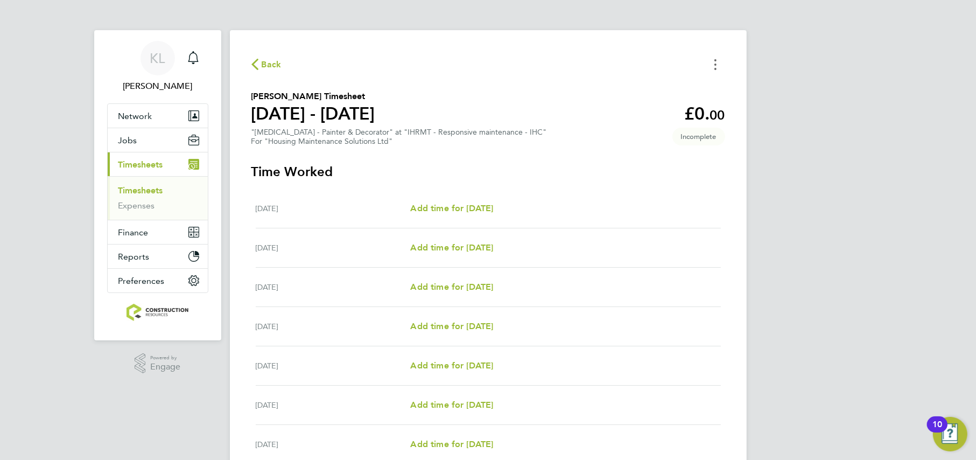
click at [718, 65] on button "Timesheets Menu" at bounding box center [715, 64] width 19 height 17
click at [625, 84] on button "Mark as absent" at bounding box center [660, 89] width 129 height 22
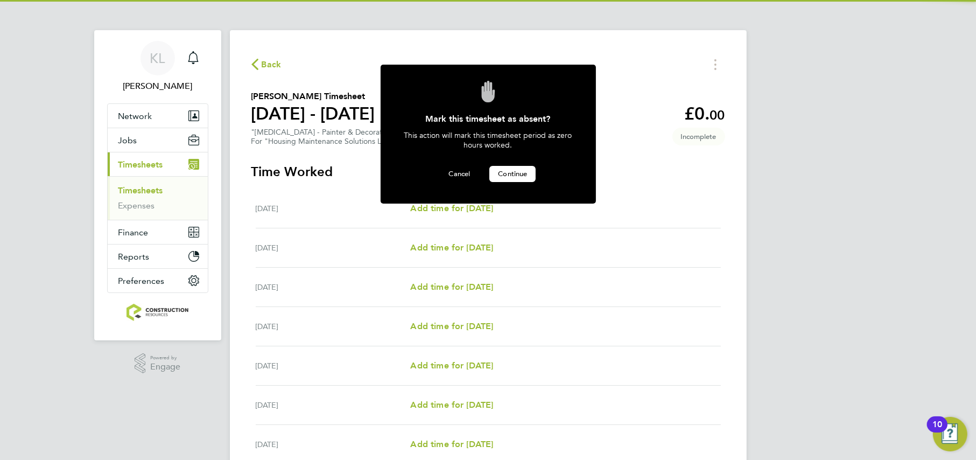
click at [505, 170] on span "Continue" at bounding box center [512, 173] width 29 height 9
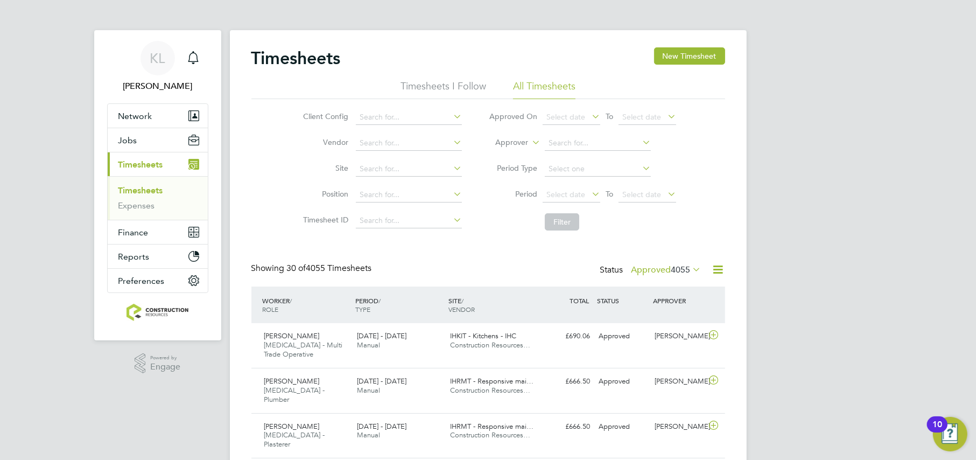
click at [676, 71] on div "Timesheets New Timesheet" at bounding box center [488, 63] width 474 height 32
click at [673, 62] on button "New Timesheet" at bounding box center [689, 55] width 71 height 17
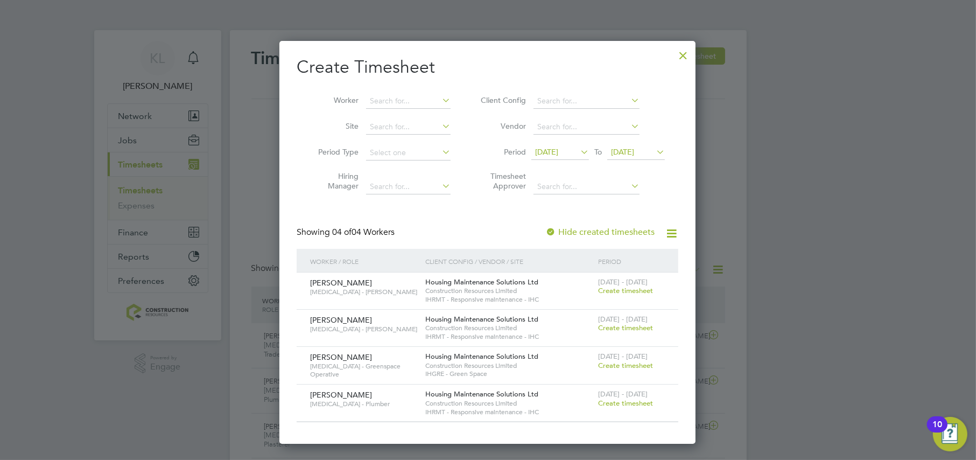
click at [680, 53] on div at bounding box center [682, 52] width 19 height 19
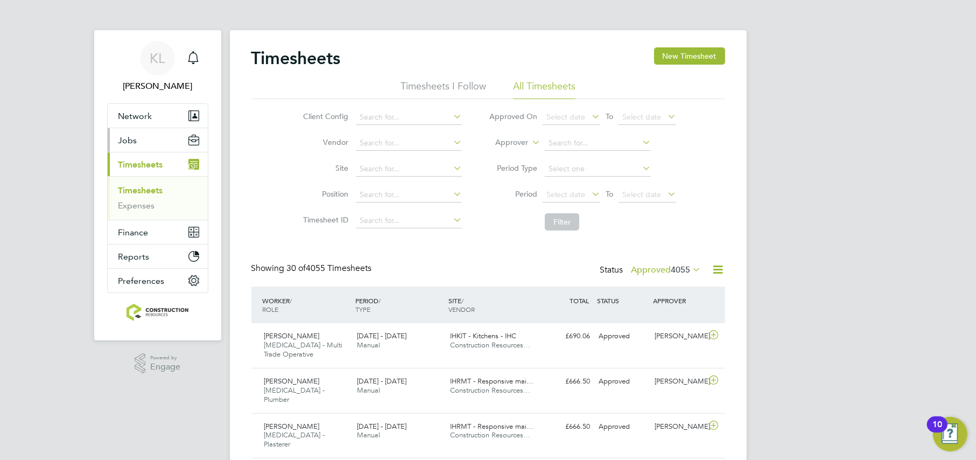
click at [120, 140] on span "Jobs" at bounding box center [127, 140] width 19 height 10
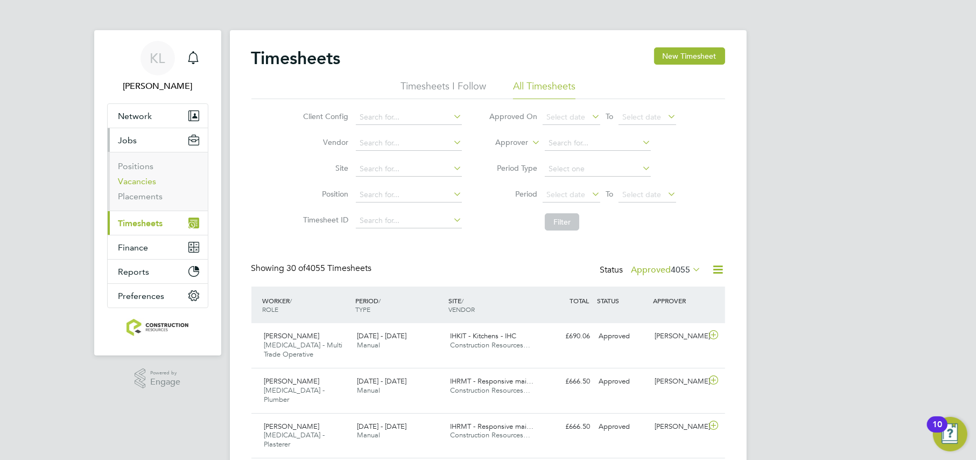
click at [129, 181] on link "Vacancies" at bounding box center [137, 181] width 38 height 10
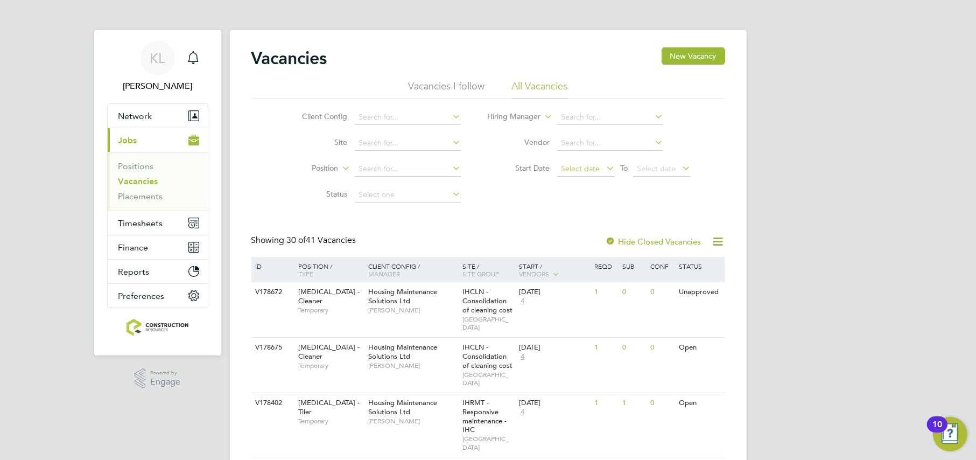
click at [580, 166] on span "Select date" at bounding box center [580, 169] width 39 height 10
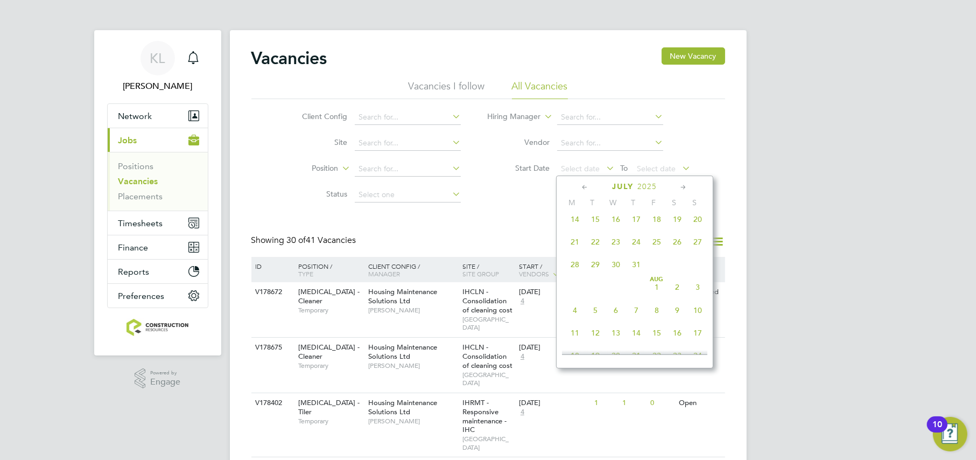
scroll to position [123, 0]
click at [576, 263] on span "7" at bounding box center [575, 263] width 20 height 20
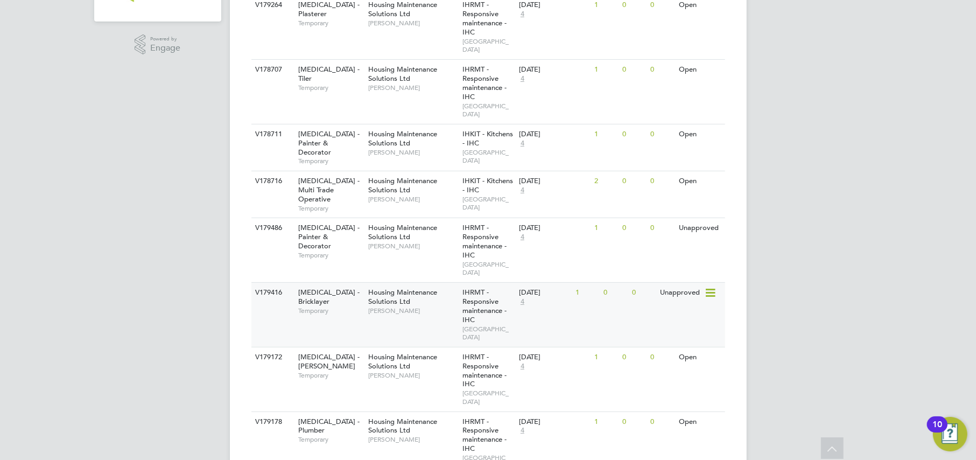
scroll to position [336, 0]
click at [393, 279] on div "V179416 HMS - Bricklayer Temporary Housing Maintenance Solutions Ltd Michael Le…" at bounding box center [488, 311] width 474 height 65
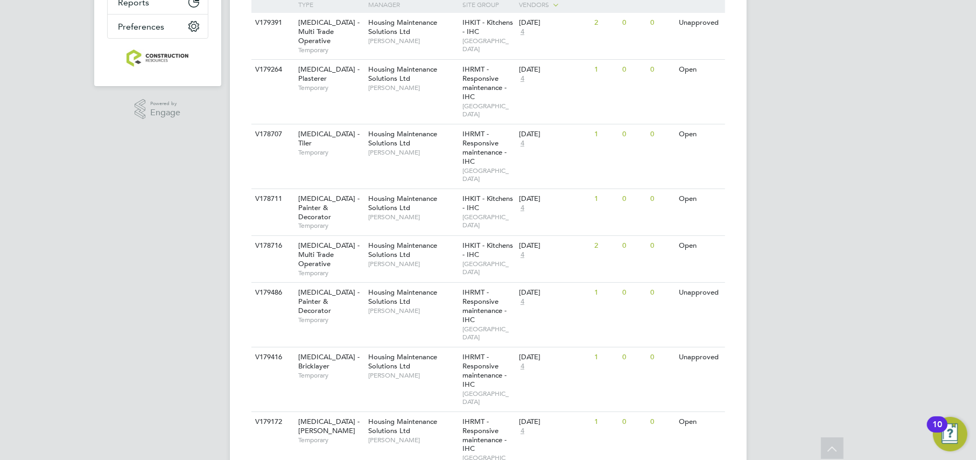
scroll to position [0, 0]
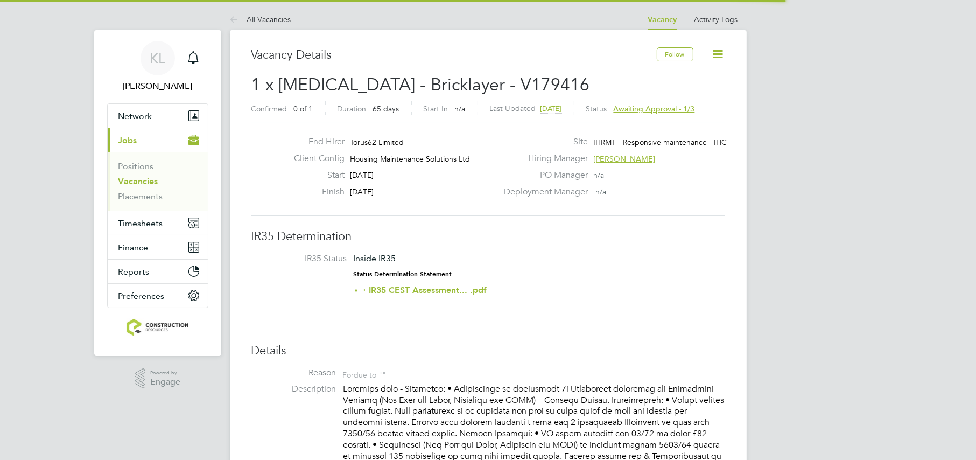
scroll to position [31, 75]
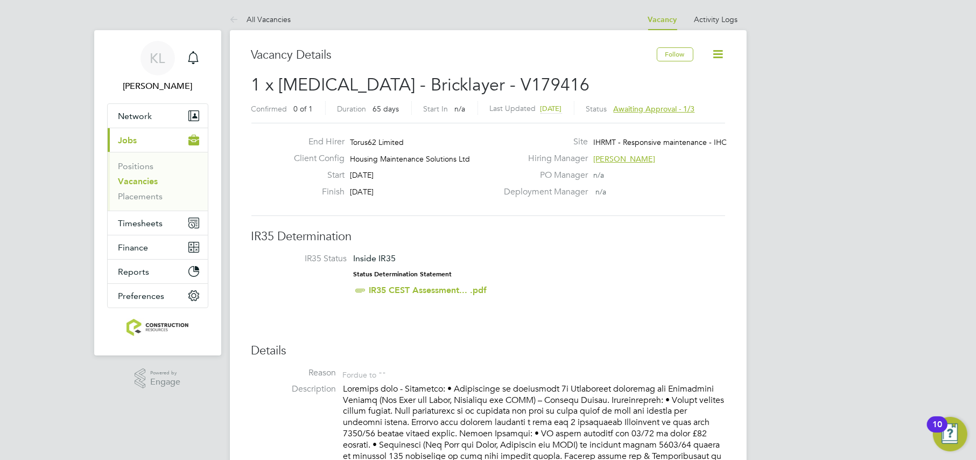
click at [695, 109] on span "Awaiting approval - 1/3" at bounding box center [654, 109] width 81 height 10
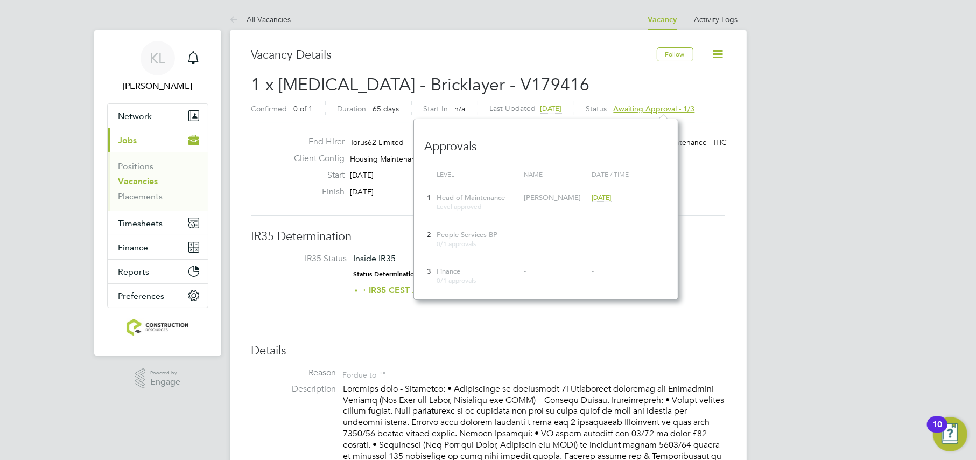
scroll to position [9, 81]
click at [263, 22] on link "All Vacancies" at bounding box center [260, 20] width 61 height 10
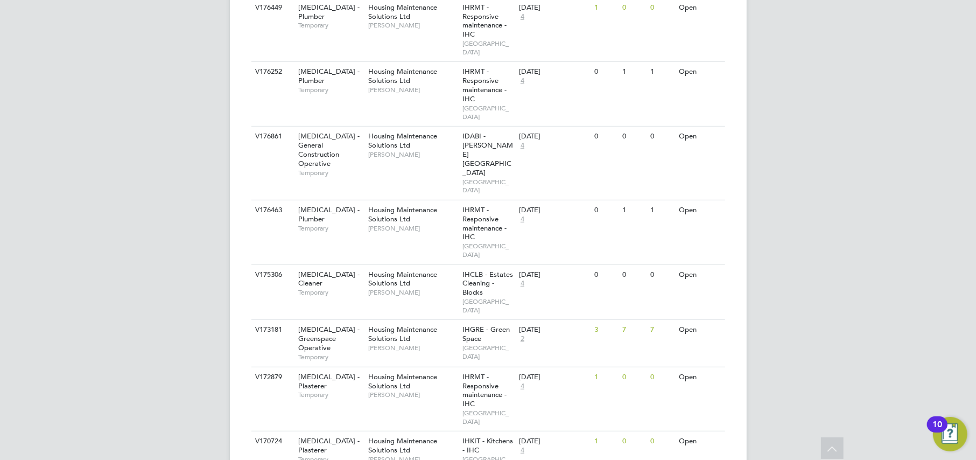
scroll to position [807, 0]
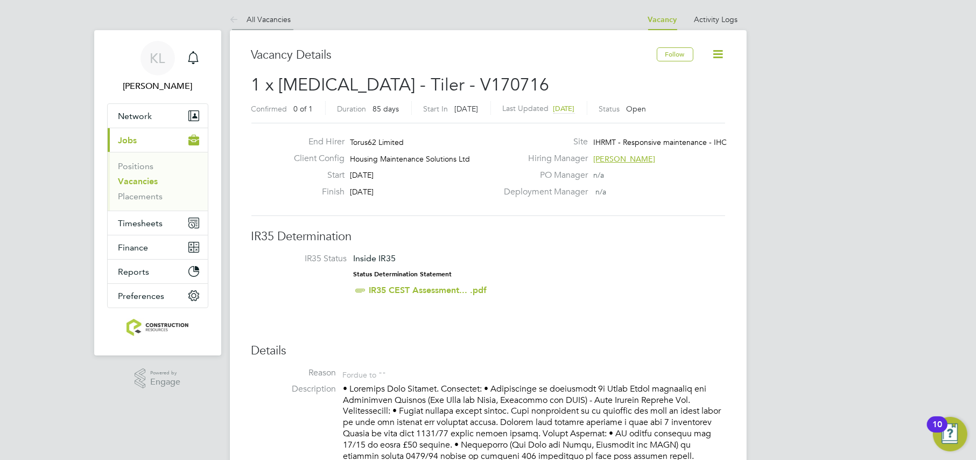
click at [259, 25] on li "All Vacancies" at bounding box center [260, 20] width 61 height 22
